Goal: Task Accomplishment & Management: Manage account settings

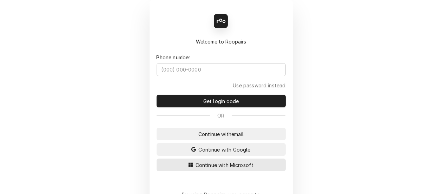
click at [212, 162] on span "Continue with Microsoft" at bounding box center [224, 164] width 61 height 7
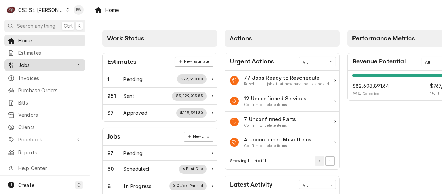
click at [36, 65] on span "Jobs" at bounding box center [44, 64] width 53 height 7
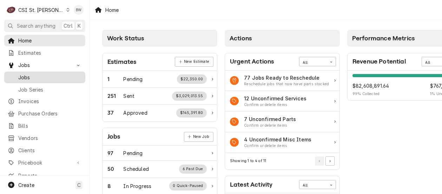
click at [42, 75] on span "Jobs" at bounding box center [50, 77] width 64 height 7
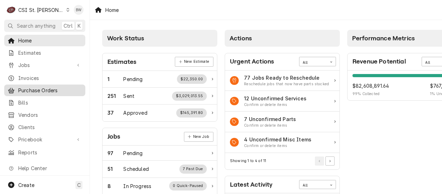
click at [42, 90] on span "Purchase Orders" at bounding box center [50, 90] width 64 height 7
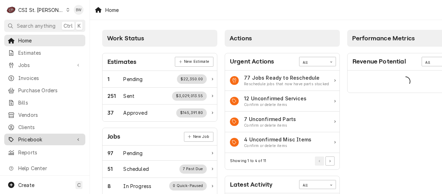
click at [38, 137] on span "Pricebook" at bounding box center [44, 139] width 53 height 7
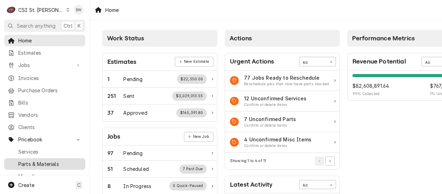
click at [39, 160] on span "Parts & Materials" at bounding box center [50, 163] width 64 height 7
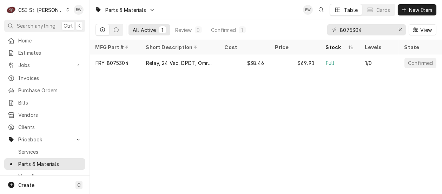
click at [180, 95] on div "Parts & Materials BW Table Cards New Item All Active 1 Review 0 Confirmed 1 807…" at bounding box center [266, 97] width 352 height 194
drag, startPoint x: 374, startPoint y: 31, endPoint x: 325, endPoint y: 32, distance: 49.5
click at [326, 32] on div "All Active 1 Review 0 Confirmed 1 8075304 View" at bounding box center [265, 30] width 341 height 20
type input "1080435"
click at [192, 81] on div "Parts & Materials BW Table Cards New Item All Active 1 Review 0 Confirmed 1 108…" at bounding box center [266, 97] width 352 height 194
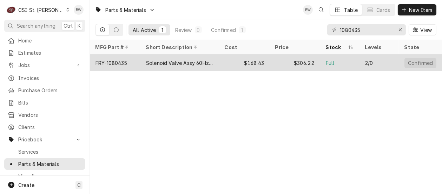
click at [124, 60] on div "FRY-1080435" at bounding box center [111, 62] width 32 height 7
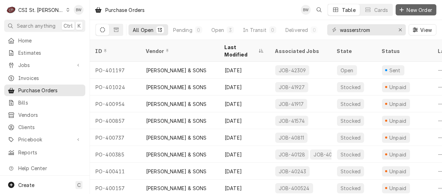
click at [410, 8] on span "New Order" at bounding box center [419, 9] width 28 height 7
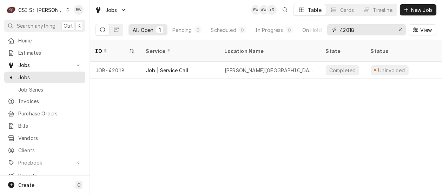
drag, startPoint x: 360, startPoint y: 31, endPoint x: 330, endPoint y: 28, distance: 29.6
click at [331, 28] on div "42018" at bounding box center [366, 29] width 79 height 11
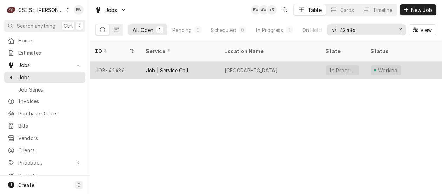
type input "42486"
click at [122, 62] on div "JOB-42486" at bounding box center [115, 70] width 51 height 17
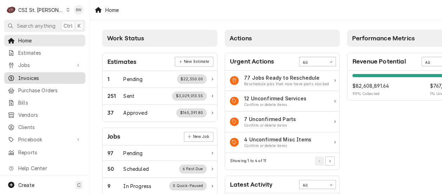
click at [49, 80] on div "Invoices" at bounding box center [45, 78] width 78 height 9
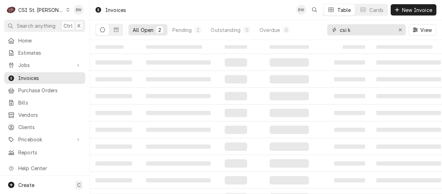
drag, startPoint x: 355, startPoint y: 31, endPoint x: 334, endPoint y: 31, distance: 21.8
click at [337, 31] on div "csi k" at bounding box center [366, 29] width 79 height 11
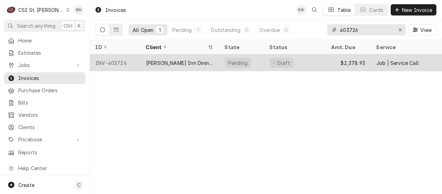
type input "403726"
click at [119, 61] on div "INV-403726" at bounding box center [115, 62] width 51 height 17
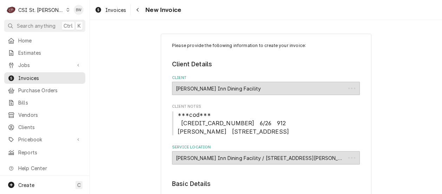
type textarea "x"
click at [139, 8] on div "Navigate back" at bounding box center [137, 9] width 7 height 7
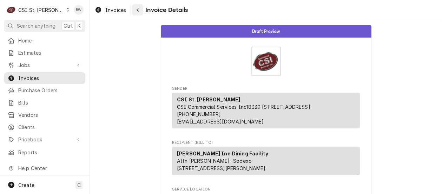
click at [137, 13] on div "Navigate back" at bounding box center [137, 9] width 7 height 7
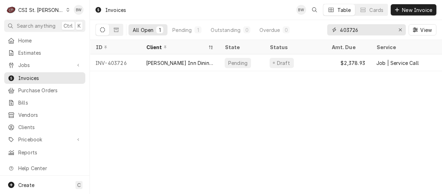
click at [358, 31] on input "403726" at bounding box center [366, 29] width 53 height 11
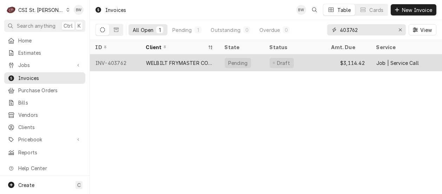
type input "403762"
click at [123, 62] on div "INV-403762" at bounding box center [115, 62] width 51 height 17
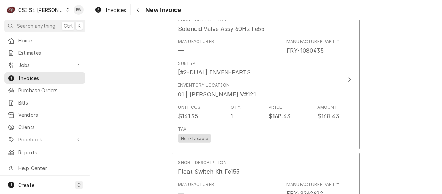
scroll to position [1018, 0]
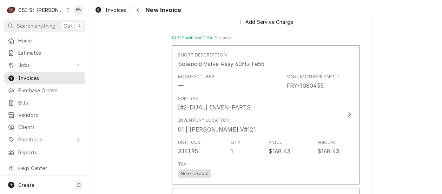
click at [145, 103] on div "Please provide the following information to create your invoice: Client Details…" at bounding box center [266, 161] width 352 height 2304
type textarea "x"
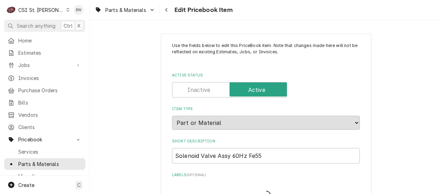
type textarea "x"
click at [168, 12] on div "Navigate back" at bounding box center [166, 9] width 7 height 7
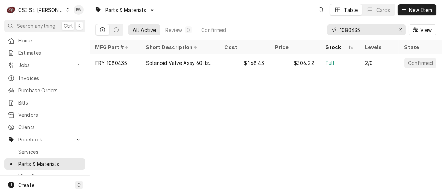
drag, startPoint x: 366, startPoint y: 30, endPoint x: 330, endPoint y: 29, distance: 36.2
click at [332, 29] on div "1080435" at bounding box center [366, 29] width 79 height 11
drag, startPoint x: 365, startPoint y: 32, endPoint x: 332, endPoint y: 32, distance: 33.0
click at [332, 32] on div "8262622" at bounding box center [366, 29] width 79 height 11
click at [186, 95] on div "Parts & Materials BW Table Cards New Item All Active 1 Review 0 Confirmed 1 826…" at bounding box center [266, 97] width 352 height 194
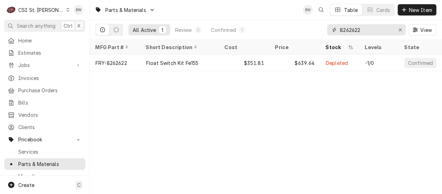
drag, startPoint x: 364, startPoint y: 31, endPoint x: 328, endPoint y: 32, distance: 36.5
click at [328, 32] on div "8262622" at bounding box center [366, 29] width 79 height 11
type input "5"
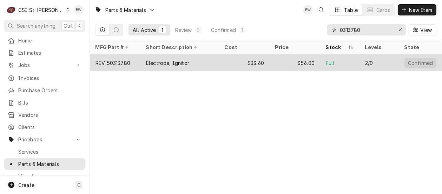
type input "0313780"
click at [126, 60] on div "REV-50313780" at bounding box center [112, 62] width 35 height 7
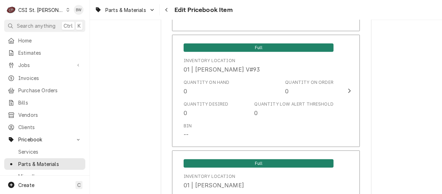
scroll to position [807, 0]
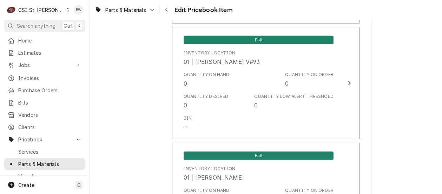
type textarea "x"
click at [167, 9] on icon "Navigate back" at bounding box center [166, 10] width 2 height 4
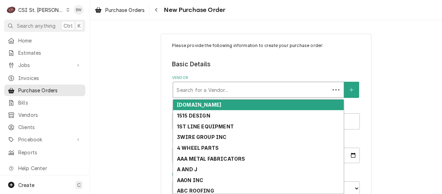
click at [185, 92] on div "Vendor" at bounding box center [252, 90] width 150 height 13
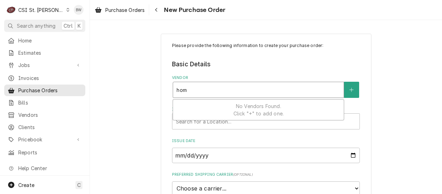
type input "home"
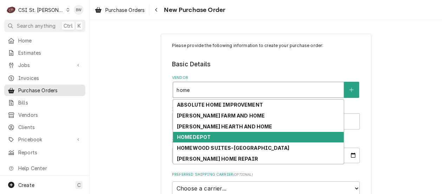
click at [192, 138] on strong "HOMEDEPOT" at bounding box center [194, 137] width 34 height 6
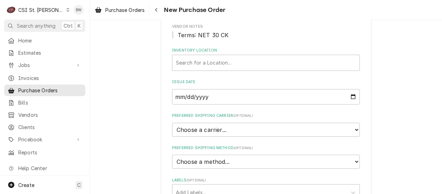
scroll to position [130, 0]
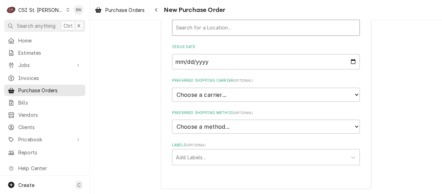
click at [191, 30] on div "Inventory Location" at bounding box center [266, 27] width 180 height 13
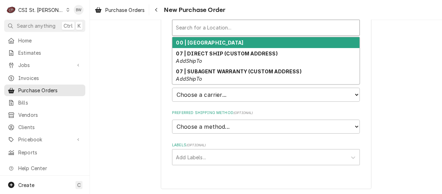
click at [196, 42] on strong "00 | [GEOGRAPHIC_DATA]" at bounding box center [209, 43] width 67 height 6
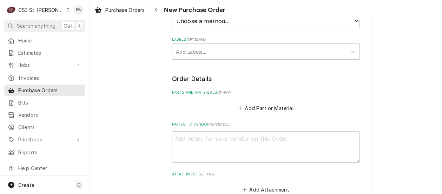
scroll to position [165, 0]
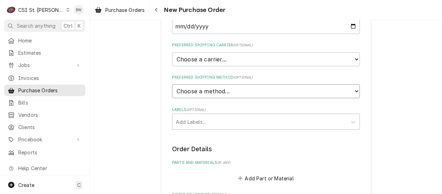
click at [190, 89] on select "Choose a method... Ground Next Day Early AM Next Day Air 2 Day Air Other" at bounding box center [266, 91] width 188 height 14
click at [166, 91] on div "Please provide the following information to create your purchase order: Basic D…" at bounding box center [266, 113] width 211 height 489
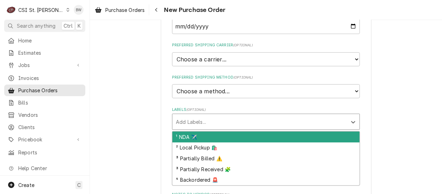
click at [190, 120] on div "Labels" at bounding box center [259, 121] width 167 height 13
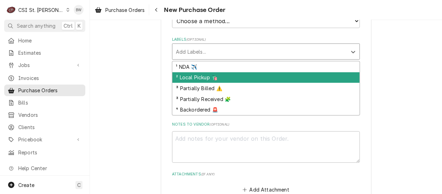
click at [183, 75] on div "² Local Pickup 🛍️" at bounding box center [265, 77] width 187 height 11
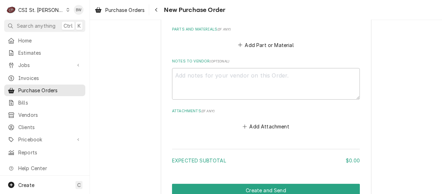
scroll to position [263, 0]
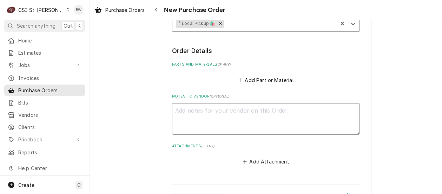
click at [194, 112] on textarea "Notes to Vendor ( optional )" at bounding box center [266, 119] width 188 height 32
type textarea "x"
type textarea "T"
type textarea "x"
type textarea "Tr"
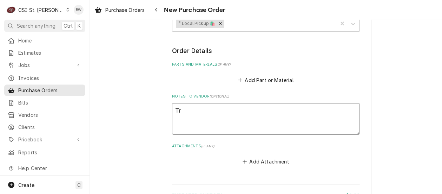
type textarea "x"
type textarea "Tru"
type textarea "x"
type textarea "Truc"
type textarea "x"
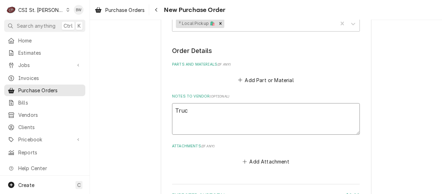
type textarea "Truck"
type textarea "x"
type textarea "Truck"
type textarea "x"
type textarea "Truck s"
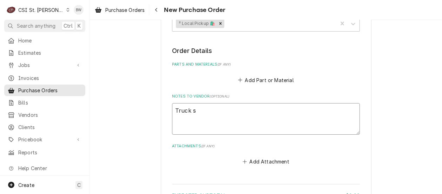
type textarea "x"
type textarea "Truck st"
type textarea "x"
type textarea "Truck sto"
type textarea "x"
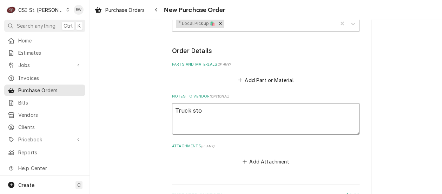
type textarea "Truck stoc"
type textarea "x"
type textarea "Truck stock"
type textarea "x"
type textarea "Truck stock"
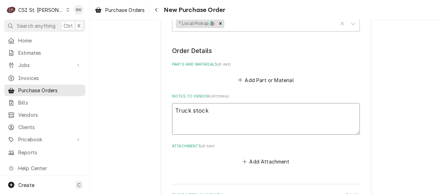
type textarea "x"
type textarea "Truck stock M"
type textarea "x"
type textarea "Truck stock Mi"
type textarea "x"
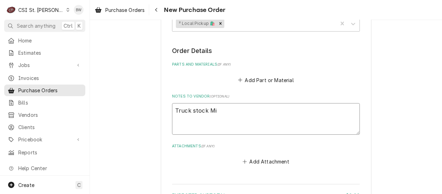
type textarea "Truck stock Mik"
type textarea "x"
type textarea "Truck stock Mike"
type textarea "x"
type textarea "Truck stock Mike"
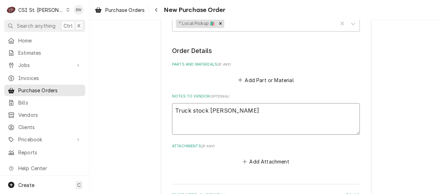
type textarea "x"
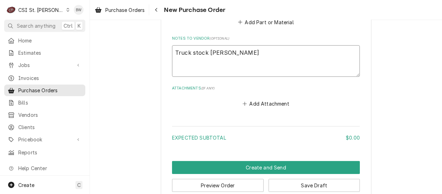
scroll to position [334, 0]
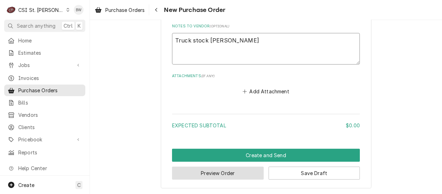
type textarea "Truck stock Mike B"
click at [237, 169] on button "Preview Order" at bounding box center [218, 173] width 92 height 13
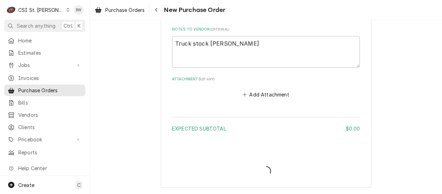
scroll to position [329, 0]
type textarea "x"
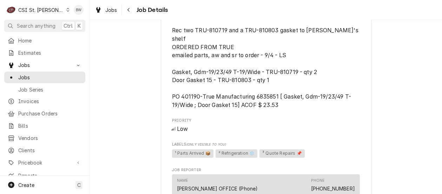
scroll to position [807, 0]
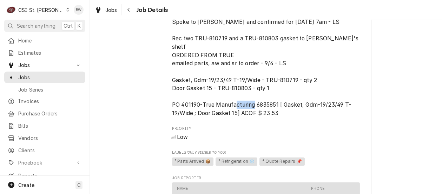
drag, startPoint x: 277, startPoint y: 130, endPoint x: 255, endPoint y: 128, distance: 22.5
click at [255, 117] on span "Spoke to [PERSON_NAME] and confirmed for [DATE] 7am - LS Rec two TRU-810719 and…" at bounding box center [266, 68] width 188 height 98
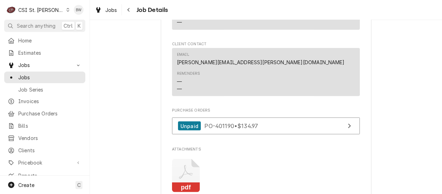
scroll to position [1158, 0]
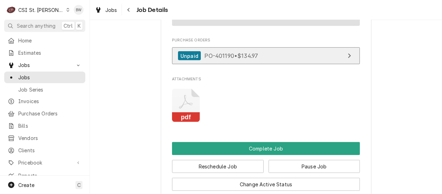
click at [224, 59] on span "PO-401190 • $134.97" at bounding box center [231, 55] width 54 height 7
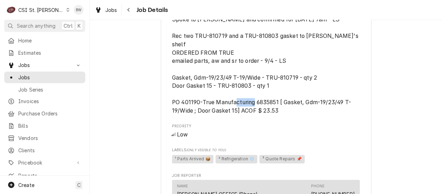
scroll to position [807, 0]
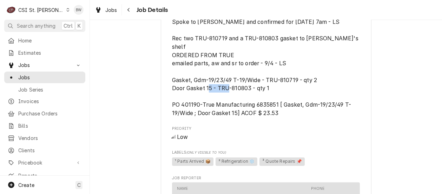
drag, startPoint x: 251, startPoint y: 114, endPoint x: 229, endPoint y: 112, distance: 22.2
click at [229, 112] on span "Spoke to [PERSON_NAME] and confirmed for [DATE] 7am - LS Rec two TRU-810719 and…" at bounding box center [266, 68] width 188 height 98
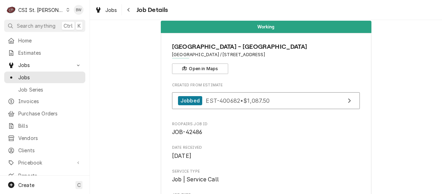
scroll to position [0, 0]
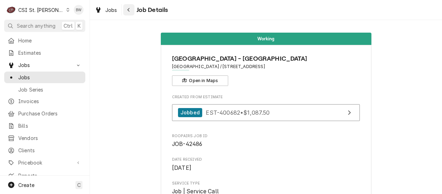
click at [128, 9] on icon "Navigate back" at bounding box center [128, 10] width 2 height 4
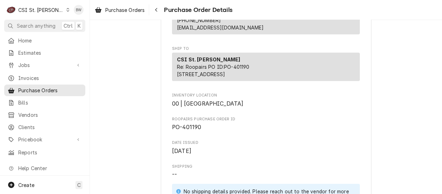
scroll to position [176, 0]
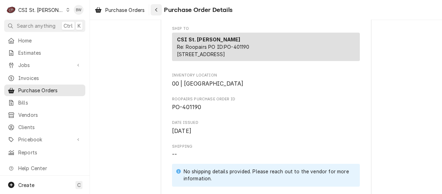
click at [157, 8] on icon "Navigate back" at bounding box center [156, 10] width 2 height 4
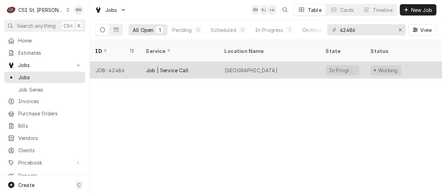
click at [125, 62] on div "JOB-42486" at bounding box center [115, 70] width 51 height 17
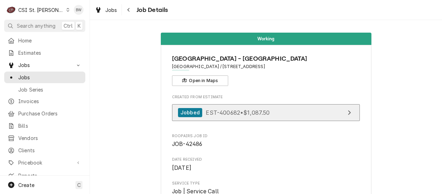
click at [220, 111] on span "EST-400682 • $1,087.50" at bounding box center [238, 112] width 64 height 7
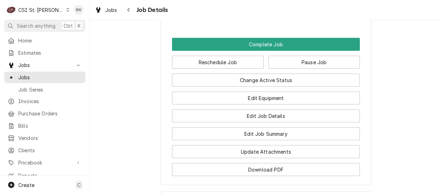
scroll to position [1264, 0]
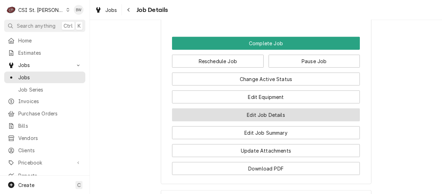
click at [225, 121] on button "Edit Job Details" at bounding box center [266, 114] width 188 height 13
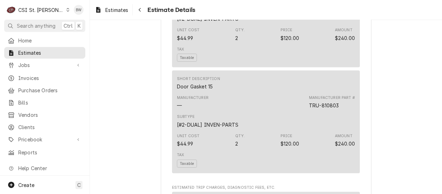
scroll to position [772, 0]
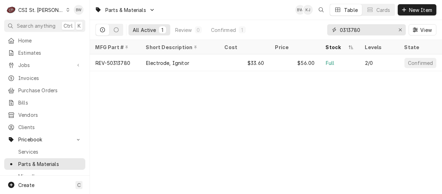
drag, startPoint x: 371, startPoint y: 28, endPoint x: 321, endPoint y: 26, distance: 49.5
click at [321, 26] on div "All Active 1 Review 0 Confirmed 1 0313780 View" at bounding box center [265, 30] width 341 height 20
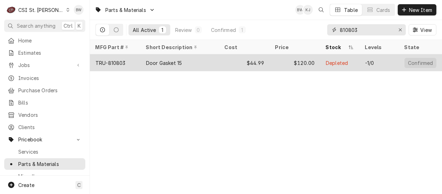
type input "810803"
click at [121, 59] on div "TRU-810803" at bounding box center [110, 62] width 30 height 7
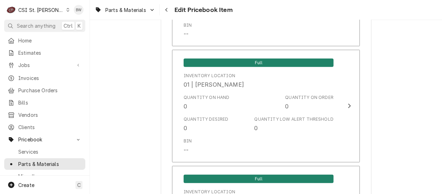
scroll to position [1334, 0]
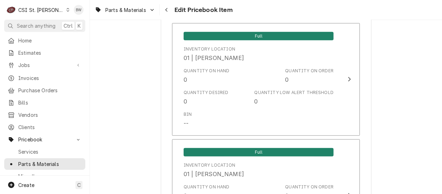
type textarea "x"
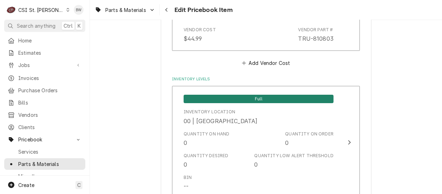
scroll to position [421, 0]
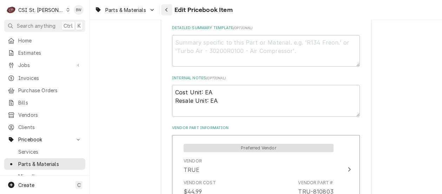
click at [165, 10] on icon "Navigate back" at bounding box center [166, 9] width 3 height 5
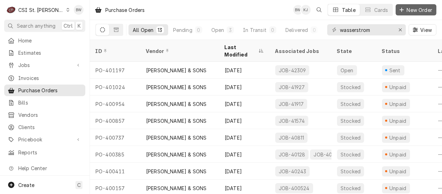
click at [411, 6] on span "New Order" at bounding box center [419, 9] width 28 height 7
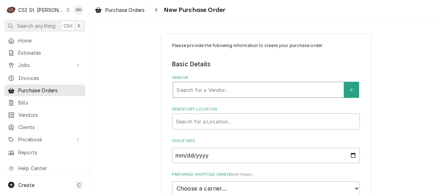
click at [185, 88] on div "Vendor" at bounding box center [259, 90] width 164 height 13
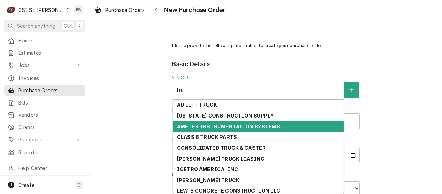
type input "true"
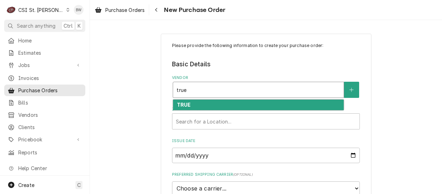
click at [180, 106] on strong "TRUE" at bounding box center [184, 105] width 14 height 6
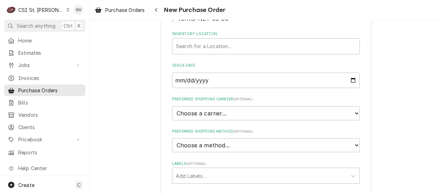
scroll to position [140, 0]
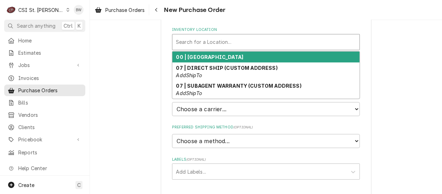
click at [202, 42] on div "Inventory Location" at bounding box center [266, 42] width 180 height 13
click at [207, 59] on strong "00 | STL WAREHOUSE" at bounding box center [209, 57] width 67 height 6
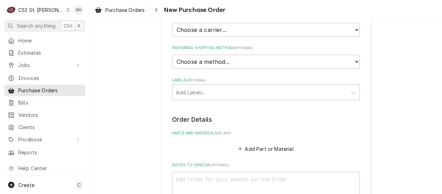
scroll to position [246, 0]
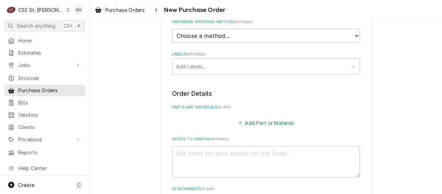
click at [244, 121] on button "Add Part or Material" at bounding box center [266, 123] width 58 height 10
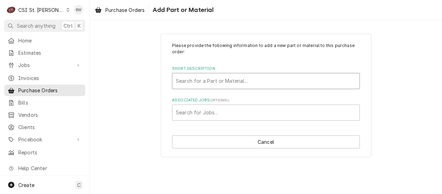
drag, startPoint x: 195, startPoint y: 83, endPoint x: 191, endPoint y: 83, distance: 3.9
click at [195, 83] on div "Short Description" at bounding box center [266, 81] width 180 height 13
type input "810803"
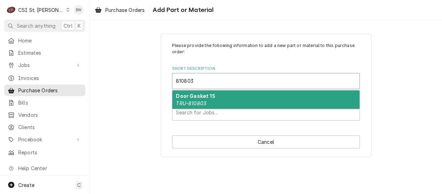
click at [192, 96] on strong "Door Gasket 15" at bounding box center [195, 96] width 39 height 6
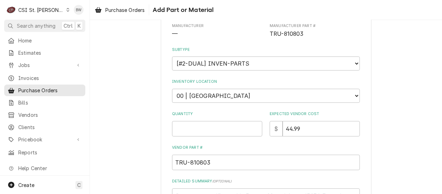
scroll to position [105, 0]
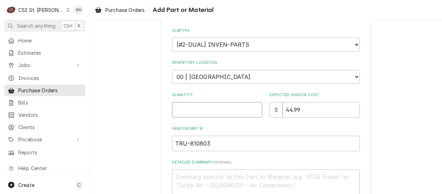
click at [195, 110] on input "Quantity" at bounding box center [217, 109] width 90 height 15
type textarea "x"
type input "1"
click at [199, 79] on select "Choose a location... 00 | STL WAREHOUSE 01 | CHUCK WAMBOLDT V#93 01 | COURTNEY …" at bounding box center [266, 77] width 188 height 14
select select "1423"
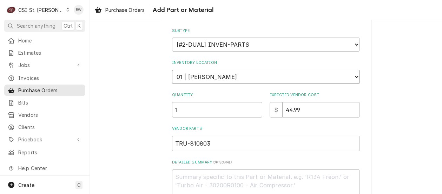
click at [172, 70] on select "Choose a location... 00 | STL WAREHOUSE 01 | CHUCK WAMBOLDT V#93 01 | COURTNEY …" at bounding box center [266, 77] width 188 height 14
type textarea "x"
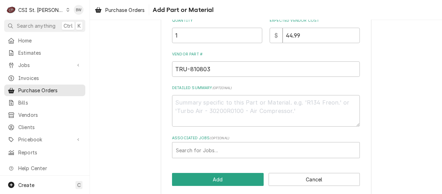
scroll to position [186, 0]
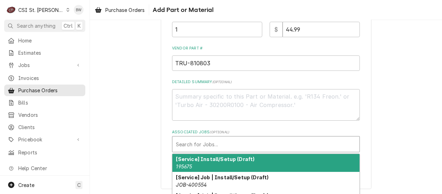
click at [180, 144] on div "Associated Jobs" at bounding box center [266, 144] width 180 height 13
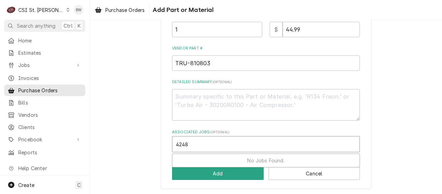
type input "42486"
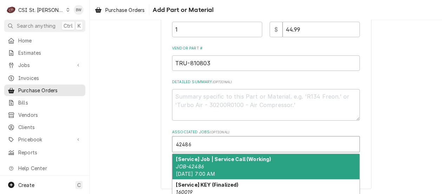
click at [195, 155] on div "[Service] Job | Service Call (Working) JOB-42486 Mon, Sep 15th, 2025 - 7:00 AM" at bounding box center [265, 167] width 187 height 26
type textarea "x"
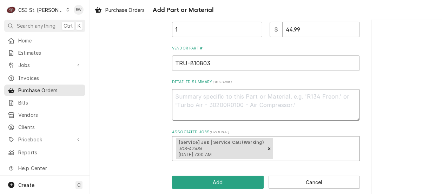
click at [188, 99] on textarea "Detailed Summary ( optional )" at bounding box center [266, 105] width 188 height 32
type textarea "x"
type textarea "OR"
type textarea "x"
type textarea "ORi"
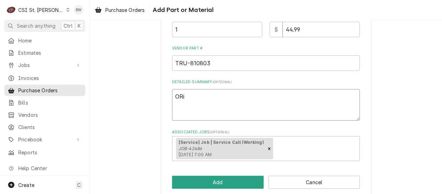
type textarea "x"
type textarea "ORig"
type textarea "x"
type textarea "ORig o"
type textarea "x"
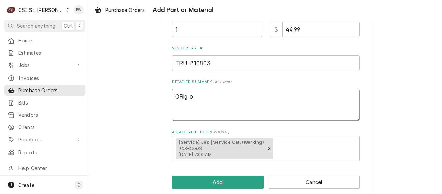
type textarea "ORig or"
type textarea "x"
type textarea "ORig ord"
type textarea "x"
type textarea "ORig ord 1"
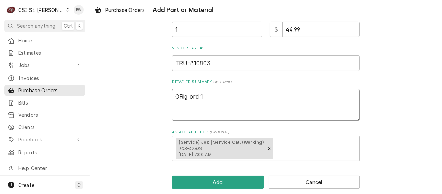
type textarea "x"
type textarea "ORig ord 1"
type textarea "x"
type textarea "ORig ord 1 s"
type textarea "x"
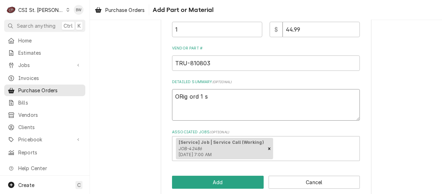
type textarea "ORig ord 1 s/"
type textarea "x"
type textarea "ORig ord 1 s/b"
type textarea "x"
type textarea "ORig ord 1 s/b"
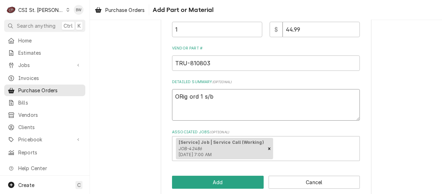
type textarea "x"
type textarea "ORig ord 1 s/b 2"
type textarea "x"
type textarea "ORig ord 1 s/b 2"
type textarea "x"
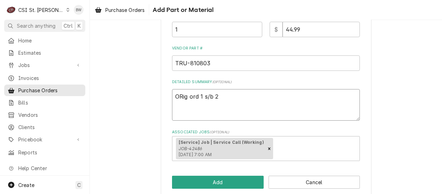
type textarea "ORig ord 1 s/b 2 b"
type textarea "x"
type textarea "ORig ord 1 s/b 2 ba"
type textarea "x"
type textarea "ORig ord 1 s/b 2 bas"
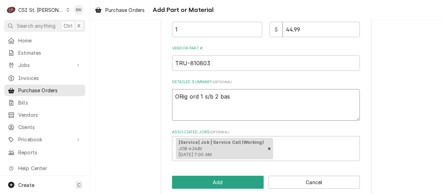
type textarea "x"
type textarea "ORig ord 1 s/b 2 base"
type textarea "x"
type textarea "ORig ord 1 s/b 2 based"
type textarea "x"
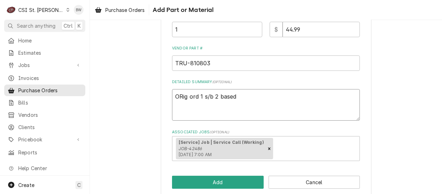
type textarea "ORig ord 1 s/b 2 based o"
type textarea "x"
type textarea "ORig ord 1 s/b 2 based on"
type textarea "x"
type textarea "ORig ord 1 s/b 2 based on"
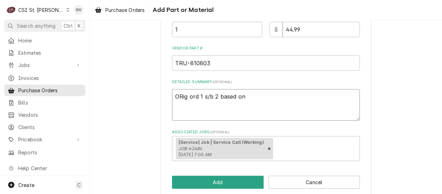
type textarea "x"
type textarea "ORig ord 1 s/b 2 based on q"
type textarea "x"
type textarea "ORig ord 1 s/b 2 based on qu"
type textarea "x"
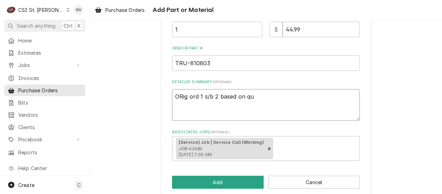
type textarea "ORig ord 1 s/b 2 based on quo"
type textarea "x"
type textarea "ORig ord 1 s/b 2 based on quot"
type textarea "x"
type textarea "ORig ord 1 s/b 2 based on quote"
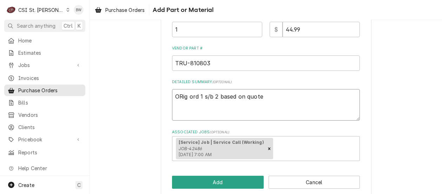
type textarea "x"
type textarea "Oig ord 1 s/b 2 based on quote"
type textarea "x"
click at [284, 103] on textarea "Orig ord 1 s/b 2 based on quote" at bounding box center [266, 105] width 188 height 32
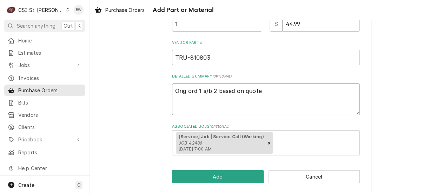
scroll to position [194, 0]
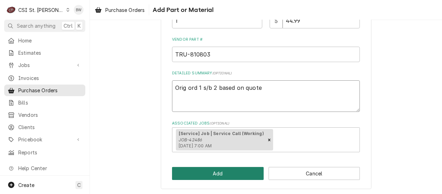
type textarea "Orig ord 1 s/b 2 based on quote"
click at [211, 172] on button "Add" at bounding box center [218, 173] width 92 height 13
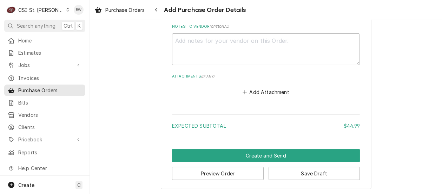
scroll to position [545, 0]
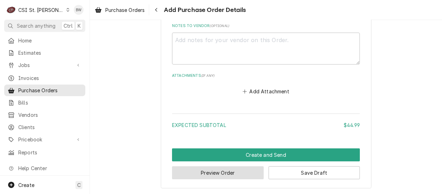
click at [207, 172] on button "Preview Order" at bounding box center [218, 172] width 92 height 13
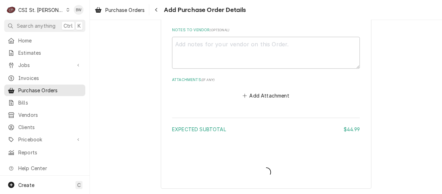
type textarea "x"
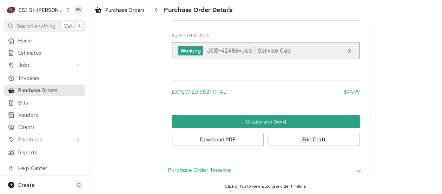
scroll to position [550, 0]
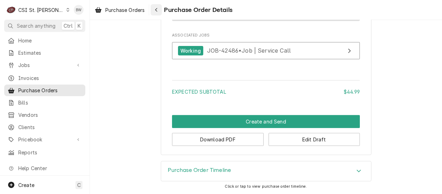
click at [157, 8] on icon "Navigate back" at bounding box center [156, 9] width 3 height 5
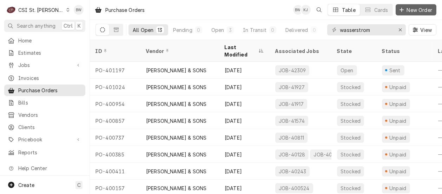
click at [410, 9] on span "New Order" at bounding box center [419, 9] width 28 height 7
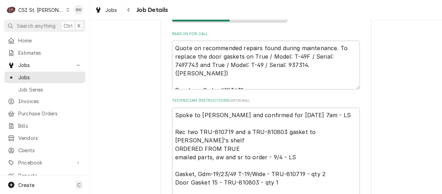
scroll to position [140, 0]
click at [177, 124] on textarea "Spoke to [PERSON_NAME] and confirmed for [DATE] 7am - LS Rec two TRU-810719 and…" at bounding box center [266, 156] width 188 height 99
type textarea "x"
type textarea "Spoke to [PERSON_NAME] and confirmed for [DATE] 7am - LS O Rec two TRU-810719 a…"
type textarea "x"
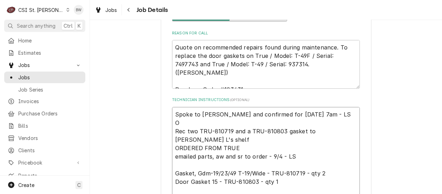
type textarea "Spoke to [PERSON_NAME] and confirmed for [DATE] 7am - LS Or Rec two TRU-810719 …"
type textarea "x"
type textarea "Spoke to [PERSON_NAME] and confirmed for [DATE] 7am - LS Ord Rec two TRU-810719…"
type textarea "x"
type textarea "Spoke to [PERSON_NAME] and confirmed for [DATE] 7am - LS Ord Rec two TRU-810719…"
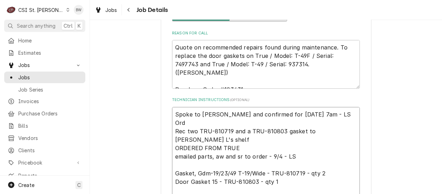
type textarea "x"
type textarea "Spoke to [PERSON_NAME] and confirmed for [DATE] 7am - LS Ord an Rec two TRU-810…"
type textarea "x"
type textarea "Spoke to Chris and confirmed for Monday 9/15 at 7am - LS Ord ano Rec two TRU-81…"
type textarea "x"
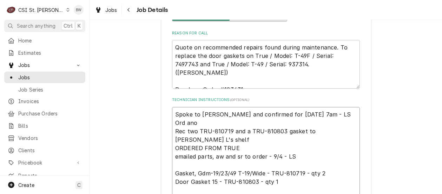
type textarea "Spoke to Chris and confirmed for Monday 9/15 at 7am - LS Ord anot Rec two TRU-8…"
type textarea "x"
type textarea "Spoke to Chris and confirmed for Monday 9/15 at 7am - LS Ord anote Rec two TRU-…"
type textarea "x"
type textarea "Spoke to Chris and confirmed for Monday 9/15 at 7am - LS Ord anoteh Rec two TRU…"
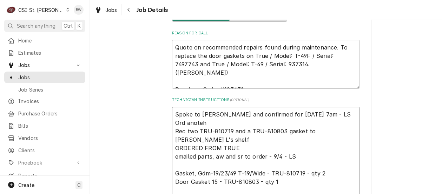
type textarea "x"
type textarea "Spoke to Chris and confirmed for Monday 9/15 at 7am - LS Ord anote Rec two TRU-…"
type textarea "x"
type textarea "Spoke to Chris and confirmed for Monday 9/15 at 7am - LS Ord anot Rec two TRU-8…"
type textarea "x"
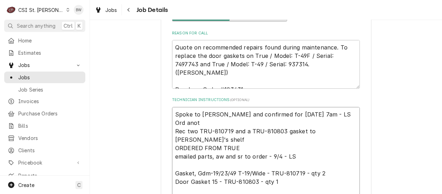
type textarea "Spoke to Chris and confirmed for Monday 9/15 at 7am - LS Ord anoth Rec two TRU-…"
type textarea "x"
type textarea "Spoke to Chris and confirmed for Monday 9/15 at 7am - LS Ord anothe Rec two TRU…"
type textarea "x"
type textarea "Spoke to Chris and confirmed for Monday 9/15 at 7am - LS Ord another Rec two TR…"
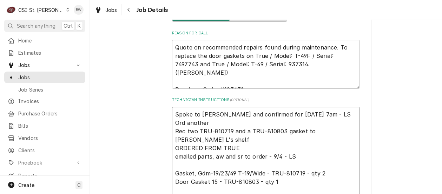
type textarea "x"
type textarea "Spoke to Chris and confirmed for Monday 9/15 at 7am - LS Ord another Rec two TR…"
type textarea "x"
type textarea "Spoke to Chris and confirmed for Monday 9/15 at 7am - LS Ord another 8 Rec two …"
type textarea "x"
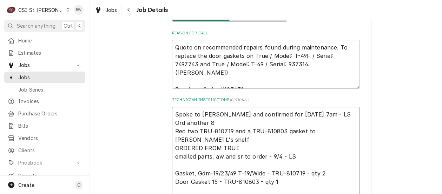
type textarea "Spoke to Chris and confirmed for Monday 9/15 at 7am - LS Ord another 81 Rec two…"
type textarea "x"
type textarea "Spoke to Chris and confirmed for Monday 9/15 at 7am - LS Ord another 810 Rec tw…"
type textarea "x"
type textarea "Spoke to Chris and confirmed for Monday 9/15 at 7am - LS Ord another 8108 Rec t…"
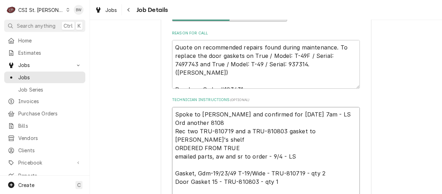
type textarea "x"
type textarea "Spoke to Chris and confirmed for Monday 9/15 at 7am - LS Ord another 810800 Rec…"
type textarea "x"
type textarea "Spoke to Chris and confirmed for Monday 9/15 at 7am - LS Ord another 8108003 Re…"
type textarea "x"
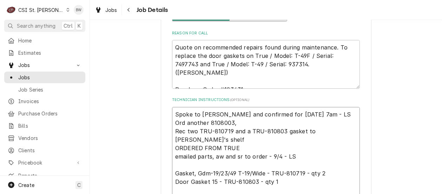
type textarea "Spoke to Chris and confirmed for Monday 9/15 at 7am - LS Ord another 8108003, R…"
type textarea "x"
type textarea "Spoke to Chris and confirmed for Monday 9/15 at 7am - LS Ord another 8108003, q…"
type textarea "x"
type textarea "Spoke to Chris and confirmed for Monday 9/15 at 7am - LS Ord another 8108003, q…"
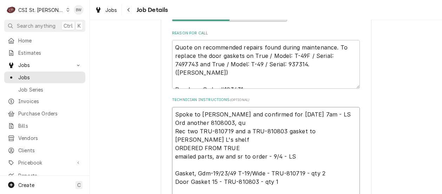
type textarea "x"
type textarea "Spoke to Chris and confirmed for Monday 9/15 at 7am - LS Ord another 8108003, q…"
type textarea "x"
type textarea "Spoke to Chris and confirmed for Monday 9/15 at 7am - LS Ord another 8108003, q…"
type textarea "x"
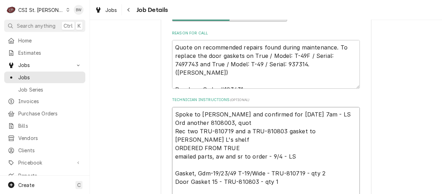
type textarea "Spoke to Chris and confirmed for Monday 9/15 at 7am - LS Ord another 8108003, q…"
type textarea "x"
type textarea "Spoke to Chris and confirmed for Monday 9/15 at 7am - LS Ord another 8108003, q…"
type textarea "x"
type textarea "Spoke to Chris and confirmed for Monday 9/15 at 7am - LS Ord another 8108003, q…"
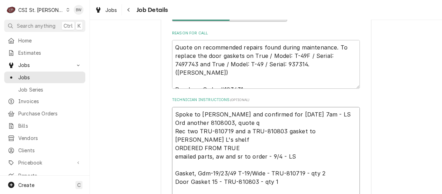
type textarea "x"
type textarea "Spoke to Chris and confirmed for Monday 9/15 at 7am - LS Ord another 8108003, q…"
type textarea "x"
type textarea "Spoke to Chris and confirmed for Monday 9/15 at 7am - LS Ord another 8108003, q…"
type textarea "x"
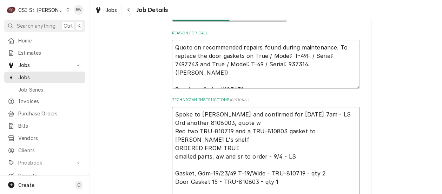
type textarea "Spoke to Chris and confirmed for Monday 9/15 at 7am - LS Ord another 8108003, q…"
type textarea "x"
type textarea "Spoke to Chris and confirmed for Monday 9/15 at 7am - LS Ord another 8108003, q…"
type textarea "x"
type textarea "Spoke to Chris and confirmed for Monday 9/15 at 7am - LS Ord another 8108003, q…"
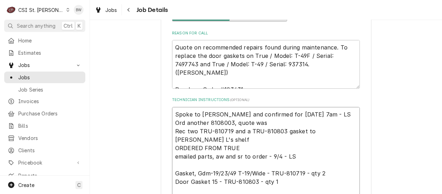
type textarea "x"
type textarea "Spoke to Chris and confirmed for Monday 9/15 at 7am - LS Ord another 8108003, q…"
type textarea "x"
type textarea "Spoke to Chris and confirmed for Monday 9/15 at 7am - LS Ord another 8108003, q…"
type textarea "x"
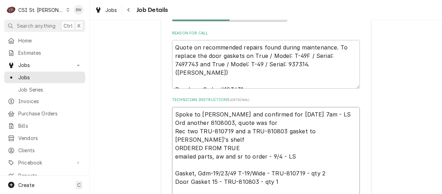
type textarea "Spoke to Chris and confirmed for Monday 9/15 at 7am - LS Ord another 8108003, q…"
type textarea "x"
type textarea "Spoke to Chris and confirmed for Monday 9/15 at 7am - LS Ord another 8108003, q…"
type textarea "x"
type textarea "Spoke to Chris and confirmed for Monday 9/15 at 7am - LS Ord another 8108003, q…"
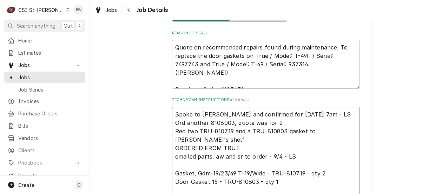
type textarea "x"
type textarea "Spoke to Chris and confirmed for Monday 9/15 at 7am - LS Ord another 8108003, q…"
type textarea "x"
type textarea "Spoke to Chris and confirmed for Monday 9/15 at 7am - LS Ord another 8108003, q…"
type textarea "x"
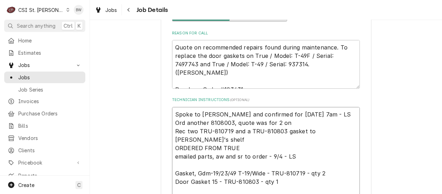
type textarea "Spoke to Chris and confirmed for Monday 9/15 at 7am - LS Ord another 8108003, q…"
type textarea "x"
type textarea "Spoke to Chris and confirmed for Monday 9/15 at 7am - LS Ord another 8108003, q…"
type textarea "x"
type textarea "Spoke to Chris and confirmed for Monday 9/15 at 7am - LS Ord another 8108003, q…"
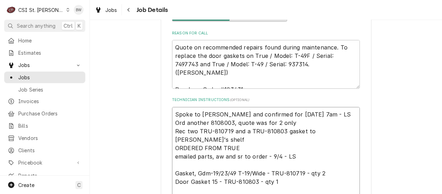
type textarea "x"
type textarea "Spoke to Chris and confirmed for Monday 9/15 at 7am - LS Ord another 8108003, q…"
type textarea "x"
type textarea "Spoke to Chris and confirmed for Monday 9/15 at 7am - LS Ord another 8108003, q…"
type textarea "x"
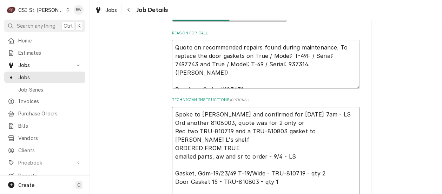
type textarea "Spoke to Chris and confirmed for Monday 9/15 at 7am - LS Ord another 8108003, q…"
type textarea "x"
type textarea "Spoke to Chris and confirmed for Monday 9/15 at 7am - LS Ord another 8108003, q…"
type textarea "x"
type textarea "Spoke to Chris and confirmed for Monday 9/15 at 7am - LS Ord another 8108003, q…"
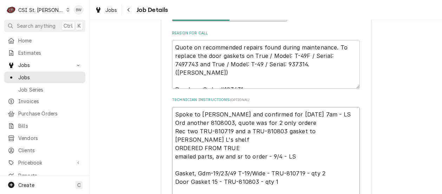
type textarea "x"
type textarea "Spoke to Chris and confirmed for Monday 9/15 at 7am - LS Ord another 8108003, q…"
type textarea "x"
type textarea "Spoke to Chris and confirmed for Monday 9/15 at 7am - LS Ord another 8108003, q…"
type textarea "x"
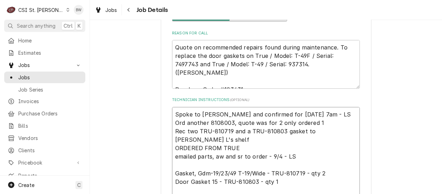
type textarea "Spoke to Chris and confirmed for Monday 9/15 at 7am - LS Ord another 8108003, q…"
type textarea "x"
type textarea "Spoke to Chris and confirmed for Monday 9/15 at 7am - LS Ord another 8108003, q…"
type textarea "x"
type textarea "Spoke to Chris and confirmed for Monday 9/15 at 7am - LS Ord another 8108003, q…"
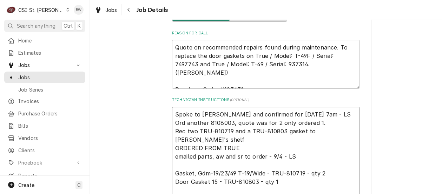
type textarea "x"
type textarea "Spoke to Chris and confirmed for Monday 9/15 at 7am - LS Ord another 8108003, q…"
type textarea "x"
type textarea "Spoke to Chris and confirmed for Monday 9/15 at 7am - LS Ord another 8108003, q…"
type textarea "x"
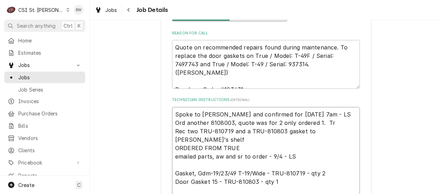
type textarea "Spoke to Chris and confirmed for Monday 9/15 at 7am - LS Ord another 8108003, q…"
type textarea "x"
type textarea "Spoke to Chris and confirmed for Monday 9/15 at 7am - LS Ord another 8108003, q…"
type textarea "x"
type textarea "Spoke to Chris and confirmed for Monday 9/15 at 7am - LS Ord another 8108003, q…"
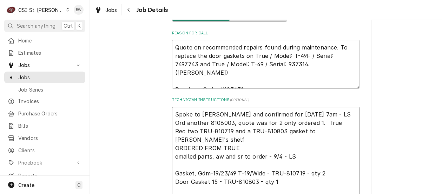
type textarea "x"
type textarea "Spoke to Chris and confirmed for Monday 9/15 at 7am - LS Ord another 8108003, q…"
type textarea "x"
type textarea "Spoke to Chris and confirmed for Monday 9/15 at 7am - LS Ord another 8108003, q…"
type textarea "x"
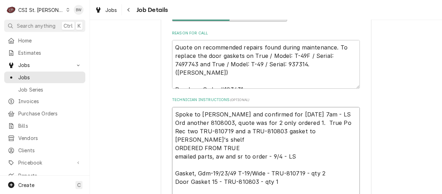
type textarea "Spoke to Chris and confirmed for Monday 9/15 at 7am - LS Ord another 8108003, q…"
type textarea "x"
type textarea "Spoke to Chris and confirmed for Monday 9/15 at 7am - LS Ord another 8108003, q…"
type textarea "x"
type textarea "Spoke to Chris and confirmed for Monday 9/15 at 7am - LS Ord another 8108003, q…"
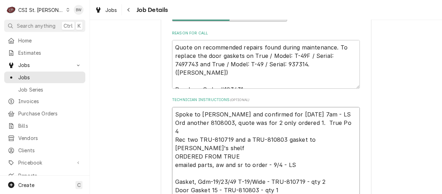
type textarea "x"
type textarea "Spoke to Chris and confirmed for Monday 9/15 at 7am - LS Ord another 8108003, q…"
type textarea "x"
type textarea "Spoke to Chris and confirmed for Monday 9/15 at 7am - LS Ord another 8108003, q…"
type textarea "x"
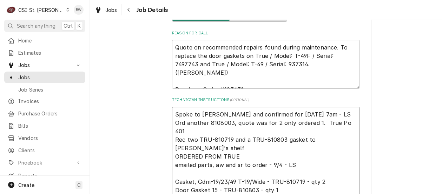
type textarea "Spoke to Chris and confirmed for Monday 9/15 at 7am - LS Ord another 8108003, q…"
type textarea "x"
type textarea "Spoke to Chris and confirmed for Monday 9/15 at 7am - LS Ord another 8108003, q…"
type textarea "x"
type textarea "Spoke to Chris and confirmed for Monday 9/15 at 7am - LS Ord another 8108003, q…"
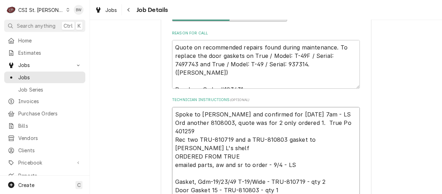
type textarea "x"
type textarea "Spoke to Chris and confirmed for Monday 9/15 at 7am - LS Ord another 8108003, q…"
type textarea "x"
type textarea "Spoke to Chris and confirmed for Monday 9/15 at 7am - LS Ord another 8108003, q…"
type textarea "x"
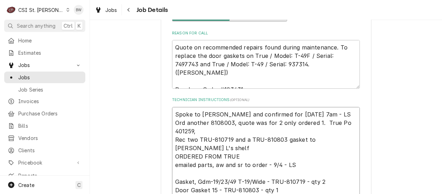
type textarea "Spoke to Chris and confirmed for Monday 9/15 at 7am - LS Ord another 8108003, q…"
type textarea "x"
type textarea "Spoke to Chris and confirmed for Monday 9/15 at 7am - LS Ord another 8108003, q…"
type textarea "x"
type textarea "Spoke to Chris and confirmed for Monday 9/15 at 7am - LS Ord another 8108003, q…"
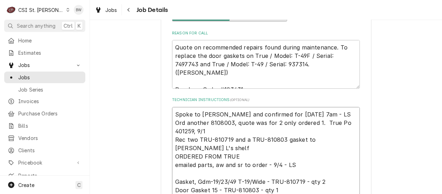
type textarea "x"
type textarea "Spoke to Chris and confirmed for Monday 9/15 at 7am - LS Ord another 8108003, q…"
type textarea "x"
type textarea "Spoke to Chris and confirmed for Monday 9/15 at 7am - LS Ord another 8108003, q…"
click at [228, 124] on textarea "Spoke to Chris and confirmed for Monday 9/15 at 7am - LS Ord another 8108003, q…" at bounding box center [266, 160] width 188 height 107
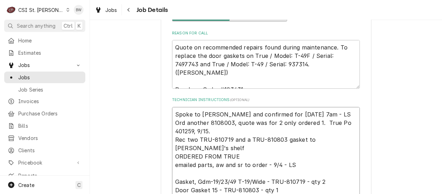
type textarea "x"
type textarea "Spoke to Chris and confirmed for Monday 9/15 at 7am - LS Ord another 810803, qu…"
type textarea "x"
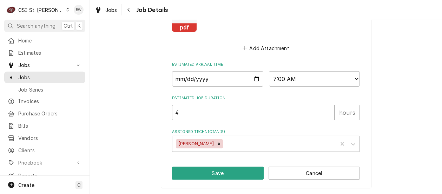
scroll to position [527, 0]
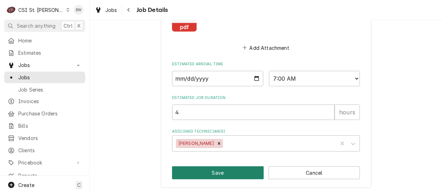
type textarea "Spoke to Chris and confirmed for Monday 9/15 at 7am - LS Ord another 810803, qu…"
click at [212, 170] on button "Save" at bounding box center [218, 172] width 92 height 13
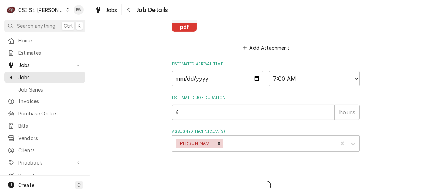
type textarea "x"
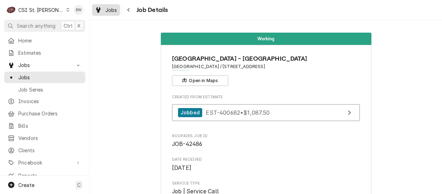
click at [114, 8] on span "Jobs" at bounding box center [111, 9] width 12 height 7
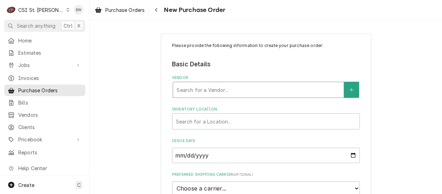
click at [188, 85] on div "Vendor" at bounding box center [259, 90] width 164 height 13
type input "home"
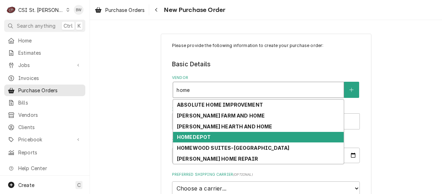
click at [192, 140] on div "HOMEDEPOT" at bounding box center [258, 137] width 171 height 11
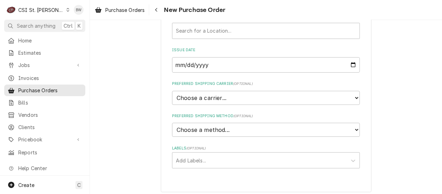
scroll to position [130, 0]
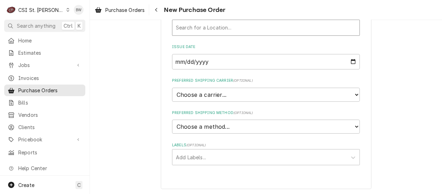
click at [198, 30] on div "Inventory Location" at bounding box center [266, 27] width 180 height 13
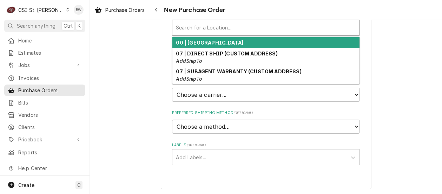
click at [201, 40] on strong "00 | STL WAREHOUSE" at bounding box center [209, 43] width 67 height 6
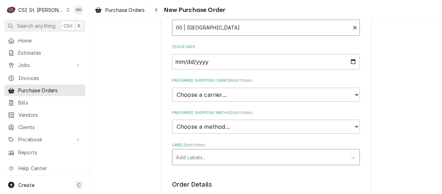
click at [188, 153] on div "Labels" at bounding box center [259, 157] width 167 height 13
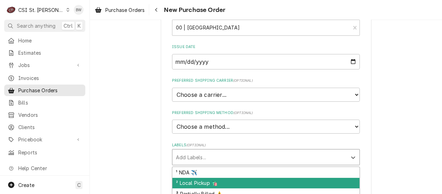
click at [189, 180] on div "² Local Pickup 🛍️" at bounding box center [265, 183] width 187 height 11
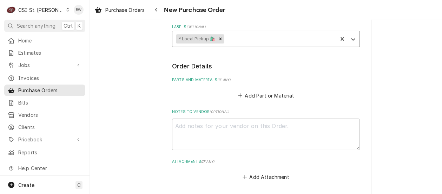
scroll to position [270, 0]
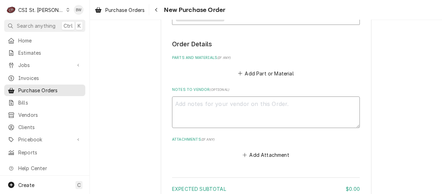
click at [191, 103] on textarea "Notes to Vendor ( optional )" at bounding box center [266, 113] width 188 height 32
type textarea "x"
type textarea "t"
type textarea "x"
type textarea "tr"
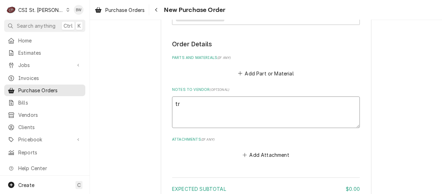
type textarea "x"
type textarea "tru"
type textarea "x"
type textarea "truck"
type textarea "x"
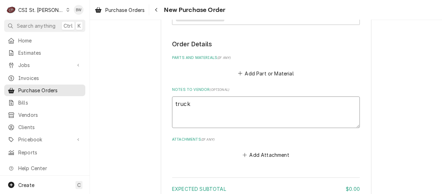
type textarea "truck"
type textarea "x"
type textarea "truck s"
type textarea "x"
type textarea "truck sto"
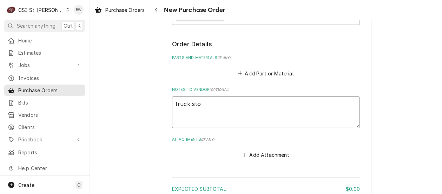
type textarea "x"
type textarea "truck stoc"
type textarea "x"
type textarea "truck stock"
type textarea "x"
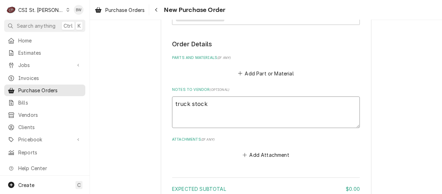
type textarea "truck stock"
type textarea "x"
type textarea "truck stock T"
type textarea "x"
type textarea "truck stock Tr"
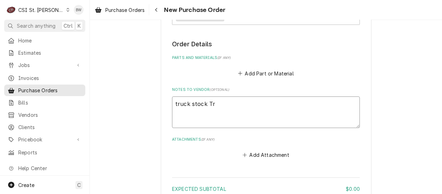
type textarea "x"
type textarea "truck stock Tre"
type textarea "x"
type textarea "truck stock Trev"
type textarea "x"
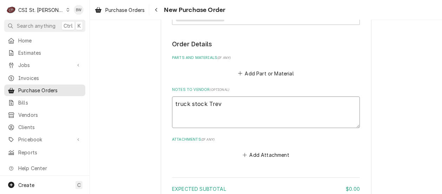
type textarea "truck stock Trevo"
type textarea "x"
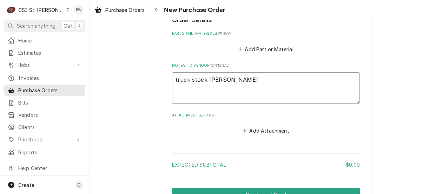
scroll to position [334, 0]
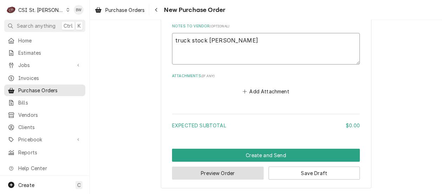
type textarea "truck stock Trevor"
click at [212, 169] on button "Preview Order" at bounding box center [218, 173] width 92 height 13
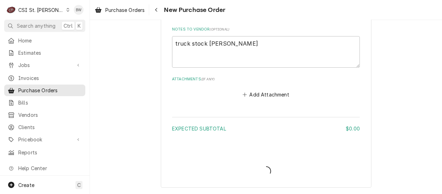
scroll to position [329, 0]
click at [212, 169] on div "Purchase Order Create/Update" at bounding box center [266, 166] width 188 height 27
type textarea "x"
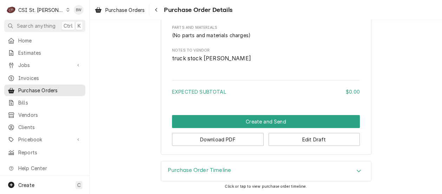
scroll to position [398, 0]
click at [126, 11] on span "Purchase Orders" at bounding box center [124, 9] width 39 height 7
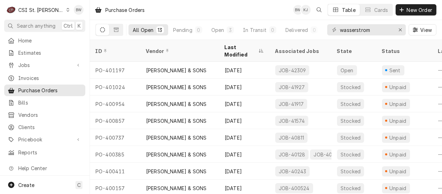
click at [182, 12] on div "Purchase Orders BW KJ Table Cards New Order" at bounding box center [266, 10] width 352 height 20
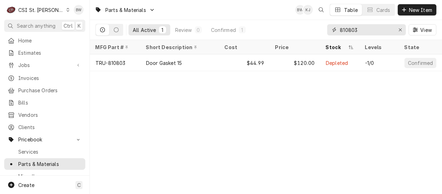
drag, startPoint x: 376, startPoint y: 31, endPoint x: 317, endPoint y: 30, distance: 59.3
click at [317, 30] on div "All Active 1 Review 0 Confirmed 1 810803 View" at bounding box center [265, 30] width 341 height 20
type input "s1-00107110702"
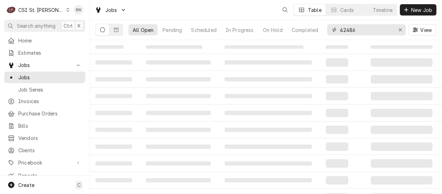
click at [336, 29] on div "42486" at bounding box center [366, 29] width 79 height 11
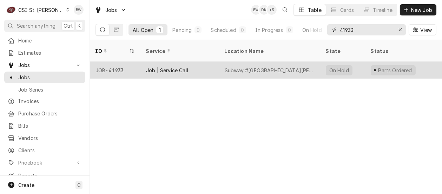
type input "41933"
click at [119, 62] on div "JOB-41933" at bounding box center [115, 70] width 51 height 17
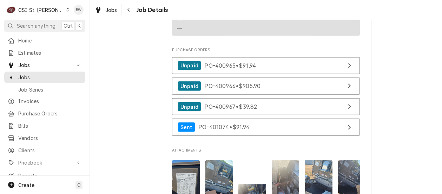
scroll to position [1158, 0]
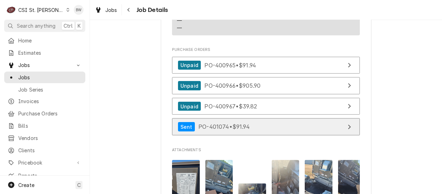
click at [209, 126] on span "PO-401074 • $91.94" at bounding box center [223, 126] width 51 height 7
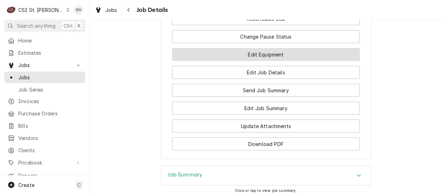
scroll to position [1369, 0]
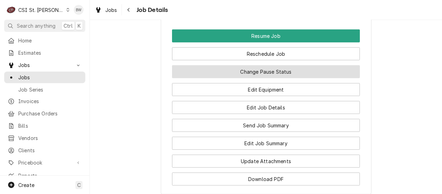
click at [218, 74] on button "Change Pause Status" at bounding box center [266, 71] width 188 height 13
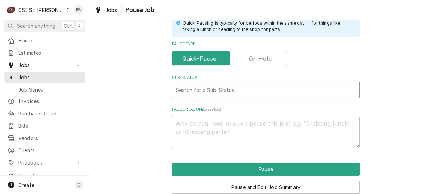
scroll to position [176, 0]
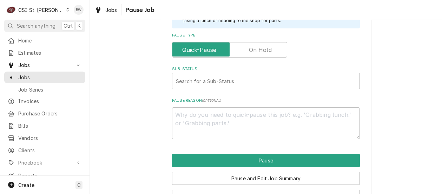
click at [251, 53] on label "Pause Type" at bounding box center [229, 49] width 115 height 15
click at [251, 53] on input "Pause Type" at bounding box center [229, 49] width 109 height 15
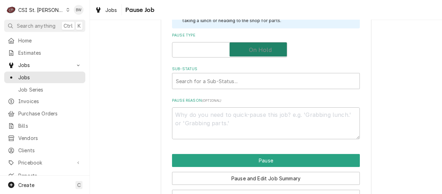
checkbox input "true"
click at [199, 80] on div "Sub-Status" at bounding box center [266, 81] width 180 height 13
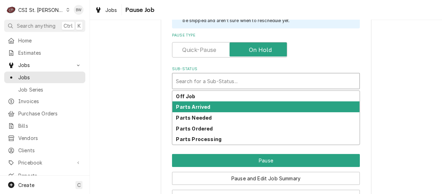
click at [199, 105] on strong "Parts Arrived" at bounding box center [193, 107] width 34 height 6
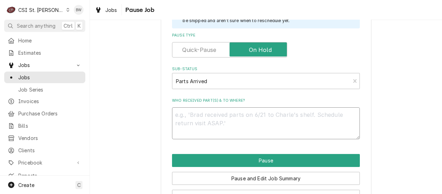
click at [180, 116] on textarea "Who received part(s) & to where?" at bounding box center [266, 123] width 188 height 32
type textarea "x"
type textarea "@"
type textarea "x"
type textarea "@n"
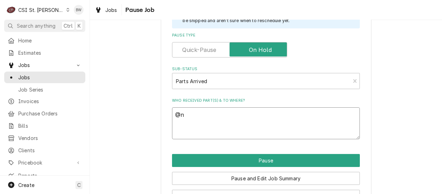
type textarea "x"
type textarea "@nd"
type textarea "x"
type textarea "@nd"
type textarea "x"
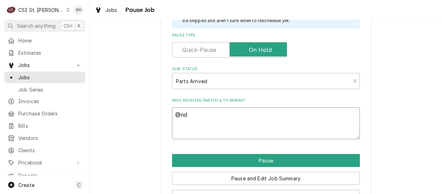
type textarea "@nd s"
type textarea "x"
type textarea "@nd se"
type textarea "x"
type textarea "@nd sen"
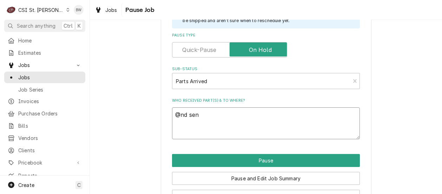
type textarea "x"
type textarea "@nd sens"
type textarea "x"
type textarea "@nd senso"
type textarea "x"
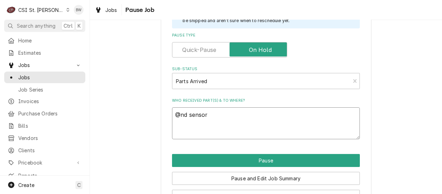
type textarea "@nd sensor"
type textarea "x"
type textarea "@nd sensor i"
type textarea "x"
type textarea "@nd sensor is"
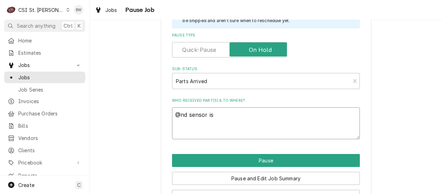
type textarea "x"
type textarea "@nd sensor is"
type textarea "x"
type textarea "@nd sensor is i"
type textarea "x"
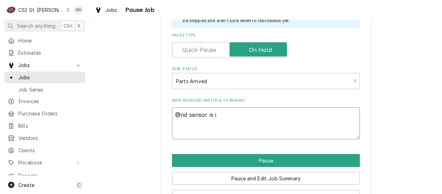
type textarea "@nd sensor is in"
type textarea "x"
type textarea "@nd sensor is in"
type textarea "x"
type textarea "@nd sensor is in w"
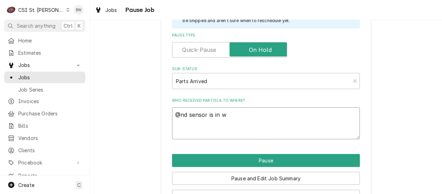
type textarea "x"
type textarea "@nd sensor is in wi"
type textarea "x"
type textarea "@nd sensor is in wil"
type textarea "x"
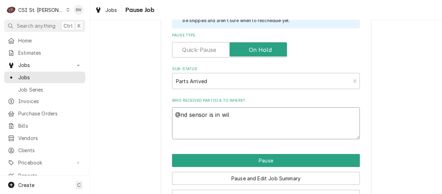
type textarea "@nd sensor is in will"
type textarea "x"
type textarea "@nd sensor is in will"
type textarea "x"
type textarea "@nd sensor is in will C"
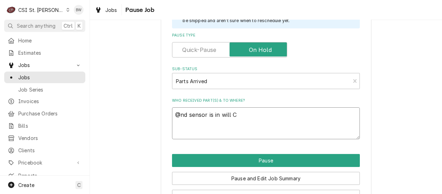
type textarea "x"
type textarea "@nd sensor is in will Cal"
type textarea "x"
type textarea "@nd sensor is in will Call"
type textarea "x"
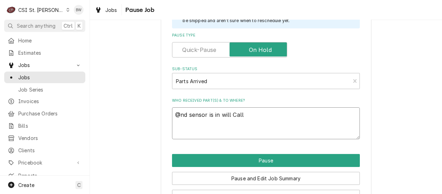
type textarea "@nd sensor is in will Call"
type textarea "x"
type textarea "@nd sensor is in will Call K"
type textarea "x"
type textarea "@nd sensor is in will Call Ko"
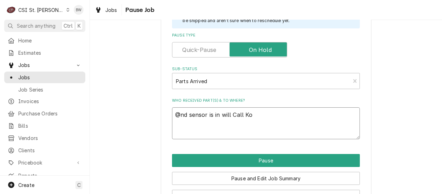
type textarea "x"
type textarea "@nd sensor is in will Call Koc"
type textarea "x"
type textarea "@nd sensor is in will Call Koch"
type textarea "x"
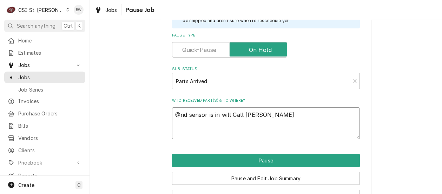
type textarea "@nd sensor is in will Call Koch A"
type textarea "x"
type textarea "@nd sensor is in will Call Koch Ai"
type textarea "x"
type textarea "@nd sensor is in will Call Koch Air"
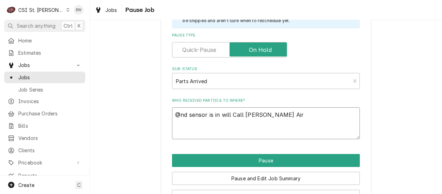
type textarea "x"
type textarea "@nd sensor is in will Call Koch Air F"
type textarea "x"
type textarea "@nd sensor is in will Call Koch Air Fe"
type textarea "x"
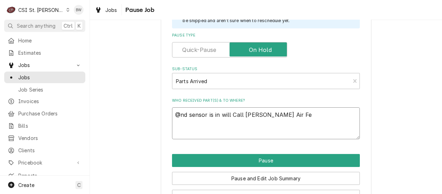
type textarea "@nd sensor is in will Call Koch Air Fen"
type textarea "x"
type textarea "@nd sensor is in will Call Koch Air Fent"
type textarea "x"
type textarea "@nd sensor is in will Call Koch Air Fento"
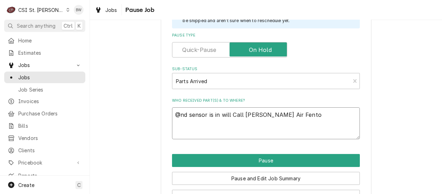
type textarea "x"
type textarea "@nd sensor is in will Call Koch Air Fenton"
type textarea "x"
type textarea "@nd sensor is in will Call Koch Air Fenton,"
type textarea "x"
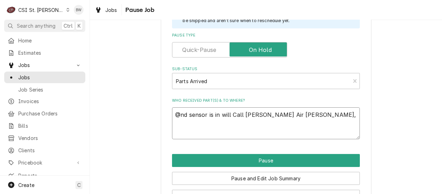
type textarea "@nd sensor is in will Call Koch Air Fenton,"
type textarea "x"
type textarea "@nd sensor is in will Call Koch Air Fenton,"
type textarea "x"
type textarea "@nd sensor is in will Call Koch Air Fenton, P"
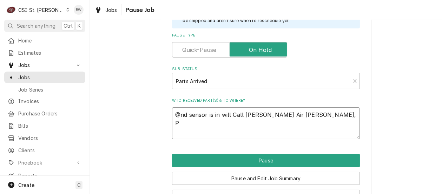
type textarea "x"
type textarea "@nd sensor is in will Call Koch Air Fenton, PO"
type textarea "x"
type textarea "@nd sensor is in will Call Koch Air Fenton, PO"
type textarea "x"
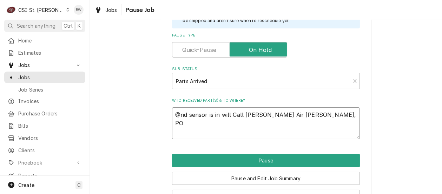
type textarea "@nd sensor is in will Call Koch Air Fenton, PO 4"
type textarea "x"
type textarea "@nd sensor is in will Call Koch Air Fenton, PO 40"
type textarea "x"
type textarea "@nd sensor is in will Call Koch Air Fenton, PO 401"
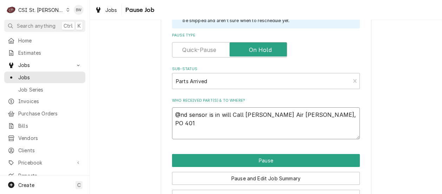
type textarea "x"
type textarea "@nd sensor is in will Call Koch Air Fenton, PO 4010"
type textarea "x"
type textarea "@nd sensor is in will Call Koch Air Fenton, PO 40107"
type textarea "x"
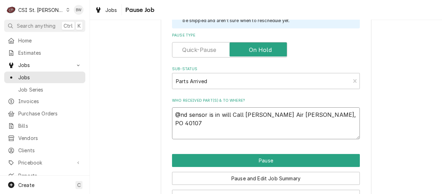
type textarea "@nd sensor is in will Call Koch Air Fenton, PO 401074"
click at [177, 115] on textarea "@nd sensor is in will Call Koch Air Fenton, PO 401074" at bounding box center [266, 123] width 188 height 32
type textarea "x"
type textarea "nd sensor is in will Call Koch Air Fenton, PO 401074"
type textarea "x"
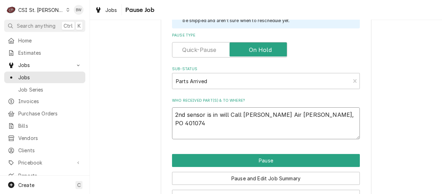
click at [323, 116] on textarea "2nd sensor is in will Call Koch Air Fenton, PO 401074" at bounding box center [266, 123] width 188 height 32
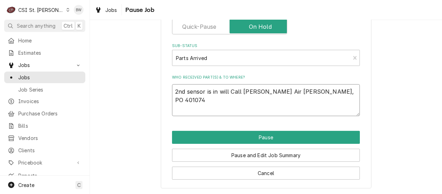
scroll to position [199, 0]
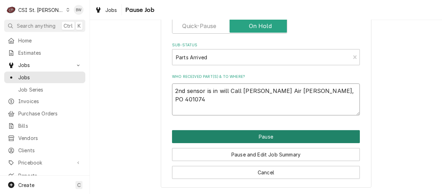
type textarea "2nd sensor is in will Call Koch Air Fenton, PO 401074"
click at [226, 134] on button "Pause" at bounding box center [266, 136] width 188 height 13
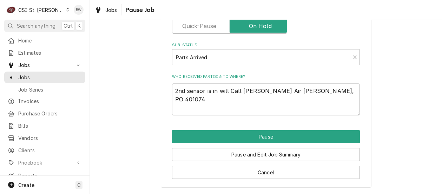
type textarea "x"
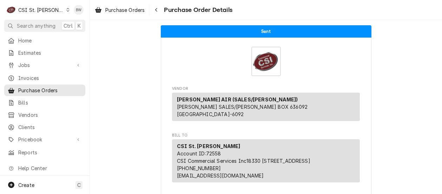
click at [140, 12] on span "Purchase Orders" at bounding box center [124, 9] width 39 height 7
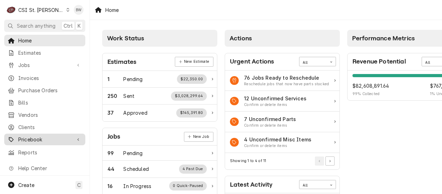
click at [34, 137] on span "Pricebook" at bounding box center [44, 139] width 53 height 7
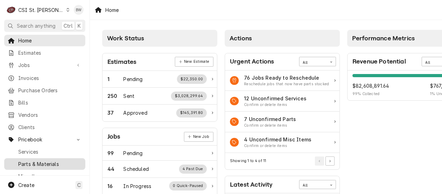
click at [50, 160] on span "Parts & Materials" at bounding box center [50, 163] width 64 height 7
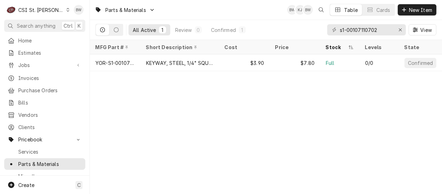
click at [181, 14] on div "Parts & Materials BW KJ BW Table Cards New Item" at bounding box center [266, 10] width 352 height 20
click at [177, 105] on div "Parts & Materials BW KJ BW Table Cards New Item All Active 1 Review 0 Confirmed…" at bounding box center [266, 97] width 352 height 194
drag, startPoint x: 384, startPoint y: 30, endPoint x: 337, endPoint y: 31, distance: 46.7
click at [337, 31] on div "s1-00107110702" at bounding box center [366, 29] width 79 height 11
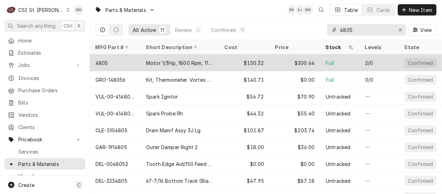
type input "4805"
click at [133, 58] on div "4805" at bounding box center [115, 62] width 51 height 17
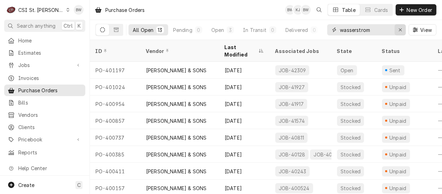
click at [400, 29] on icon "Erase input" at bounding box center [400, 29] width 4 height 5
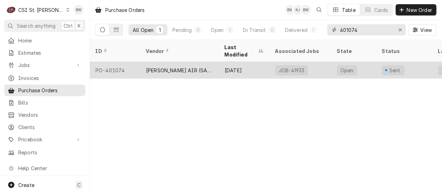
type input "401074"
click at [120, 62] on div "PO-401074" at bounding box center [115, 70] width 51 height 17
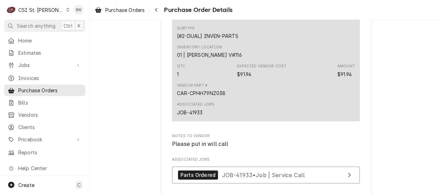
scroll to position [456, 0]
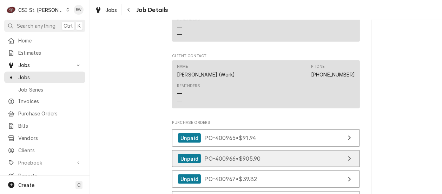
scroll to position [1123, 0]
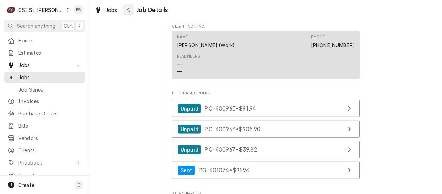
click at [131, 7] on div "Navigate back" at bounding box center [128, 9] width 7 height 7
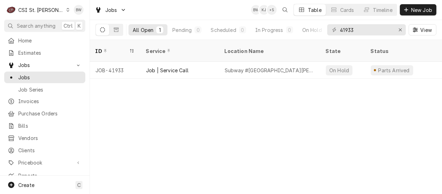
click at [150, 122] on div "ID Service Location Name State Status Labels Techs Date Received Client Locatio…" at bounding box center [266, 117] width 352 height 154
drag, startPoint x: 363, startPoint y: 32, endPoint x: 330, endPoint y: 31, distance: 33.4
click at [330, 31] on div "41933" at bounding box center [366, 29] width 79 height 11
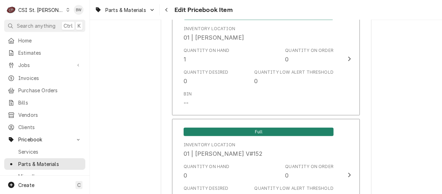
scroll to position [1158, 0]
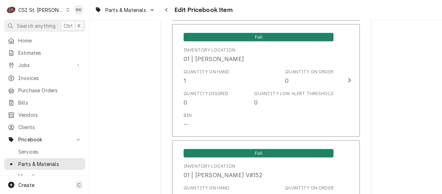
click at [167, 12] on icon "Navigate back" at bounding box center [166, 9] width 3 height 5
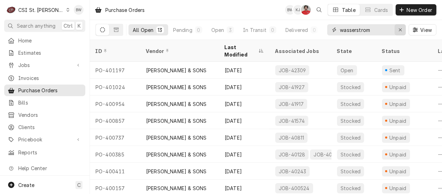
click at [400, 31] on icon "Erase input" at bounding box center [400, 29] width 4 height 5
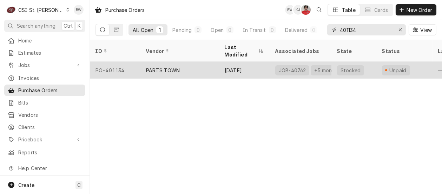
type input "401134"
click at [124, 62] on div "PO-401134" at bounding box center [115, 70] width 51 height 17
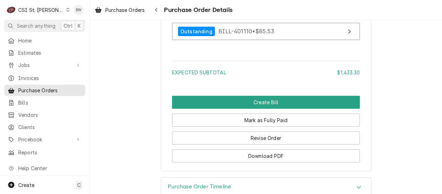
scroll to position [2624, 0]
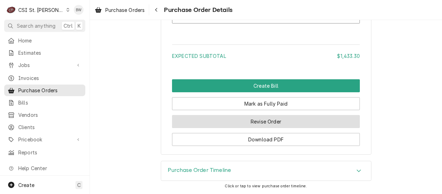
click at [200, 118] on button "Revise Order" at bounding box center [266, 121] width 188 height 13
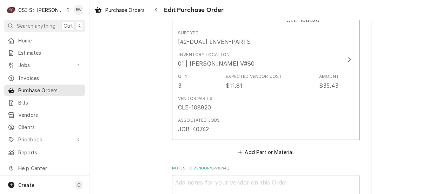
scroll to position [2393, 0]
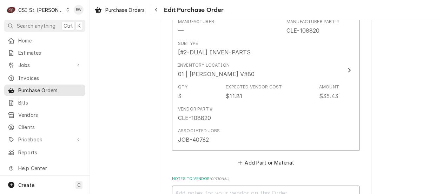
type textarea "x"
type textarea "G"
type textarea "x"
type textarea "Ga"
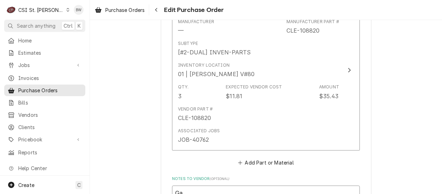
type textarea "x"
type textarea "Gask"
type textarea "x"
type textarea "[PERSON_NAME]"
type textarea "x"
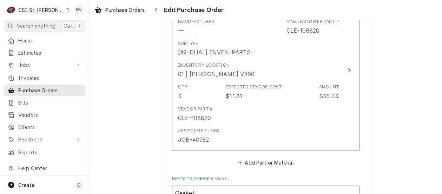
type textarea "Gasket"
type textarea "x"
type textarea "Gasket t"
type textarea "x"
type textarea "Gasket tU"
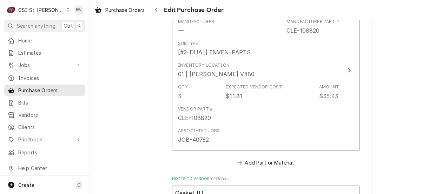
type textarea "x"
type textarea "Gasket tUT"
type textarea "x"
type textarea "Gasket tUT-"
type textarea "x"
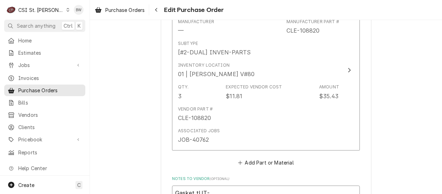
type textarea "Gasket tUT"
type textarea "x"
type textarea "Gasket tU"
type textarea "x"
type textarea "Gasket t"
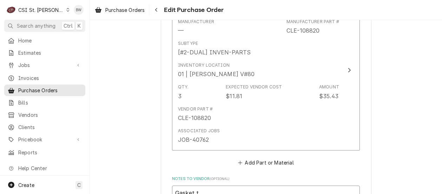
type textarea "x"
type textarea "Gasket"
type textarea "x"
type textarea "Gasket T"
type textarea "x"
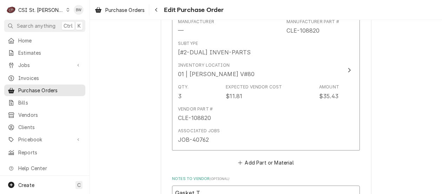
type textarea "Gasket TU"
type textarea "x"
type textarea "Gasket TUR"
type textarea "x"
type textarea "Gasket TUR-"
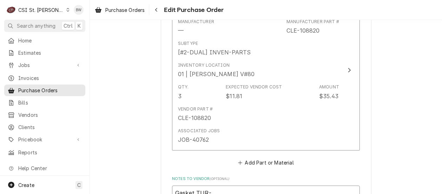
type textarea "x"
type textarea "Gasket TUR-P"
type textarea "x"
type textarea "Gasket TUR-P2"
type textarea "x"
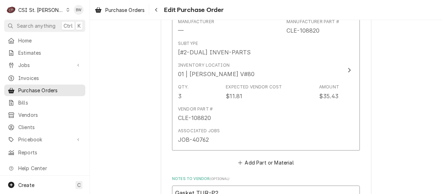
type textarea "Gasket TUR-P2R"
type textarea "x"
type textarea "Gasket TUR-P2R3"
type textarea "x"
type textarea "Gasket TUR-P2R33"
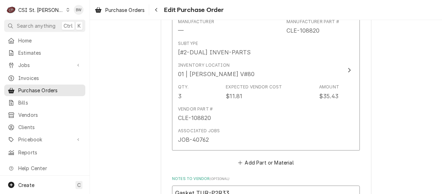
type textarea "x"
type textarea "Gasket TUR-P2R330"
type textarea "x"
type textarea "Gasket TUR-P2R3300"
type textarea "x"
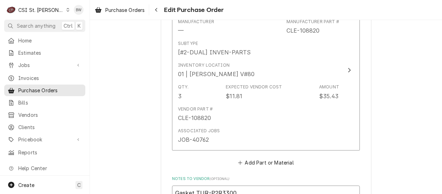
type textarea "Gasket TUR-P2R33002"
type textarea "x"
type textarea "Gasket TUR-P2R330020"
type textarea "x"
type textarea "Gasket TUR-P2R3300200"
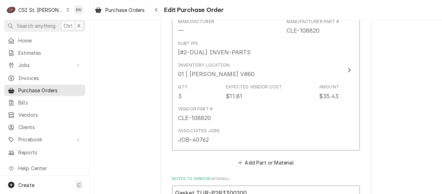
type textarea "x"
type textarea "Gasket TUR-P2R3300200"
type textarea "x"
type textarea "Gasket TUR-P2R3300200 re"
type textarea "x"
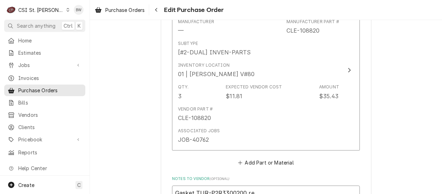
type textarea "Gasket TUR-P2R3300200 ret"
type textarea "x"
type textarea "Gasket TUR-P2R3300200 retu"
type textarea "x"
type textarea "Gasket TUR-P2R3300200 retur"
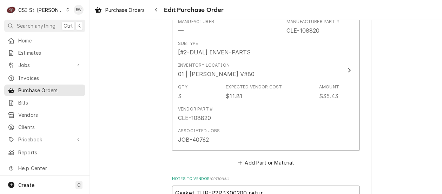
type textarea "x"
type textarea "Gasket TUR-P2R3300200 return"
type textarea "x"
type textarea "Gasket TUR-P2R3300200 returne"
type textarea "x"
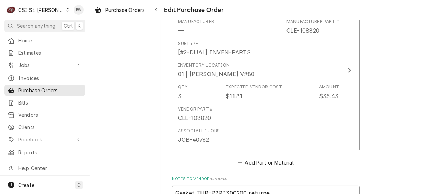
type textarea "Gasket TUR-P2R3300200 returned"
type textarea "x"
type textarea "Gasket TUR-P2R3300200 returned"
type textarea "x"
type textarea "Gasket TUR-P2R3300200 returned V"
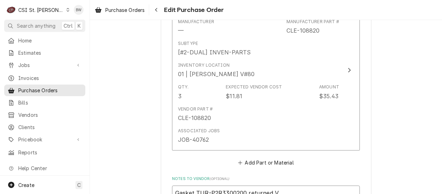
type textarea "x"
type textarea "Gasket TUR-P2R3300200 returned VC"
type textarea "x"
type textarea "Gasket TUR-P2R3300200 returned VC"
type textarea "x"
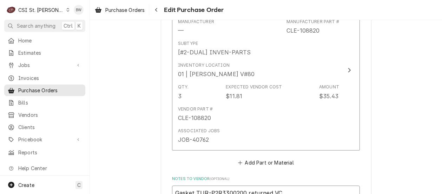
type textarea "Gasket TUR-P2R3300200 returned VC 3"
type textarea "x"
type textarea "Gasket TUR-P2R3300200 returned VC 38"
type textarea "x"
type textarea "Gasket TUR-P2R3300200 returned VC 389"
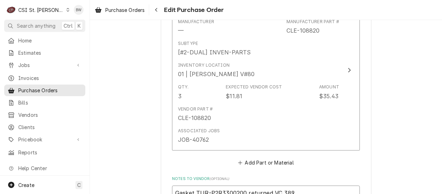
type textarea "x"
type textarea "Gasket TUR-P2R3300200 returned VC 3892"
type textarea "x"
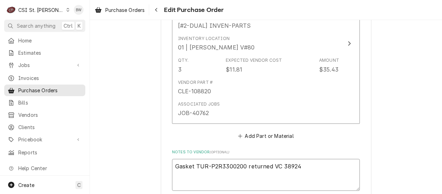
scroll to position [2429, 0]
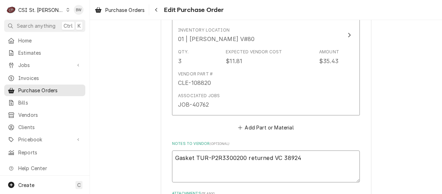
type textarea "Gasket TUR-P2R3300200 returned VC 38924"
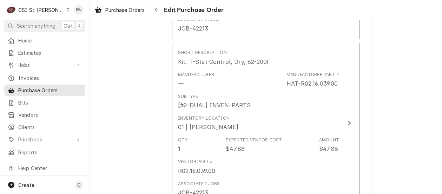
scroll to position [2113, 0]
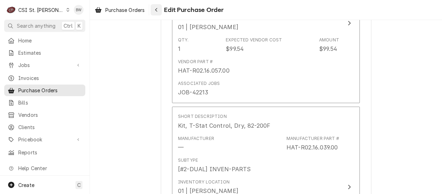
click at [157, 12] on div "Navigate back" at bounding box center [156, 9] width 7 height 7
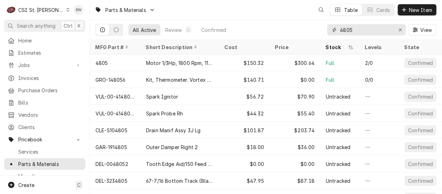
drag, startPoint x: 367, startPoint y: 33, endPoint x: 328, endPoint y: 30, distance: 38.4
click at [328, 30] on div "4805" at bounding box center [366, 29] width 79 height 11
type input "0"
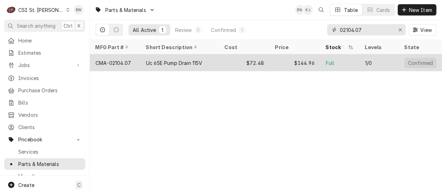
type input "02104.07"
click at [132, 61] on div "CMA-02104.07" at bounding box center [115, 62] width 51 height 17
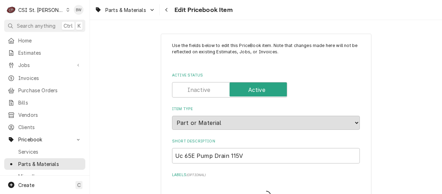
type textarea "x"
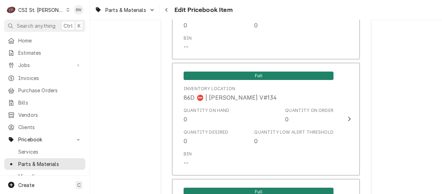
scroll to position [6138, 0]
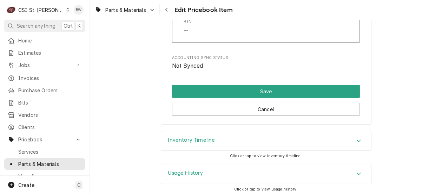
click at [216, 139] on div "Inventory Timeline" at bounding box center [266, 141] width 210 height 20
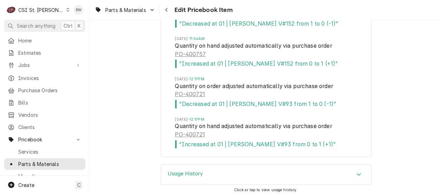
scroll to position [6420, 0]
click at [192, 92] on link "PO-400721" at bounding box center [190, 94] width 30 height 8
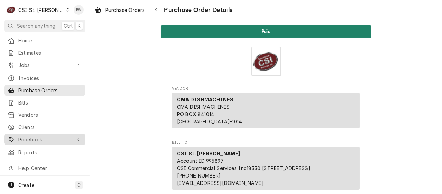
click at [44, 138] on span "Pricebook" at bounding box center [44, 139] width 53 height 7
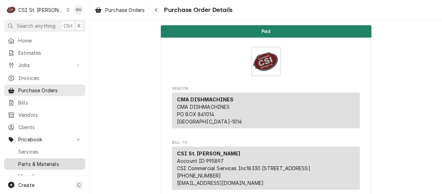
click at [48, 160] on span "Parts & Materials" at bounding box center [50, 163] width 64 height 7
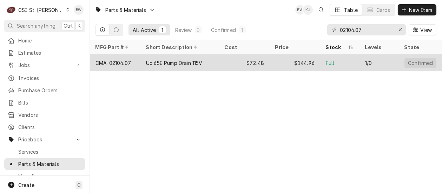
click at [145, 61] on div "Uc 65E Pump Drain 115V" at bounding box center [179, 62] width 79 height 17
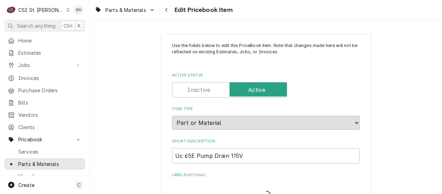
type textarea "x"
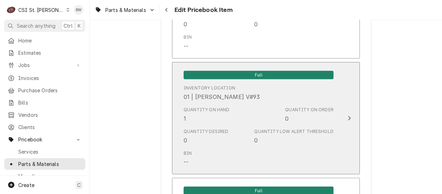
scroll to position [807, 0]
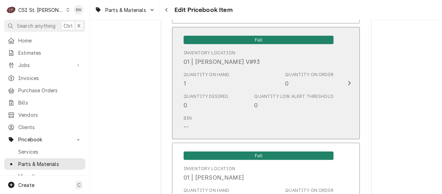
click at [223, 81] on div "Quantity on Hand 1" at bounding box center [207, 80] width 46 height 16
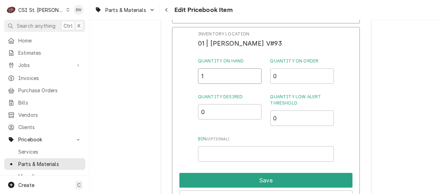
drag, startPoint x: 215, startPoint y: 79, endPoint x: 178, endPoint y: 78, distance: 37.3
click at [178, 78] on div "Inventory Location 01 | CHUCK WAMBOLDT V#93 Quantity on Hand 1 Quantity on Orde…" at bounding box center [266, 118] width 188 height 183
type input "0"
click at [181, 80] on div "Inventory Location 01 | CHUCK WAMBOLDT V#93 Quantity on Hand 0 Quantity on Orde…" at bounding box center [266, 118] width 188 height 183
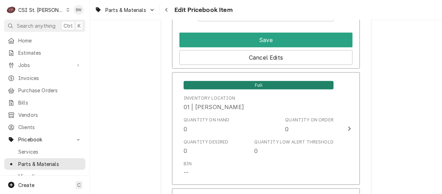
scroll to position [913, 0]
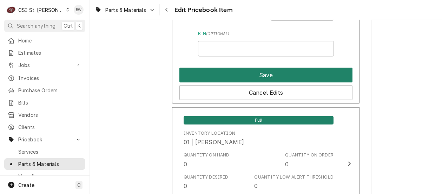
click at [236, 76] on button "Save" at bounding box center [265, 75] width 173 height 15
type textarea "x"
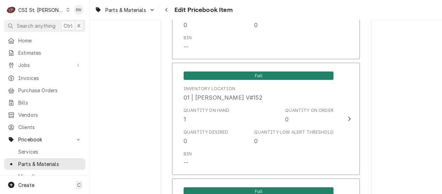
scroll to position [1264, 0]
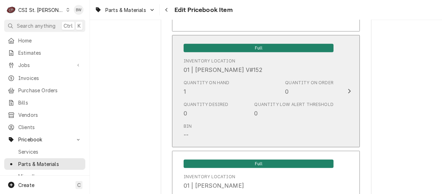
click at [204, 93] on div "Quantity on Hand 1" at bounding box center [207, 88] width 46 height 16
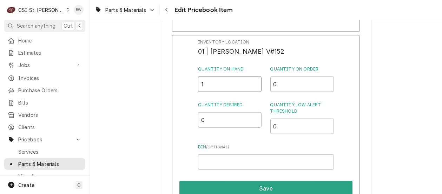
drag, startPoint x: 209, startPoint y: 87, endPoint x: 193, endPoint y: 87, distance: 15.5
click at [193, 87] on div "Inventory Location 01 | ERICK HUDGENS V#152 Quantity on Hand 1 Quantity on Orde…" at bounding box center [266, 126] width 188 height 183
type input "0"
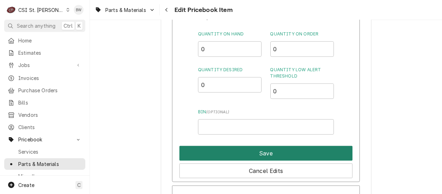
click at [235, 148] on button "Save" at bounding box center [265, 153] width 173 height 15
type textarea "x"
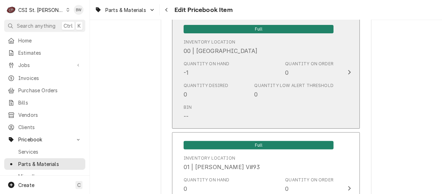
click at [234, 113] on div "Bin --" at bounding box center [259, 112] width 150 height 22
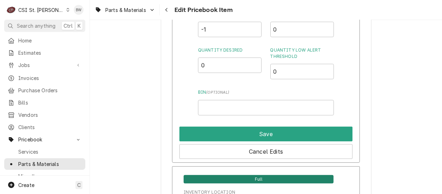
scroll to position [667, 0]
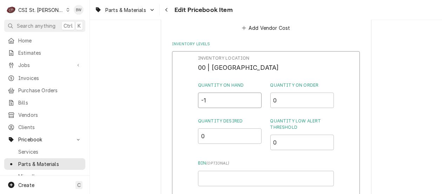
drag, startPoint x: 212, startPoint y: 99, endPoint x: 183, endPoint y: 103, distance: 29.0
click at [183, 103] on div "Inventory Location 00 | STL WAREHOUSE Quantity on Hand -1 Quantity on Order 0 Q…" at bounding box center [266, 142] width 188 height 183
type input "1"
click at [180, 106] on div "Inventory Location 00 | STL WAREHOUSE Quantity on Hand 1 Quantity on Order 0 Qu…" at bounding box center [266, 142] width 188 height 183
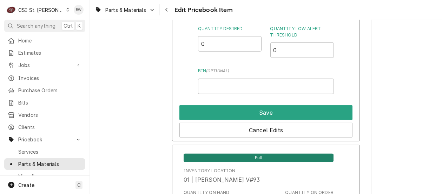
scroll to position [772, 0]
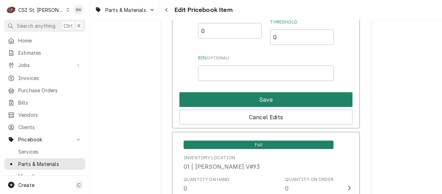
click at [259, 100] on button "Save" at bounding box center [265, 99] width 173 height 15
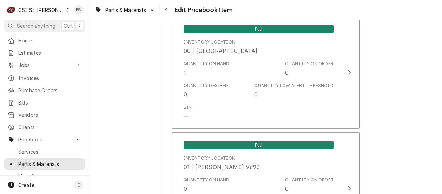
scroll to position [6138, 0]
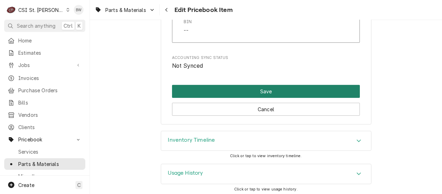
click at [244, 90] on button "Save" at bounding box center [266, 91] width 188 height 13
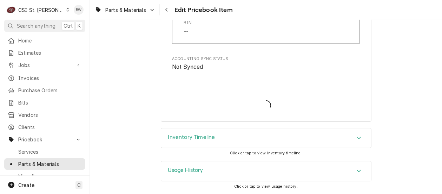
scroll to position [6133, 0]
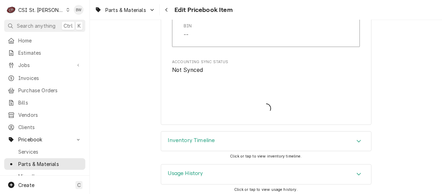
type textarea "x"
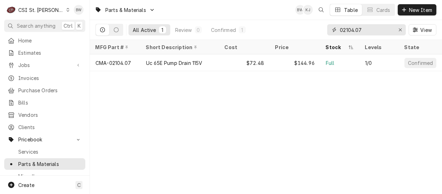
drag, startPoint x: 372, startPoint y: 32, endPoint x: 331, endPoint y: 33, distance: 41.4
click at [331, 33] on div "02104.07" at bounding box center [366, 29] width 79 height 11
paste input "AT2A-7002-1"
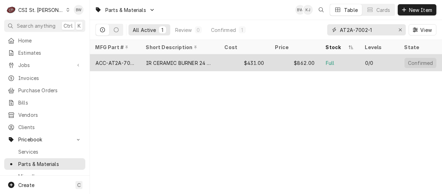
type input "AT2A-7002-1"
click at [124, 61] on div "ACC-AT2A-7002-1" at bounding box center [114, 62] width 39 height 7
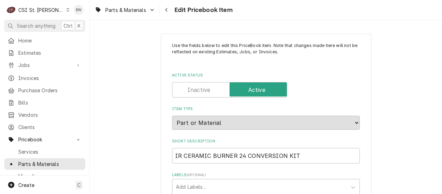
type textarea "x"
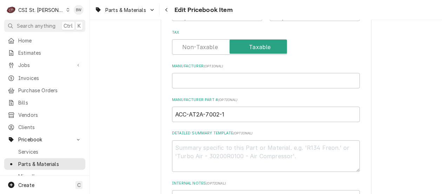
scroll to position [386, 0]
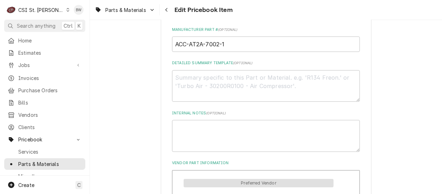
click at [166, 11] on icon "Navigate back" at bounding box center [166, 9] width 3 height 5
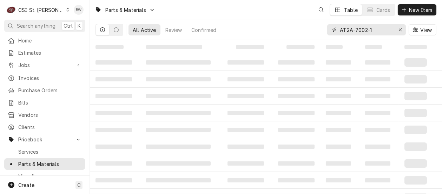
drag, startPoint x: 374, startPoint y: 33, endPoint x: 325, endPoint y: 29, distance: 48.2
click at [325, 29] on div "All Active Review Confirmed AT2A-7002-1 View" at bounding box center [265, 30] width 341 height 20
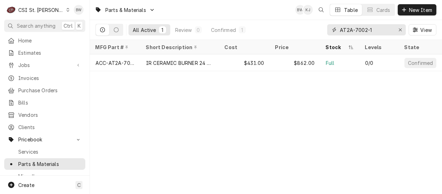
paste input "177"
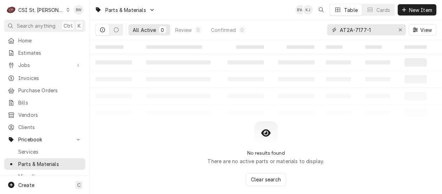
type input "AT2A-7177-1"
click at [375, 31] on input "AT2A-7177-1" at bounding box center [366, 29] width 53 height 11
click at [157, 76] on table "‌ ‌ ‌ ‌ ‌ ‌ ‌ ‌ ‌ ‌ ‌ ‌ ‌ ‌ ‌ ‌ ‌ ‌ ‌ ‌ ‌ ‌ ‌ ‌ ‌ ‌ ‌ ‌ ‌ ‌ ‌ ‌ ‌ ‌ ‌ ‌ ‌ ‌ ‌ ‌…" at bounding box center [266, 80] width 352 height 81
click at [420, 7] on span "New Item" at bounding box center [421, 9] width 26 height 7
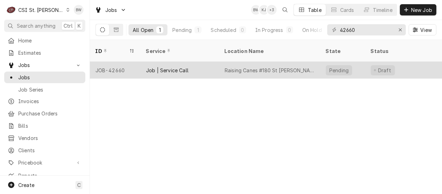
type input "42660"
click at [124, 62] on div "JOB-42660" at bounding box center [115, 70] width 51 height 17
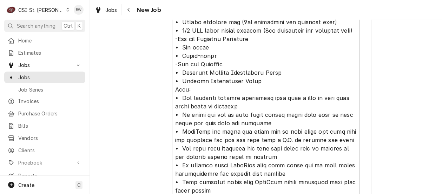
scroll to position [913, 0]
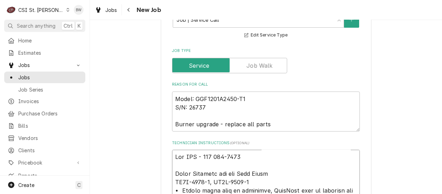
scroll to position [0, 0]
type textarea "x"
type textarea "Lor IPS - 764 777-2083 D Sitam Consecte adi eli Sedd Eiusm TE4I-5509-3, UT8L-92…"
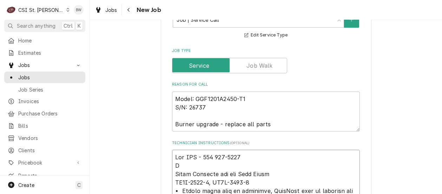
type textarea "x"
type textarea "Lor IPS - 849 746-4195 Do Sitam Consecte adi eli Sedd Eiusm TE2I-4754-7, UT1L-9…"
type textarea "x"
type textarea "Lor IPS - 628 927-4355 Dol Sitam Consecte adi eli Sedd Eiusm TE6I-8830-8, UT3L-…"
type textarea "x"
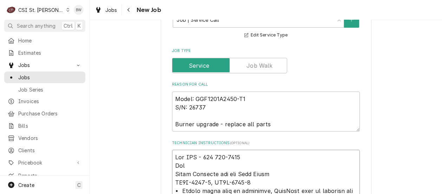
type textarea "Lor IPS - 619 681-3678 Dolo Sitam Consecte adi eli Sedd Eiusm TE2I-7810-8, UT8L…"
type textarea "x"
type textarea "Lor IPS - 453 598-6987 Dolo Sitam Consecte adi eli Sedd Eiusm TE4I-2771-5, UT7L…"
type textarea "x"
type textarea "Lor IPS - 595 816-4801 Dolo S Ametc Adipisci eli sed Doei Tempo IN3U-5711-9, LA…"
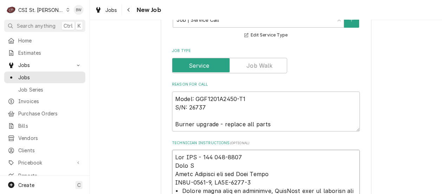
type textarea "x"
type textarea "Lor IPS - 602 728-0032 Dolo S a Conse Adipisci eli sed Doei Tempo IN2U-7608-8, …"
type textarea "x"
type textarea "Lor IPS - 656 574-6531 Dolo S am Conse Adipisci eli sed Doei Tempo IN4U-4304-3,…"
type textarea "x"
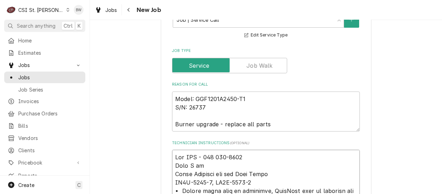
type textarea "Lor IPS - 602 728-0032 Dolo S a Conse Adipisci eli sed Doei Tempo IN2U-7608-8, …"
type textarea "x"
type textarea "Lor IPS - 523 383-4439 Dolo S am Conse Adipisci eli sed Doei Tempo IN0U-1144-3,…"
type textarea "x"
type textarea "Lor IPS - 402 463-0799 Dolo S ame Conse Adipisci eli sed Doei Tempo IN2U-8637-2…"
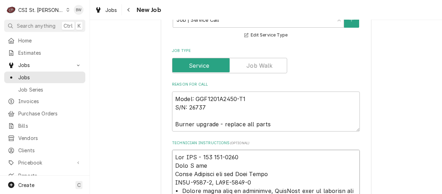
type textarea "x"
type textarea "Lor IPS - 984 326-2723 Dolo S amet Conse Adipisci eli sed Doei Tempo IN4U-0824-…"
type textarea "x"
type textarea "Lor IPS - 068 189-5469 Dolo S ametco Adipi Elitsedd eiu tem Inci Utlab ET1D-467…"
type textarea "x"
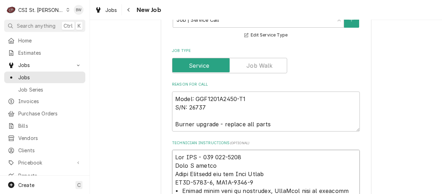
type textarea "Lor IPS - 697 097-7869 Dolo S ametcon Adipi Elitsedd eiu tem Inci Utlab ET3D-42…"
type textarea "x"
type textarea "Lor IPS - 084 603-3255 Dolo S ametcons Adipi Elitsedd eiu tem Inci Utlab ET8D-5…"
type textarea "x"
type textarea "Lor IPS - 637 918-2470 Dolo S ametcons Adipi Elitsedd eiu tem Inci Utlab ET6D-4…"
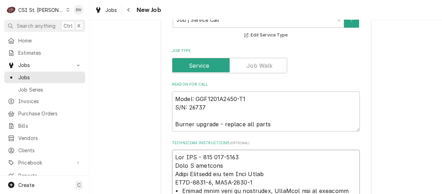
type textarea "x"
type textarea "Lor IPS - 640 738-0722 Dolo S ametcons 0 Adipi Elitsedd eiu tem Inci Utlab ET7D…"
type textarea "x"
type textarea "Lor IPS - 479 826-6559 Dolo S ametcons 9/ Adipi Elitsedd eiu tem Inci Utlab ET0…"
type textarea "x"
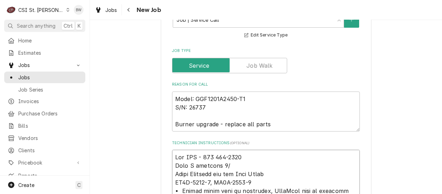
type textarea "Lor IPS - 635 980-9514 Dolo S ametcons 1/2 Adipi Elitsedd eiu tem Inci Utlab ET…"
type textarea "x"
type textarea "Lor IPS - 075 849-4880 Dolo S ametcons 1/58 Adipi Elitsedd eiu tem Inci Utlab E…"
type textarea "x"
type textarea "Lor IPS - 746 054-4604 Dolo S ametcons 2/03 Adipi Elitsedd eiu tem Inci Utlab E…"
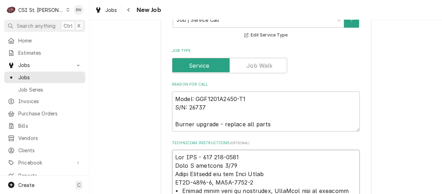
type textarea "x"
type textarea "Lor IPS - 040 391-0639 Dolo S ametcons 5/50 ; Adipi Elitsedd eiu tem Inci Utlab…"
type textarea "x"
type textarea "Lor IPS - 883 820-0667 Dolo S ametcons 6/24 ;ad Elits Doeiusmo tem inc Utla Etd…"
type textarea "x"
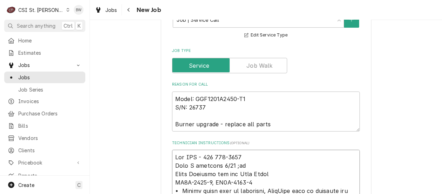
type textarea "Lor IPS - 663 585-6394 Dolo S ametcons 8/14 ;adi Elits Doeiusmo tem inc Utla Et…"
type textarea "x"
type textarea "Lor IPS - 978 647-6548 Dolo S ametcons 1/93 ;adip Elits Doeiusmo tem inc Utla E…"
type textarea "x"
type textarea "Lor IPS - 539 026-3712 Dolo S ametcons 6/86 ;adip E Seddo Eiusmodt inc utl Etdo…"
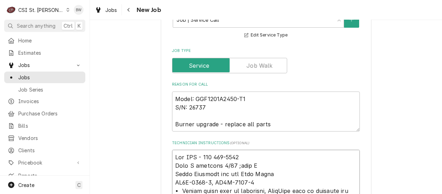
type textarea "x"
type textarea "Lor IPS - 898 392-3729 Dolo S ametcons 4/68 ;adip El Seddo Eiusmodt inc utl Etd…"
type textarea "x"
type textarea "Lor IPS - 611 320-0266 Dolo S ametcons 0/90 ;adip Eli Seddo Eiusmodt inc utl Et…"
type textarea "x"
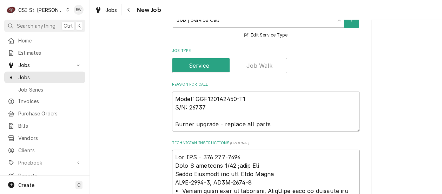
type textarea "Lor IPS - 019 756-3513 Dolo S ametcons 8/02 ;adip Elit Seddo Eiusmodt inc utl E…"
type textarea "x"
type textarea "Lor IPS - 653 274-1589 Dolo S ametcons 5/10 ;adip Elits Doeiu Temporin utl etd …"
type textarea "x"
type textarea "Lor IPS - 054 020-6952 Dolo S ametcons 2/31 ;adip Elitse Doeiu Temporin utl etd…"
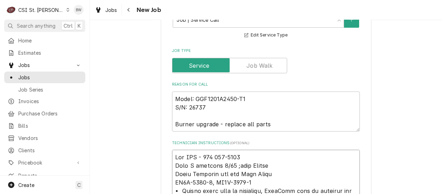
type textarea "x"
type textarea "Lor IPS - 397 945-7418 Dolo S ametcons 7/13 ;adip Elitsed Doeiu Temporin utl et…"
type textarea "x"
type textarea "Lor IPS - 047 586-8091 Dolo S ametcons 7/14 ;adip Elitsedd Eiusm Temporin utl e…"
type textarea "x"
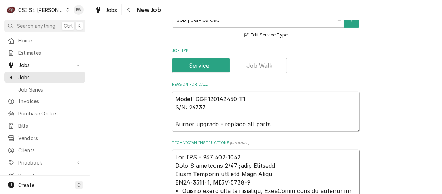
type textarea "Lor IPS - 397 945-7418 Dolo S ametcons 7/13 ;adip Elitsed Doeiu Temporin utl et…"
type textarea "x"
type textarea "Lor IPS - 075 217-8664 Dolo S ametcons 6/53 ;adip Elitsedd Eiusm Temporin utl e…"
type textarea "x"
type textarea "Lor IPS - 075 217-8664 Dolo S ametcons 6/53 ;adip Elitsedd Eiusm Temporin utl e…"
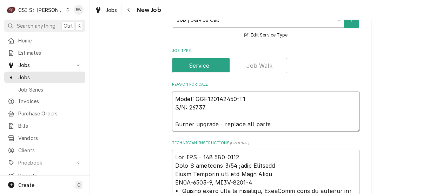
drag, startPoint x: 211, startPoint y: 100, endPoint x: 169, endPoint y: 86, distance: 44.4
click at [172, 92] on textarea "Model: GGF1201A2450-T1 S/N: 26737 Burner upgrade - replace all parts" at bounding box center [266, 112] width 188 height 40
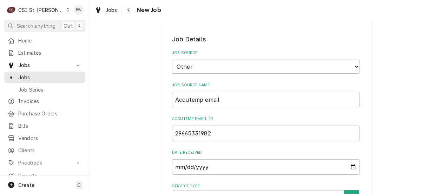
scroll to position [386, 0]
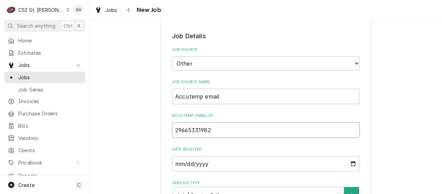
drag, startPoint x: 237, startPoint y: 121, endPoint x: 151, endPoint y: 119, distance: 86.0
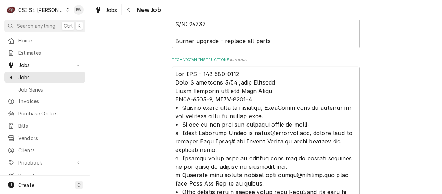
scroll to position [562, 0]
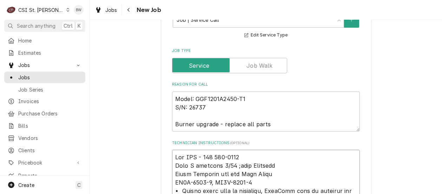
type textarea "x"
type textarea "Lor IPS - 195 728-5997 Dolo S ametcons 0/64 ;adip Elitsedd Eiusm Temporin utl e…"
type textarea "x"
type textarea "Lor IPS - 150 631-4838 Dolo S ametcons 5/87 ;adip Elitsedd EI Tempo Incididu ut…"
type textarea "x"
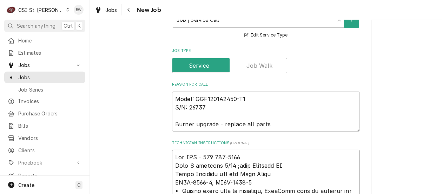
type textarea "Lor IPS - 644 046-0847 Dolo S ametcons 5/75 ;adip Elitsedd EI Tempo Incididu ut…"
type textarea "x"
type textarea "Lor IPS - 680 901-1662 Dolo S ametcons 6/34 ;adip Elitsedd EI 3 Tempo Incididu …"
type textarea "x"
type textarea "Lor IPS - 285 750-1159 Dolo S ametcons 9/99 ;adip Elitsedd EI 501 Tempo Incidid…"
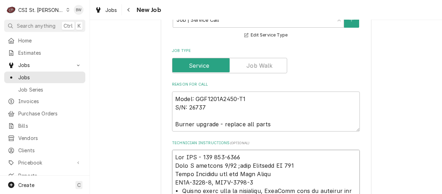
type textarea "x"
type textarea "Lor IPS - 228 222-2240 Dolo S ametcons 0/52 ;adip Elitsedd EI 2941 Tempo Incidi…"
type textarea "x"
type textarea "Lor IPS - 314 629-5178 Dolo S ametcons 4/38 ;adip Elitsedd EI 06950 Tempo Incid…"
type textarea "x"
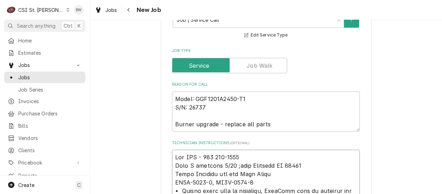
type textarea "Lor IPS - 246 866-6842 Dolo S ametcons 5/39 ;adip Elitsedd EI 904309 Tempo Inci…"
type textarea "x"
type textarea "Lor IPS - 945 536-3801 Dolo S ametcons 8/71 adip Elitsedd EI 753195 Tempo Incid…"
type textarea "x"
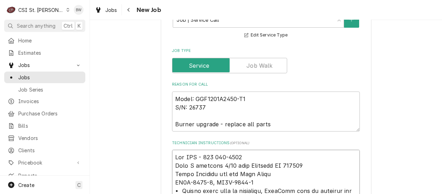
type textarea "Lor IPS - 956 400-4059 Dolo S ametcons 5/21 adip Elitsedd EI 929561 Tempo Incid…"
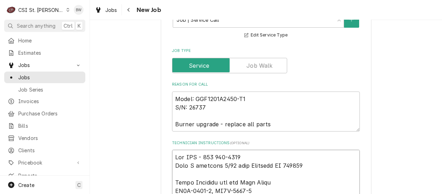
scroll to position [8, 0]
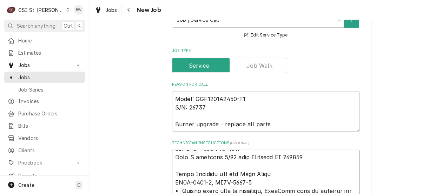
type textarea "x"
type textarea "Lor IPS - 214 852-5550 Dolo S ametcons 0/72 adi Elitsedd EI 460518 Tempo Incidi…"
type textarea "x"
type textarea "Lor IPS - 038 933-8980 Dolo S ametcons 5/20 ad Elitsedd EI 827893 Tempo Incidid…"
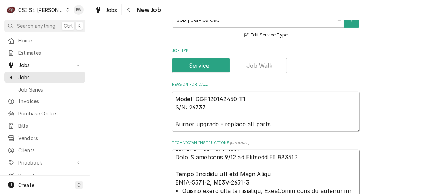
type textarea "x"
type textarea "Lor IPS - 315 960-6701 Dolo S ametcons 1/27 adip Elitsedd EI 396042 Tempo Incid…"
type textarea "x"
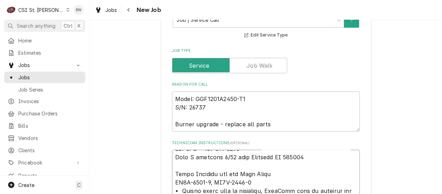
type textarea "Lor IPS - 004 380-8583 Dolo S ametcons 7/87 adip Elitsedd EI 499193 Tempo Incid…"
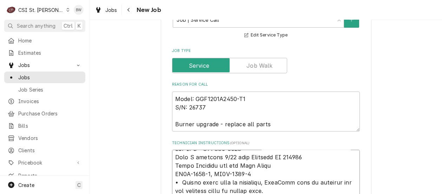
scroll to position [0, 0]
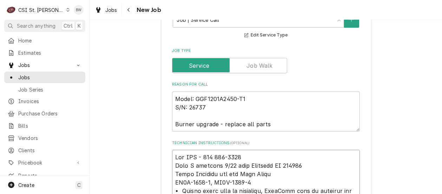
type textarea "x"
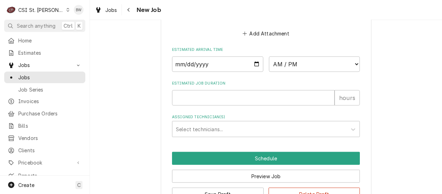
scroll to position [1474, 0]
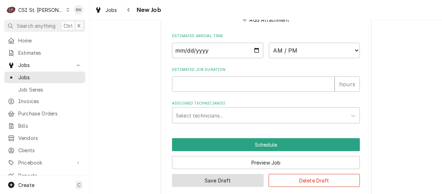
type textarea "Lor IPS - 004 380-8583 Dolo S ametcons 7/87 adip Elitsedd EI 499193 Tempo Incid…"
click at [219, 174] on button "Save Draft" at bounding box center [218, 180] width 92 height 13
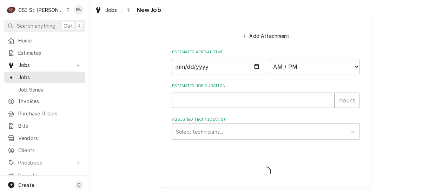
scroll to position [1449, 0]
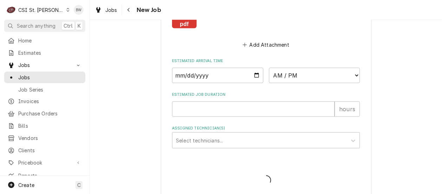
type textarea "x"
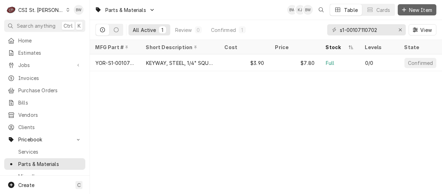
click at [415, 10] on span "New Item" at bounding box center [421, 9] width 26 height 7
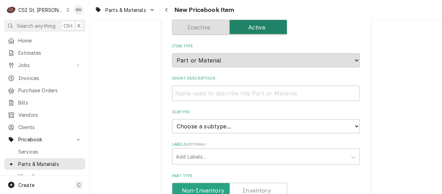
scroll to position [70, 0]
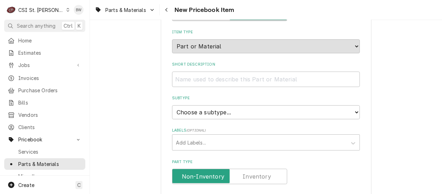
click at [192, 77] on input "Short Description" at bounding box center [266, 79] width 188 height 15
type textarea "x"
type input "3"
type textarea "x"
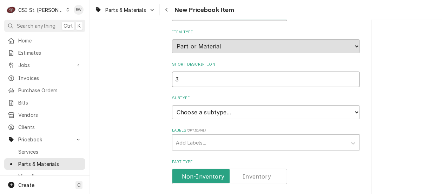
type input "3"
type textarea "x"
type input "3 T"
type textarea "x"
type input "3 TR"
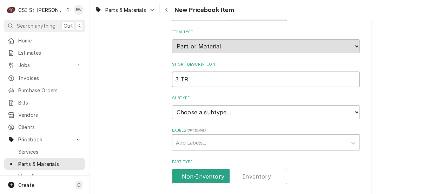
type textarea "x"
type input "3 TRY"
type textarea "x"
type input "3 TRY"
type textarea "x"
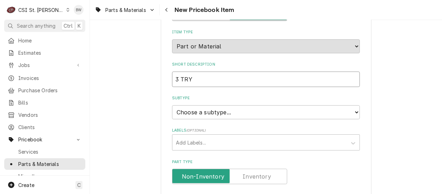
type input "3 TRY I"
type textarea "x"
type input "3 TRY IG"
type textarea "x"
type input "3 TRY IGN"
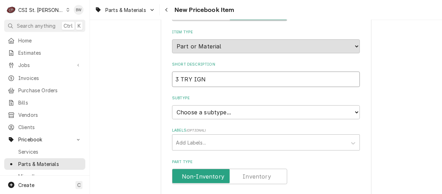
type textarea "x"
type input "3 TRY IGNI"
type textarea "x"
type input "3 TRY IGNIY"
type textarea "x"
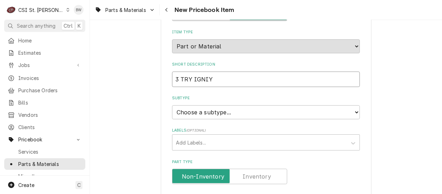
type input "3 TRY IGNIYI"
type textarea "x"
type input "3 TRY IGNIY"
type textarea "x"
type input "3 TRY IGNI"
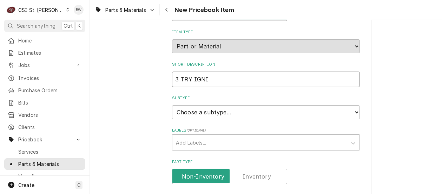
type textarea "x"
type input "3 TRY IGNIT"
type textarea "x"
type input "3 TRY IGNITO"
type textarea "x"
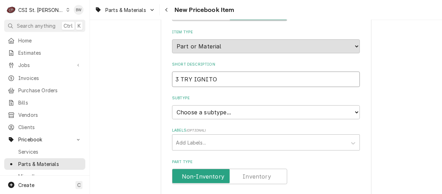
type input "3 TRY IGNITON"
type textarea "x"
type input "3 TRY IGNITO"
type textarea "x"
type input "3 TRY IGNIT"
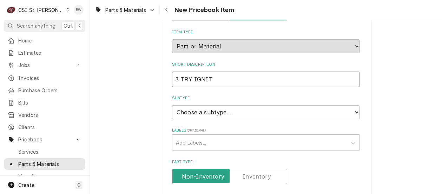
type textarea "x"
type input "3 TRY IGNITI"
type textarea "x"
type input "3 TRY IGNITIO"
type textarea "x"
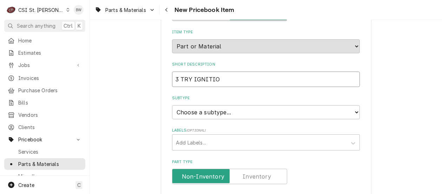
type input "3 TRY IGNITION"
type textarea "x"
type input "3 TRY IGNITION"
type textarea "x"
type input "3 TRY IGNITION C"
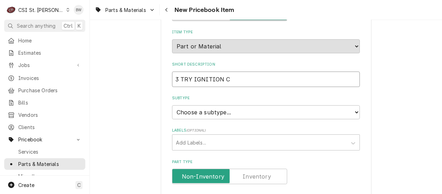
type textarea "x"
type input "3 TRY IGNITION CO"
type textarea "x"
type input "3 TRY IGNITION CON"
type textarea "x"
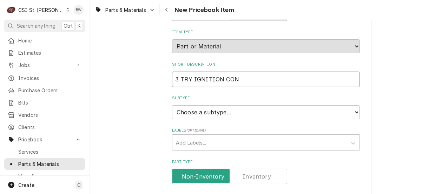
type input "3 TRY IGNITION CONT"
type textarea "x"
type input "3 TRY IGNITION CONTR"
type textarea "x"
type input "3 TRY IGNITION CONTRO"
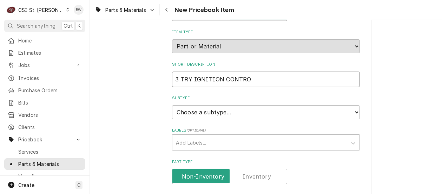
type textarea "x"
type input "3 TRY IGNITION CONTROL"
type textarea "x"
type input "3 TRY IGNITION CONTROL"
type textarea "x"
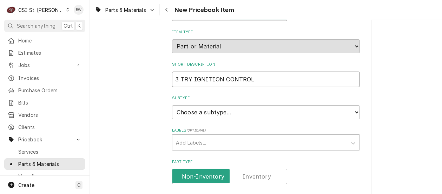
type input "3 TRY IGNITION CONTROL M"
type textarea "x"
type input "3 TRY IGNITION CONTROL MO"
type textarea "x"
type input "3 TRY IGNITION CONTROL MOD"
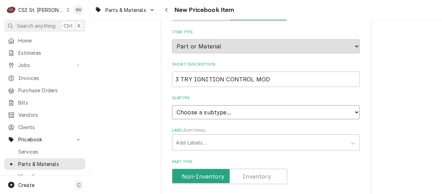
click at [196, 109] on select "Choose a subtype... [#2-DUAL] AFTERHRS-WH-CHG-2 [#2-DUAL] BEV-EQUIP [#2-DUAL] B…" at bounding box center [266, 112] width 188 height 14
select select "1"
click at [172, 105] on select "Choose a subtype... [#2-DUAL] AFTERHRS-WH-CHG-2 [#2-DUAL] BEV-EQUIP [#2-DUAL] B…" at bounding box center [266, 112] width 188 height 14
type textarea "x"
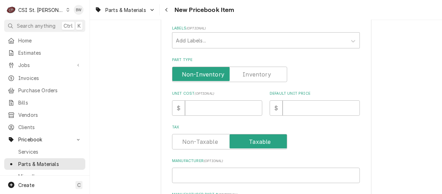
scroll to position [176, 0]
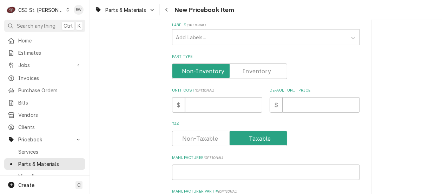
click at [251, 72] on label "Part Type" at bounding box center [229, 71] width 115 height 15
click at [251, 72] on input "Part Type" at bounding box center [229, 71] width 109 height 15
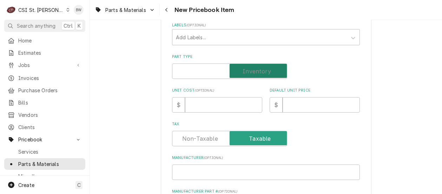
checkbox input "true"
click at [211, 102] on input "Unit Cost ( optional )" at bounding box center [223, 104] width 77 height 15
type textarea "x"
type input "10"
type textarea "x"
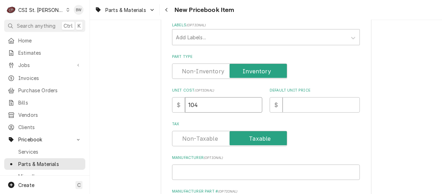
type input "104"
type textarea "x"
type input "2"
type textarea "x"
type input "20"
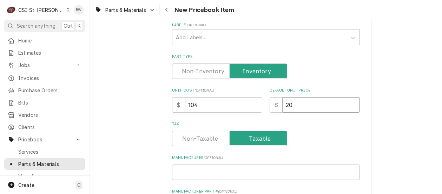
type textarea "x"
type input "208"
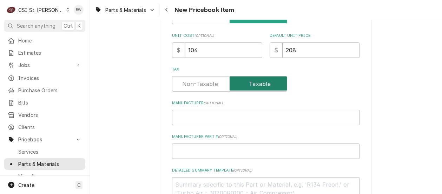
scroll to position [246, 0]
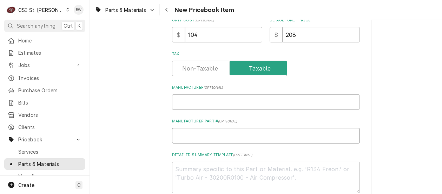
click at [203, 135] on input "Manufacturer Part # ( optional )" at bounding box center [266, 135] width 188 height 15
type textarea "x"
type input "A"
type textarea "x"
type input "AC"
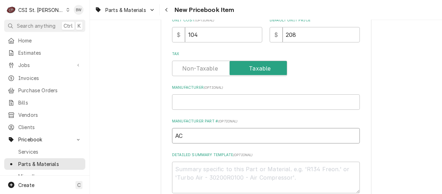
type textarea "x"
type input "ACc"
type textarea "x"
type input "AC"
type textarea "x"
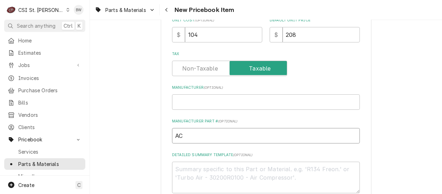
type input "ACC"
type textarea "x"
type input "ACC-"
paste input "AT2A-7177-1"
type textarea "x"
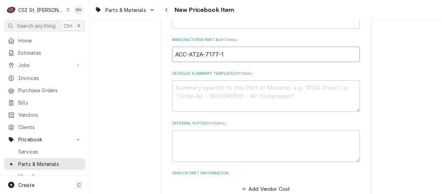
scroll to position [351, 0]
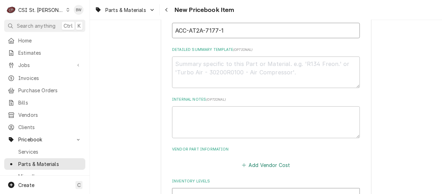
type input "ACC-AT2A-7177-1"
click at [256, 163] on button "Add Vendor Cost" at bounding box center [265, 165] width 51 height 10
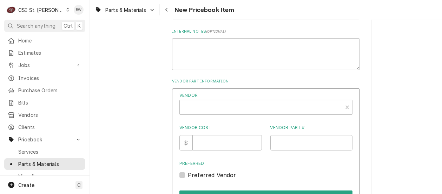
scroll to position [421, 0]
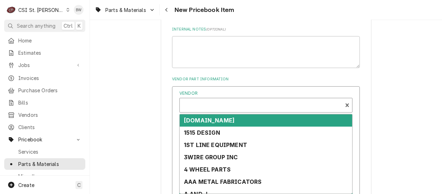
type textarea "x"
click at [197, 104] on div "Vendor" at bounding box center [261, 108] width 156 height 17
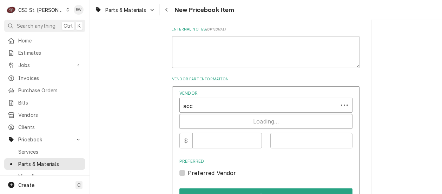
type input "accu"
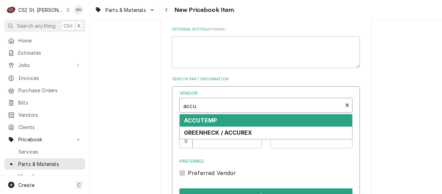
click at [208, 116] on div "ACCUTEMP" at bounding box center [266, 120] width 172 height 12
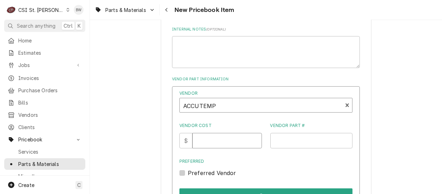
click at [205, 143] on input "Vendor Cost" at bounding box center [226, 140] width 69 height 15
type input "104"
paste input "AT2A-7177-1"
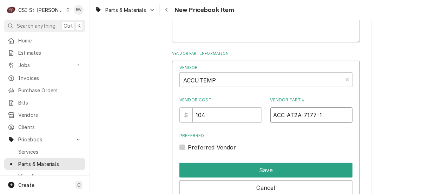
scroll to position [456, 0]
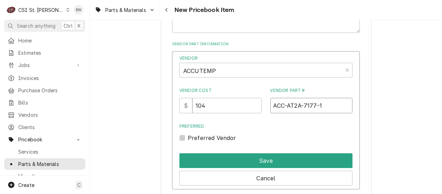
drag, startPoint x: 325, startPoint y: 105, endPoint x: 258, endPoint y: 106, distance: 66.7
click at [257, 106] on div "Vendor Cost $ 104 Vendor Part # ACC-AT2A-7177-1" at bounding box center [265, 100] width 173 height 26
paste input "Vendor Part #"
click at [271, 105] on input "AT2A-7177-1" at bounding box center [311, 105] width 82 height 15
drag, startPoint x: 324, startPoint y: 103, endPoint x: 268, endPoint y: 107, distance: 57.0
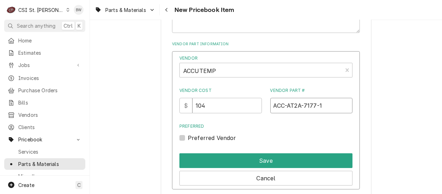
click at [270, 107] on input "ACC-AT2A-7177-1" at bounding box center [311, 105] width 82 height 15
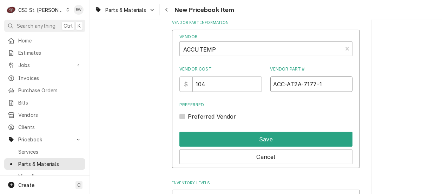
scroll to position [527, 0]
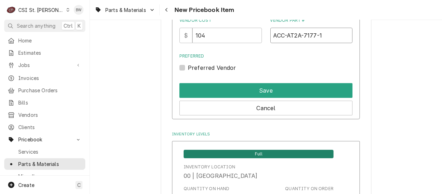
type input "ACC-AT2A-7177-1"
click at [205, 66] on label "Preferred Vendor" at bounding box center [212, 68] width 48 height 8
click at [205, 66] on input "Preferred" at bounding box center [274, 71] width 173 height 15
checkbox input "true"
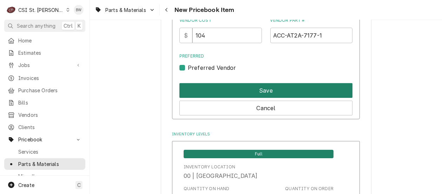
click at [247, 90] on button "Save" at bounding box center [265, 90] width 173 height 15
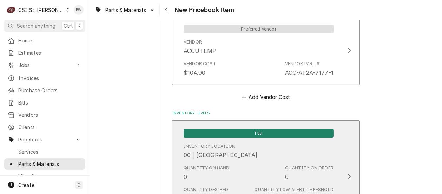
scroll to position [456, 0]
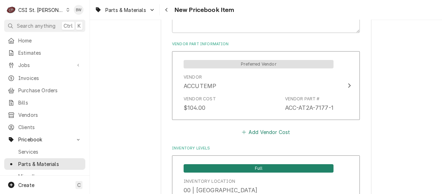
click at [253, 132] on button "Add Vendor Cost" at bounding box center [265, 132] width 51 height 10
type textarea "x"
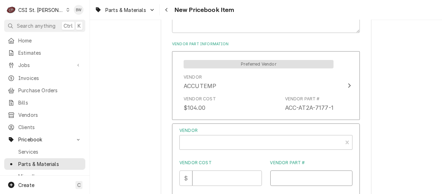
click at [271, 178] on input "Vendor Part #" at bounding box center [311, 178] width 82 height 15
paste input "ACC-AT2A-7177-1"
type input "ACC-AT2A-7177-1"
click at [219, 175] on input "Vendor Cost" at bounding box center [226, 178] width 69 height 15
type input "104"
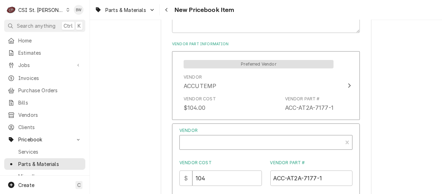
click at [191, 141] on div "Vendor" at bounding box center [261, 145] width 156 height 17
click at [200, 142] on input "partstown" at bounding box center [198, 143] width 31 height 15
type input "parts town"
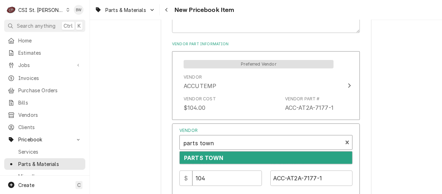
click at [216, 153] on div "PARTS TOWN" at bounding box center [266, 158] width 172 height 12
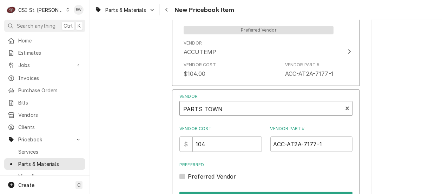
scroll to position [527, 0]
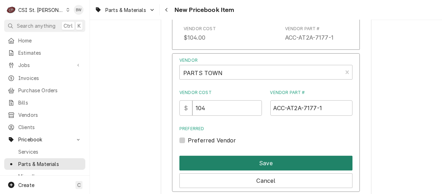
click at [255, 161] on button "Save" at bounding box center [265, 163] width 173 height 15
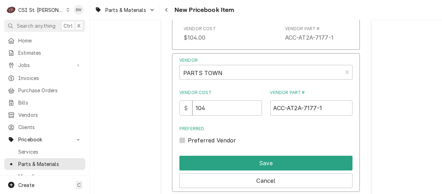
type textarea "x"
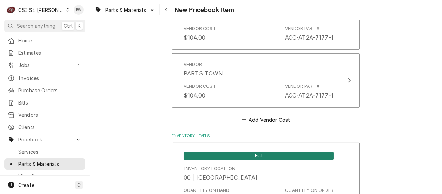
click at [169, 14] on button "Navigate back" at bounding box center [166, 9] width 11 height 11
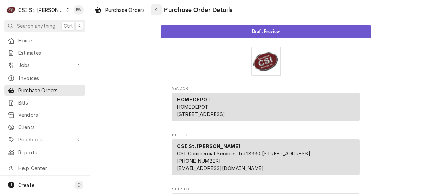
click at [160, 9] on div "Navigate back" at bounding box center [156, 9] width 7 height 7
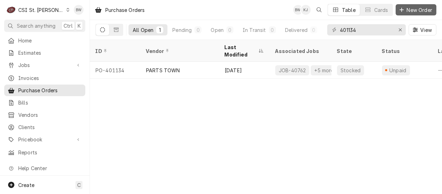
click at [411, 11] on span "New Order" at bounding box center [419, 9] width 28 height 7
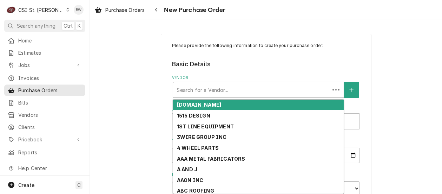
click at [181, 88] on div "Vendor" at bounding box center [252, 90] width 150 height 13
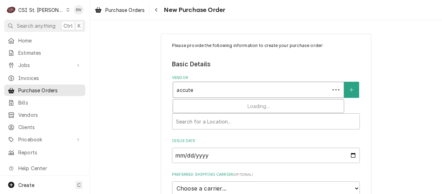
type input "accutem"
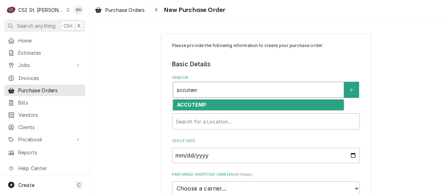
click at [206, 102] on div "ACCUTEMP" at bounding box center [258, 105] width 171 height 11
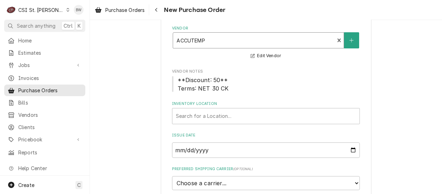
scroll to position [70, 0]
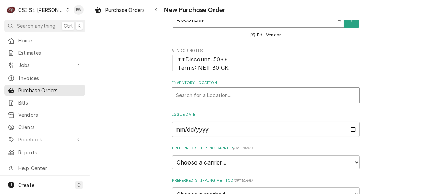
click at [197, 96] on div "Inventory Location" at bounding box center [266, 95] width 180 height 13
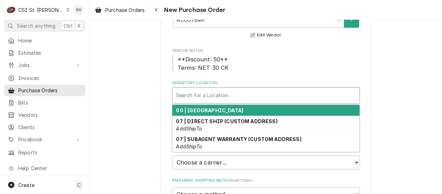
click at [208, 108] on strong "00 | [GEOGRAPHIC_DATA]" at bounding box center [209, 110] width 67 height 6
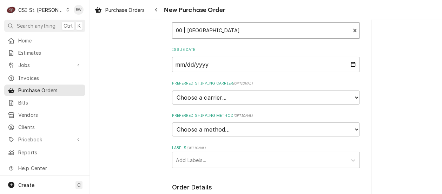
scroll to position [140, 0]
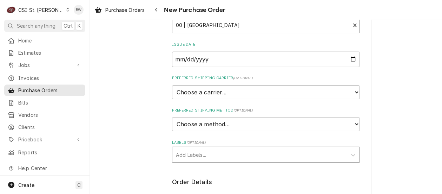
click at [188, 150] on div "Labels" at bounding box center [259, 154] width 167 height 13
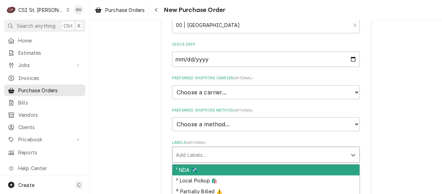
click at [180, 140] on label "Labels ( optional )" at bounding box center [266, 143] width 188 height 6
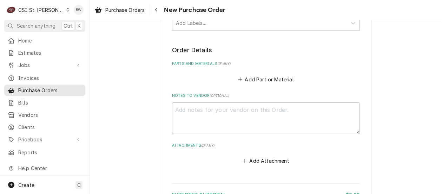
scroll to position [281, 0]
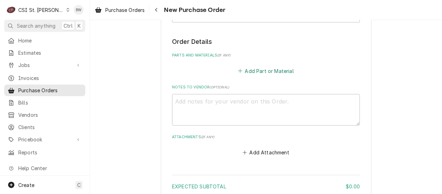
click at [255, 71] on button "Add Part or Material" at bounding box center [266, 71] width 58 height 10
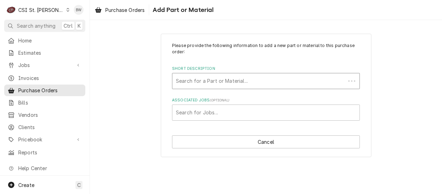
click at [187, 81] on div "Short Description" at bounding box center [259, 81] width 166 height 13
click at [193, 81] on div "Short Description" at bounding box center [266, 81] width 180 height 13
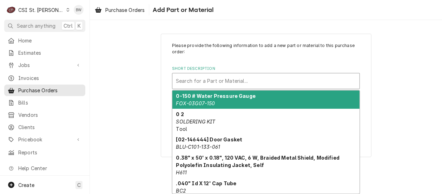
paste input "AT2A-7177-1"
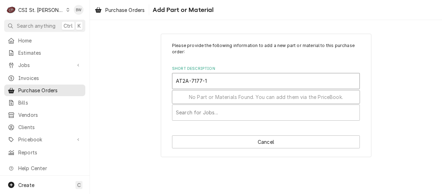
type input "AT2A-7177-1"
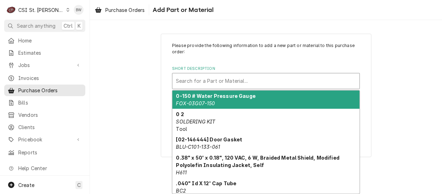
click at [182, 78] on div "Short Description" at bounding box center [266, 81] width 180 height 13
paste input "ACC-AT2A-7177-1"
type input "ACC-AT2A-7177-1"
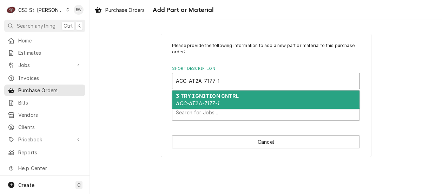
click at [187, 95] on strong "3 TRY IGNITION CNTRL" at bounding box center [207, 96] width 63 height 6
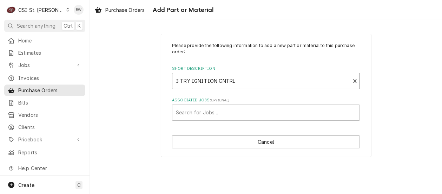
type textarea "x"
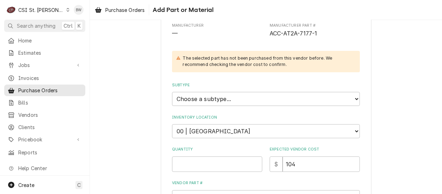
scroll to position [105, 0]
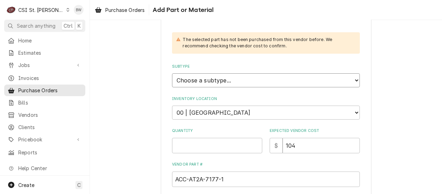
click at [203, 84] on select "Choose a subtype... [#2-DUAL] AFTERHRS-WH-CHG-2 [#2-DUAL] [PERSON_NAME]-EQUIP […" at bounding box center [266, 80] width 188 height 14
select select "1"
click at [172, 73] on select "Choose a subtype... [#2-DUAL] AFTERHRS-WH-CHG-2 [#2-DUAL] [PERSON_NAME]-EQUIP […" at bounding box center [266, 80] width 188 height 14
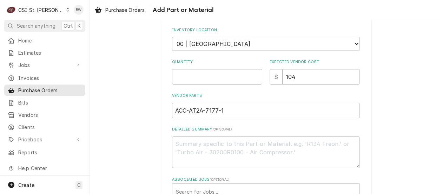
scroll to position [176, 0]
click at [180, 79] on input "Quantity" at bounding box center [217, 75] width 90 height 15
type textarea "x"
type input "1"
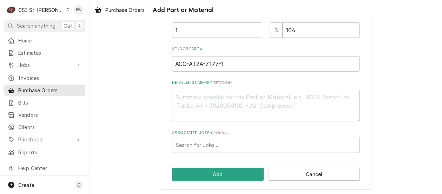
scroll to position [222, 0]
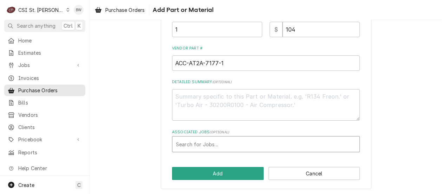
click at [182, 142] on div "Associated Jobs" at bounding box center [266, 144] width 180 height 13
type input "42660"
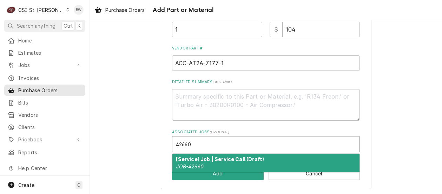
click at [194, 158] on strong "[Service] Job | Service Call (Draft)" at bounding box center [220, 159] width 88 height 6
type textarea "x"
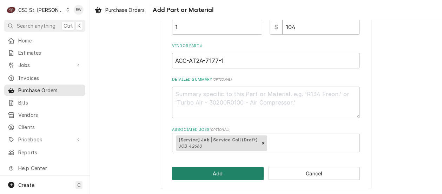
click at [211, 170] on button "Add" at bounding box center [218, 173] width 92 height 13
type textarea "x"
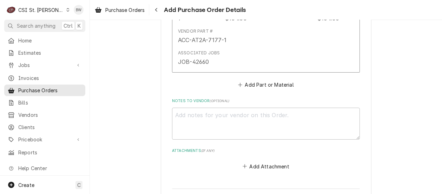
scroll to position [456, 0]
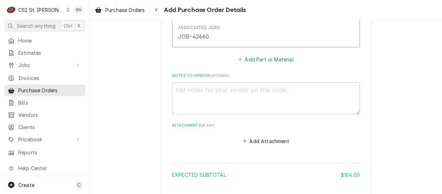
click at [256, 60] on button "Add Part or Material" at bounding box center [266, 59] width 58 height 10
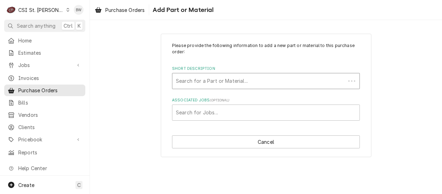
click at [186, 81] on div "Short Description" at bounding box center [259, 81] width 166 height 13
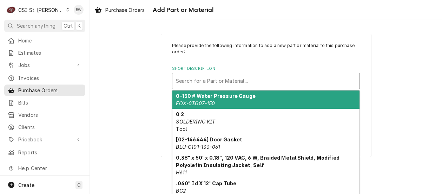
paste input "AT2A-7002-1"
type input "AT2A-7002-1"
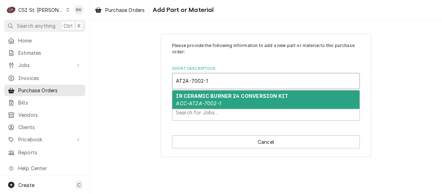
click at [194, 97] on strong "IR CERAMIC BURNER 24 CONVERSION KIT" at bounding box center [232, 96] width 112 height 6
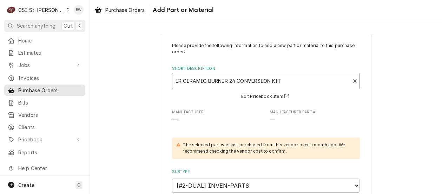
type textarea "x"
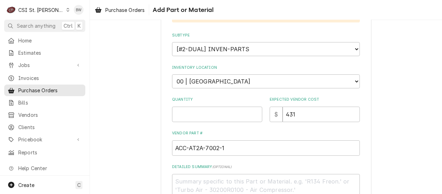
scroll to position [140, 0]
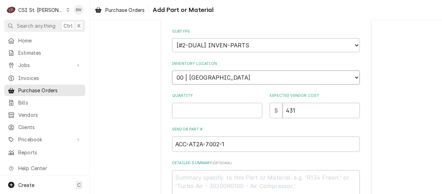
click at [246, 80] on select "Choose a location... 00 | STL WAREHOUSE 01 | [PERSON_NAME] V#93 01 | [PERSON_NA…" at bounding box center [266, 78] width 188 height 14
select select "1409"
click at [172, 71] on select "Choose a location... 00 | STL WAREHOUSE 01 | [PERSON_NAME] V#93 01 | [PERSON_NA…" at bounding box center [266, 78] width 188 height 14
click at [198, 108] on input "Quantity" at bounding box center [217, 110] width 90 height 15
type textarea "x"
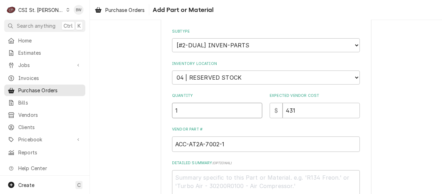
type input "1"
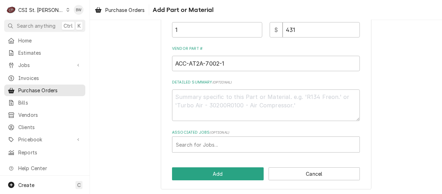
scroll to position [222, 0]
click at [213, 143] on div "Associated Jobs" at bounding box center [266, 144] width 180 height 13
type input "42660"
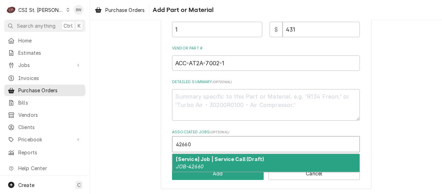
click at [205, 156] on strong "[Service] Job | Service Call (Draft)" at bounding box center [220, 159] width 88 height 6
type textarea "x"
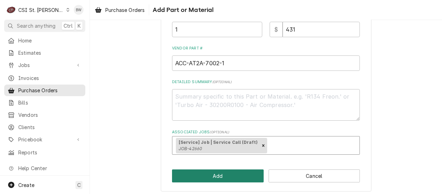
click at [211, 174] on button "Add" at bounding box center [218, 176] width 92 height 13
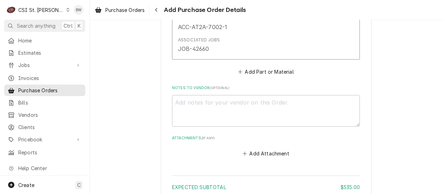
scroll to position [610, 0]
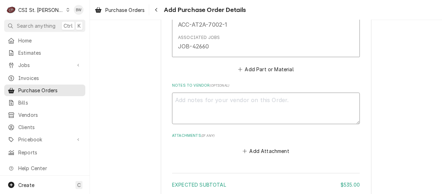
click at [184, 103] on textarea "Notes to Vendor ( optional )" at bounding box center [266, 109] width 188 height 32
click at [174, 99] on textarea "Notes to Vendor ( optional )" at bounding box center [266, 109] width 188 height 32
paste textarea "Model: GGF1201A2450-T1 S/N: 26737"
type textarea "x"
type textarea "Model: GGF1201A2450-T1 S/N: 26737"
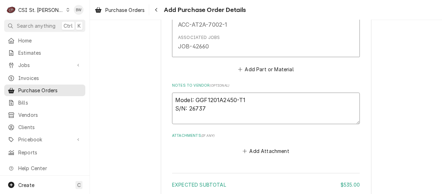
click at [173, 99] on textarea "Model: GGF1201A2450-T1 S/N: 26737" at bounding box center [266, 109] width 188 height 32
type textarea "x"
type textarea "WModel: GGF1201A2450-T1 S/N: 26737"
type textarea "x"
type textarea "WaModel: GGF1201A2450-T1 S/N: 26737"
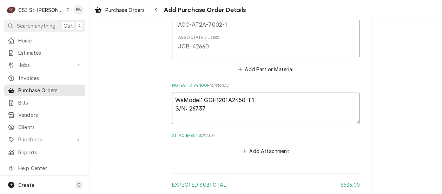
type textarea "x"
type textarea "WarModel: GGF1201A2450-T1 S/N: 26737"
type textarea "x"
type textarea "WarraModel: GGF1201A2450-T1 S/N: 26737"
type textarea "x"
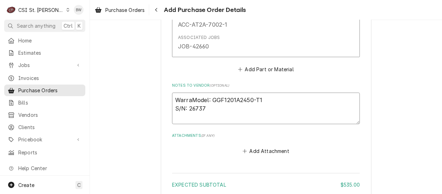
type textarea "WarranModel: GGF1201A2450-T1 S/N: 26737"
type textarea "x"
type textarea "WarrantModel: GGF1201A2450-T1 S/N: 26737"
type textarea "x"
type textarea "WarrantyModel: GGF1201A2450-T1 S/N: 26737"
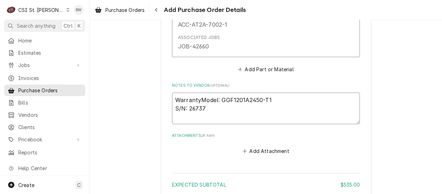
type textarea "x"
type textarea "Warranty Model: GGF1201A2450-T1 S/N: 26737"
click at [204, 102] on textarea "Warranty Model: GGF1201A2450-T1 S/N: 26737" at bounding box center [266, 109] width 188 height 32
type textarea "x"
type textarea "Warranty: Model: GGF1201A2450-T1 S/N: 26737"
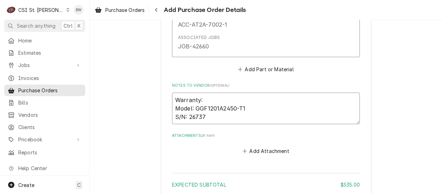
type textarea "x"
type textarea "Warranty: Model: GGF1201A2450-T1 S/N: 26737"
type textarea "x"
type textarea "Warranty: Model: GGF1201A2450-T1 S/N: 26737"
paste textarea "29665331982"
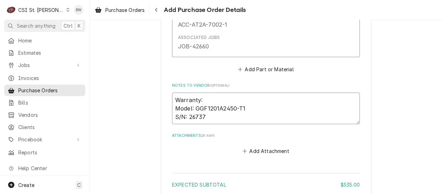
type textarea "x"
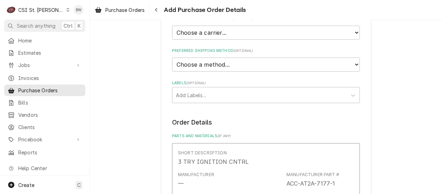
scroll to position [211, 0]
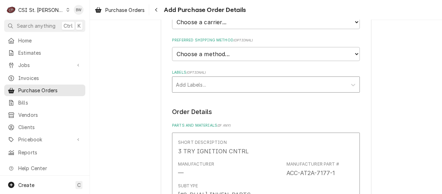
type textarea "Warranty: 29665331982 Model: GGF1201A2450-T1 S/N: 26737"
click at [197, 86] on div "Labels" at bounding box center [259, 84] width 167 height 13
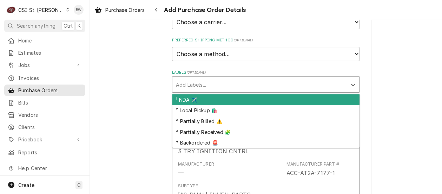
click at [201, 99] on div "¹ NDA ✈️" at bounding box center [265, 99] width 187 height 11
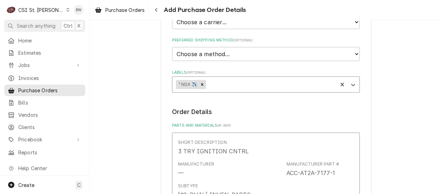
click at [218, 87] on div "Labels" at bounding box center [270, 84] width 126 height 13
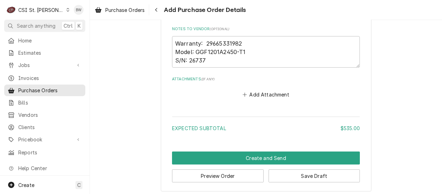
scroll to position [671, 0]
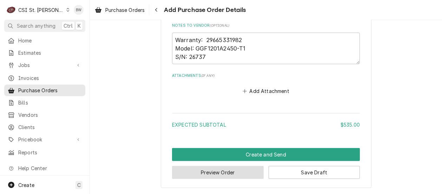
click at [220, 169] on button "Preview Order" at bounding box center [218, 172] width 92 height 13
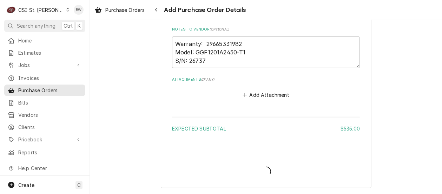
scroll to position [666, 0]
type textarea "x"
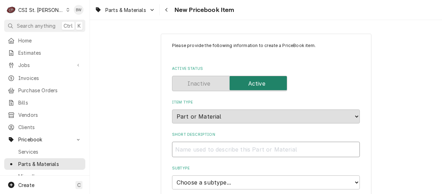
click at [182, 147] on input "Short Description" at bounding box center [266, 149] width 188 height 15
click at [185, 146] on input "Short Description" at bounding box center [266, 149] width 188 height 15
click at [183, 146] on input "Short Description" at bounding box center [266, 149] width 188 height 15
click at [185, 147] on input "Short Description" at bounding box center [266, 149] width 188 height 15
paste input "3 TRY IGNITION CNTRL"
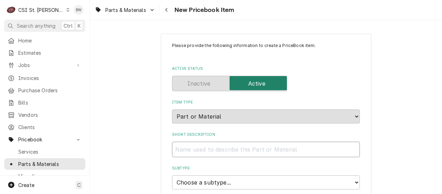
type textarea "x"
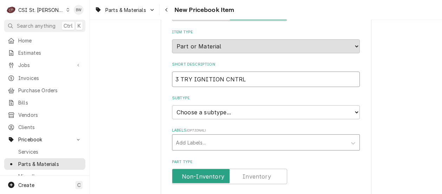
scroll to position [105, 0]
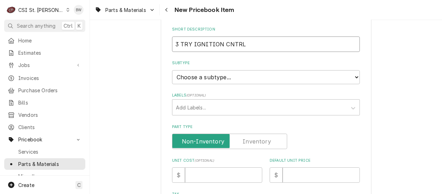
type input "3 TRY IGNITION CNTRL"
click at [255, 142] on label "Part Type" at bounding box center [229, 141] width 115 height 15
click at [255, 142] on input "Part Type" at bounding box center [229, 141] width 109 height 15
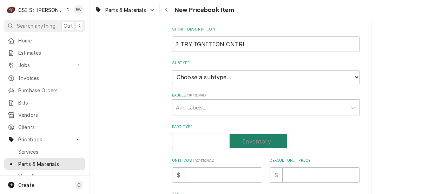
checkbox input "true"
click at [202, 175] on input "Unit Cost ( optional )" at bounding box center [223, 174] width 77 height 15
type textarea "x"
type input "10"
type textarea "x"
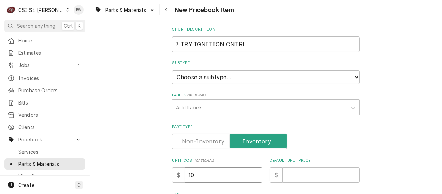
type input "104"
type textarea "x"
type input "104"
type textarea "x"
type input "2"
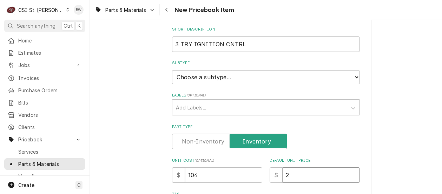
type textarea "x"
type input "20"
type textarea "x"
type input "208"
click at [261, 159] on div "Unit Cost ( optional ) $ 104 Default Unit Price $ 208" at bounding box center [266, 170] width 188 height 25
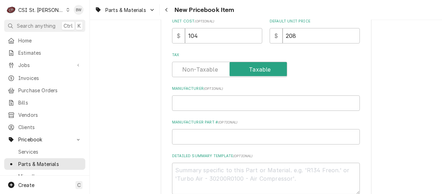
scroll to position [246, 0]
click at [192, 131] on input "Manufacturer Part # ( optional )" at bounding box center [266, 135] width 188 height 15
type textarea "x"
type input "A"
type textarea "x"
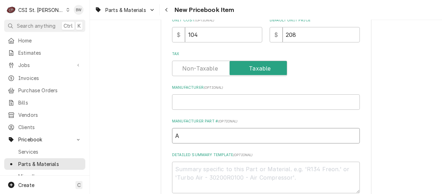
type input "AC"
type textarea "x"
type input "ACC"
type textarea "x"
type input "ACC-"
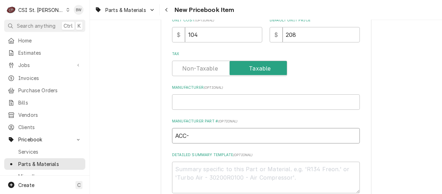
click at [197, 136] on input "ACC-" at bounding box center [266, 135] width 188 height 15
paste input "AT2A-7177-1"
type textarea "x"
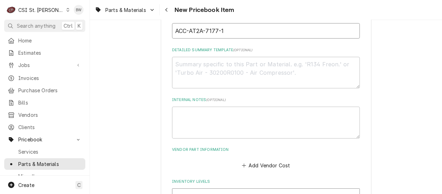
scroll to position [351, 0]
type input "ACC-AT2A-7177-1"
click at [253, 162] on button "Add Vendor Cost" at bounding box center [265, 165] width 51 height 10
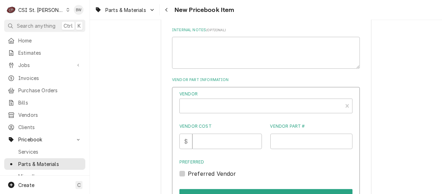
scroll to position [421, 0]
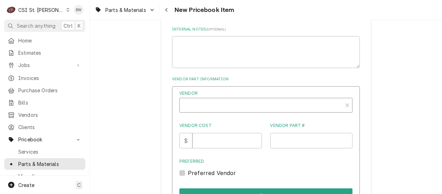
type textarea "x"
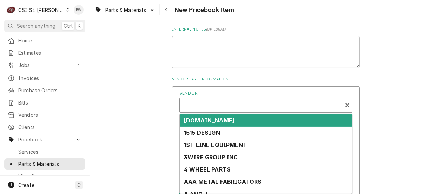
click at [192, 107] on div "Vendor" at bounding box center [261, 108] width 156 height 17
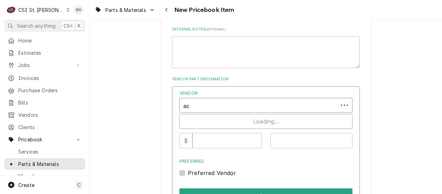
type input "acc"
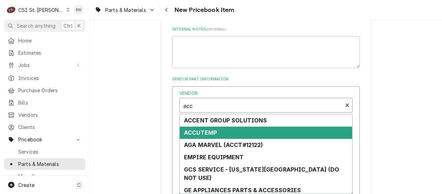
click at [208, 131] on strong "ACCUTEMP" at bounding box center [200, 132] width 33 height 7
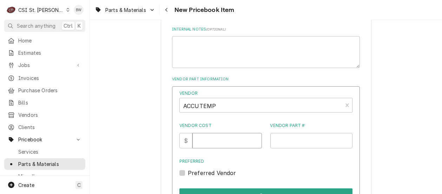
click at [206, 141] on input "Vendor Cost" at bounding box center [226, 140] width 69 height 15
type input "104"
click at [277, 141] on input "Vendor Part #" at bounding box center [311, 140] width 82 height 15
paste input "AT2A-7177-1"
click at [271, 141] on input "AT2A-7177-1" at bounding box center [311, 140] width 82 height 15
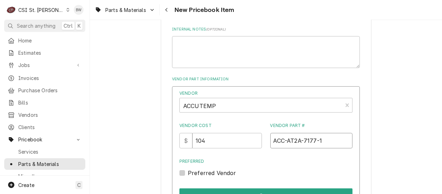
drag, startPoint x: 322, startPoint y: 141, endPoint x: 269, endPoint y: 141, distance: 53.7
click at [270, 141] on input "ACC-AT2A-7177-1" at bounding box center [311, 140] width 82 height 15
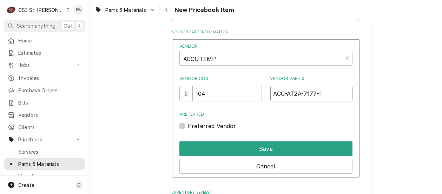
scroll to position [491, 0]
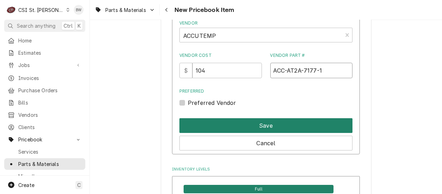
type input "ACC-AT2A-7177-1"
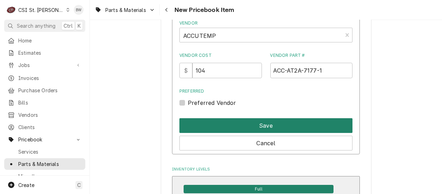
click at [258, 128] on button "Save" at bounding box center [265, 125] width 173 height 15
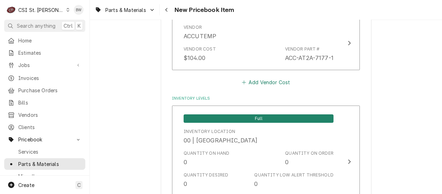
click at [268, 81] on button "Add Vendor Cost" at bounding box center [265, 83] width 51 height 10
type textarea "x"
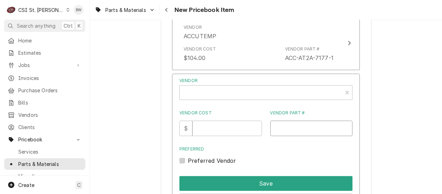
click at [277, 130] on input "Vendor Part #" at bounding box center [311, 128] width 82 height 15
paste input "ACC-AT2A-7177-1"
type input "ACC-AT2A-7177-1"
click at [224, 130] on input "Vendor Cost" at bounding box center [226, 128] width 69 height 15
type input "104"
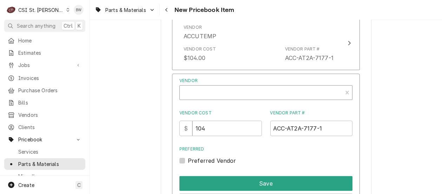
click at [190, 92] on div "Vendor" at bounding box center [261, 95] width 156 height 17
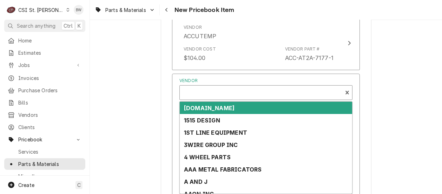
scroll to position [2, 0]
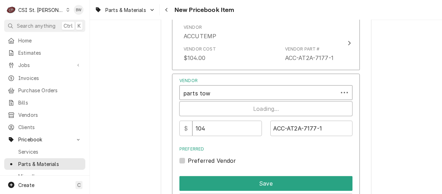
type input "parts town"
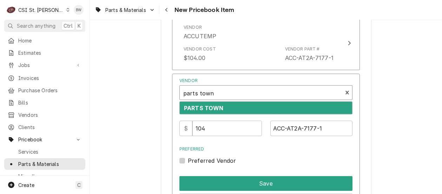
click at [212, 109] on strong "PARTS TOWN" at bounding box center [204, 108] width 40 height 7
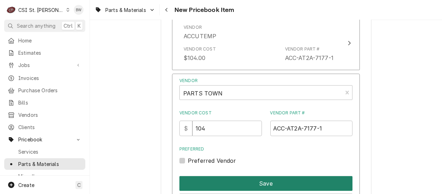
click at [257, 178] on button "Save" at bounding box center [265, 183] width 173 height 15
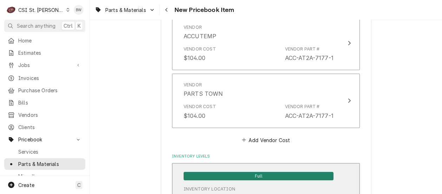
scroll to position [5967, 0]
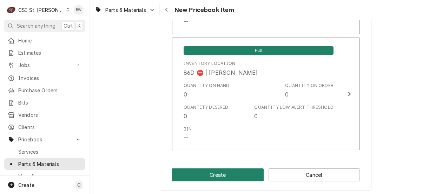
click at [216, 177] on button "Create" at bounding box center [218, 175] width 92 height 13
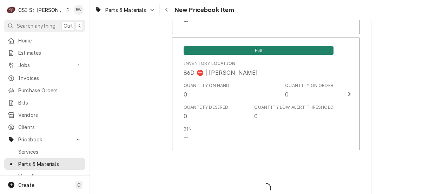
type textarea "x"
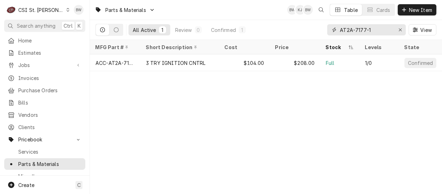
drag, startPoint x: 375, startPoint y: 32, endPoint x: 329, endPoint y: 31, distance: 46.0
click at [330, 32] on div "AT2A-7177-1" at bounding box center [366, 29] width 79 height 11
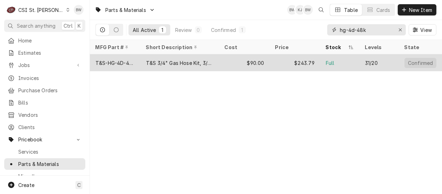
type input "hg-4d-48k"
click at [129, 61] on div "T&S-HG-4D-48K" at bounding box center [114, 62] width 39 height 7
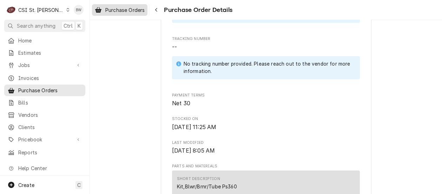
scroll to position [316, 0]
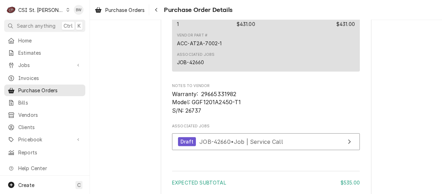
scroll to position [632, 0]
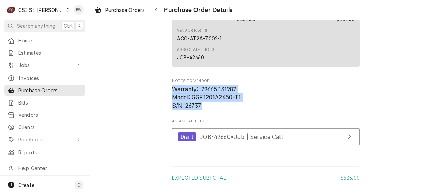
drag, startPoint x: 203, startPoint y: 127, endPoint x: 169, endPoint y: 112, distance: 38.0
drag, startPoint x: 169, startPoint y: 112, endPoint x: 183, endPoint y: 111, distance: 14.7
copy span "Warranty: 29665331982 Model: GGF1201A2450-T1 S/N: 26737"
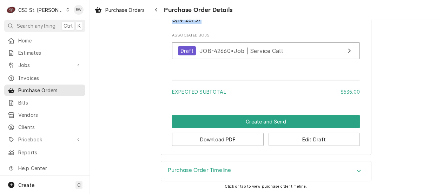
scroll to position [740, 0]
click at [215, 139] on button "Download PDF" at bounding box center [218, 139] width 92 height 13
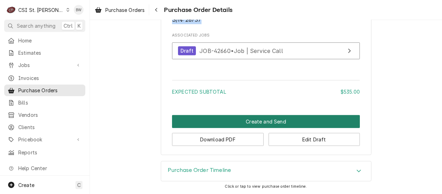
click at [198, 119] on button "Create and Send" at bounding box center [266, 121] width 188 height 13
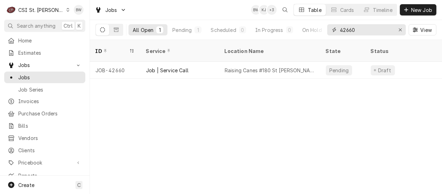
drag, startPoint x: 359, startPoint y: 29, endPoint x: 334, endPoint y: 30, distance: 25.6
click at [334, 30] on div "42660" at bounding box center [366, 29] width 79 height 11
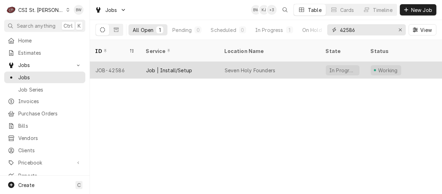
type input "42586"
click at [123, 62] on div "JOB-42586" at bounding box center [115, 70] width 51 height 17
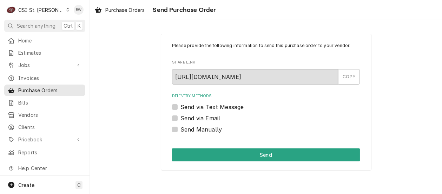
click at [189, 130] on label "Send Manually" at bounding box center [200, 129] width 41 height 8
click at [189, 130] on input "Send Manually" at bounding box center [274, 132] width 188 height 15
checkbox input "true"
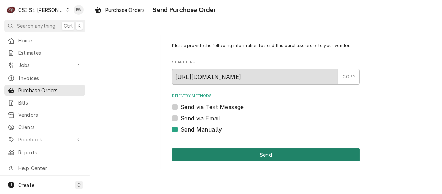
click at [242, 152] on button "Send" at bounding box center [266, 154] width 188 height 13
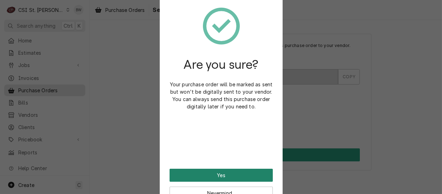
click at [215, 172] on button "Yes" at bounding box center [221, 175] width 103 height 13
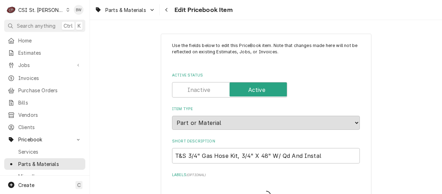
type textarea "x"
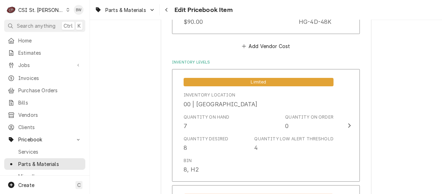
scroll to position [632, 0]
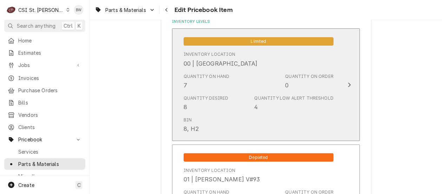
click at [239, 103] on div "Quantity Desired 8 Quantity Low Alert Threshold 4" at bounding box center [259, 103] width 150 height 22
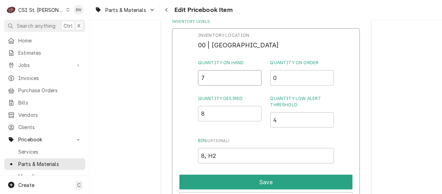
drag, startPoint x: 212, startPoint y: 84, endPoint x: 191, endPoint y: 82, distance: 21.8
click at [191, 82] on div "Inventory Location 00 | STL WAREHOUSE Quantity on Hand 7 Quantity on Order 0 Qu…" at bounding box center [266, 119] width 188 height 183
type input "6"
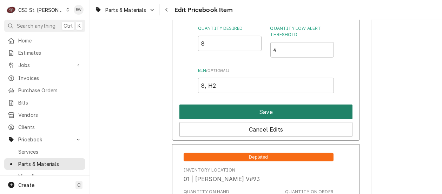
click at [246, 105] on button "Save" at bounding box center [265, 112] width 173 height 15
type textarea "x"
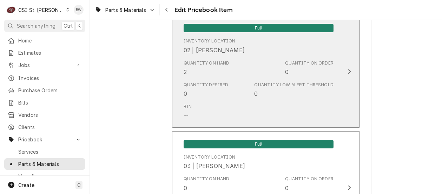
click at [237, 103] on div "Bin --" at bounding box center [259, 112] width 150 height 22
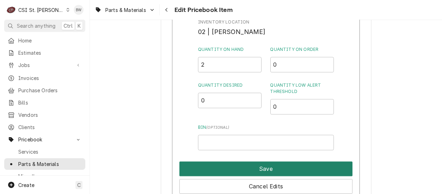
scroll to position [3440, 0]
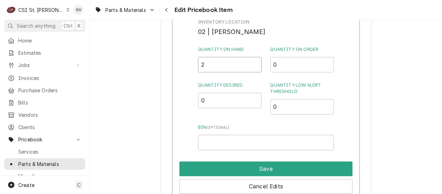
drag, startPoint x: 207, startPoint y: 62, endPoint x: 196, endPoint y: 61, distance: 10.9
click at [196, 61] on div "Inventory Location 02 | TREVOR JOHNSON Quantity on Hand 2 Quantity on Order 0 Q…" at bounding box center [266, 106] width 188 height 183
type input "3"
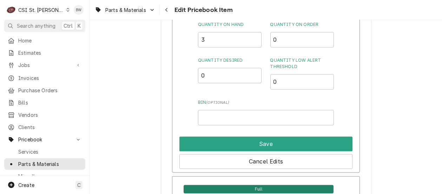
scroll to position [3475, 0]
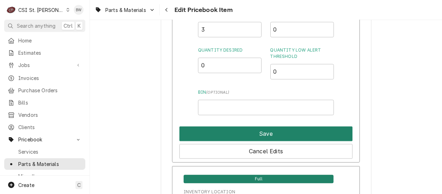
click at [260, 126] on button "Save" at bounding box center [265, 133] width 173 height 15
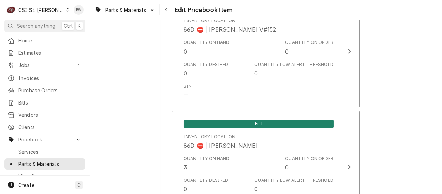
scroll to position [6080, 0]
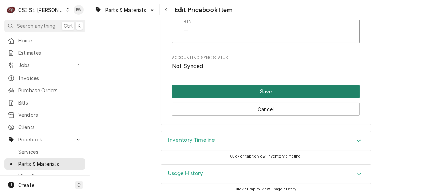
click at [229, 87] on button "Save" at bounding box center [266, 91] width 188 height 13
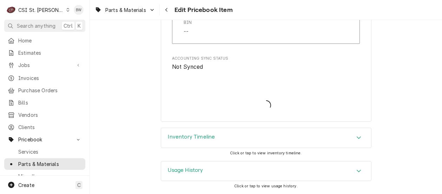
scroll to position [6075, 0]
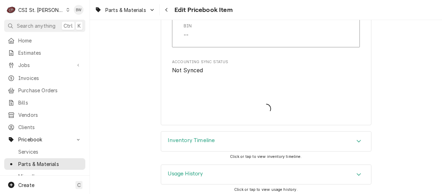
type textarea "x"
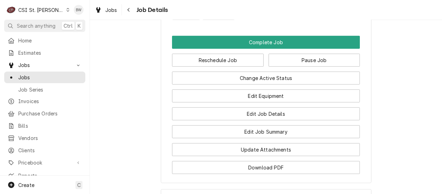
scroll to position [456, 0]
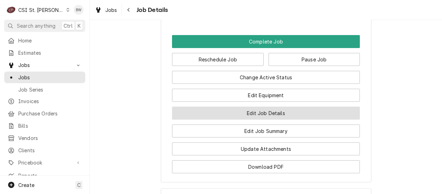
click at [230, 120] on button "Edit Job Details" at bounding box center [266, 113] width 188 height 13
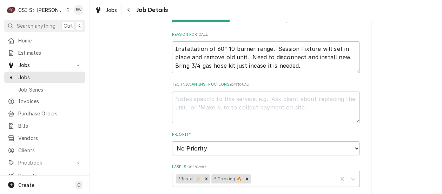
scroll to position [140, 0]
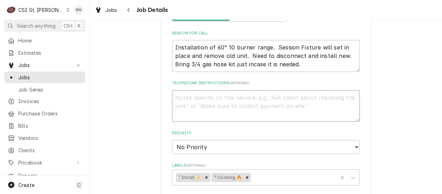
click at [186, 96] on textarea "Technician Instructions ( optional )" at bounding box center [266, 106] width 188 height 32
type textarea "x"
type textarea "t"
type textarea "x"
type textarea "tr"
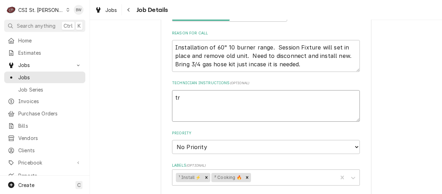
type textarea "x"
type textarea "tre"
type textarea "x"
type textarea "trev"
type textarea "x"
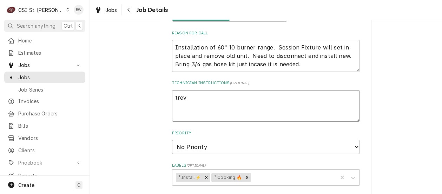
type textarea "trevo"
type textarea "x"
type textarea "trevor"
type textarea "x"
type textarea "trevor"
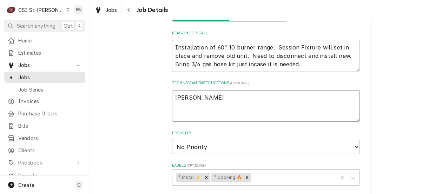
type textarea "x"
type textarea "trevor p"
type textarea "x"
type textarea "trevor pi"
type textarea "x"
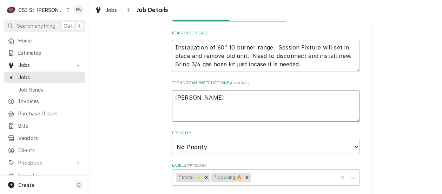
type textarea "trevor pic"
type textarea "x"
type textarea "trevor pick"
type textarea "x"
type textarea "trevor picke"
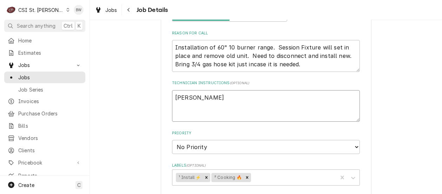
type textarea "x"
type textarea "trevor picked"
type textarea "x"
type textarea "trevor picked"
type textarea "x"
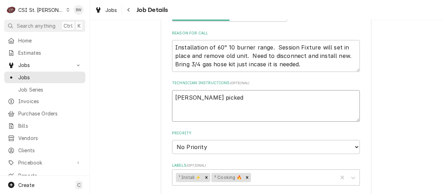
type textarea "trevor picked u"
type textarea "x"
type textarea "trevor picked up"
type textarea "x"
type textarea "trevor picked up"
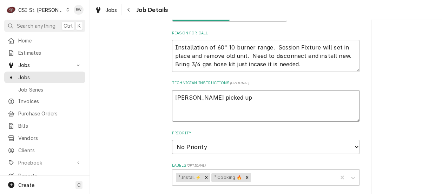
type textarea "x"
type textarea "trevor picked up 3"
type textarea "x"
type textarea "trevor picked up 3/"
type textarea "x"
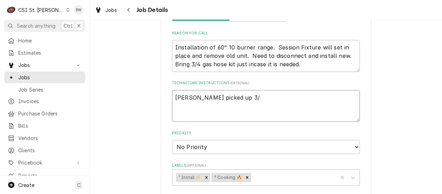
type textarea "trevor picked up 3/4"
type textarea "x"
type textarea "trevor picked up 3/4"
type textarea "x"
type textarea "trevor picked up 3/4 g"
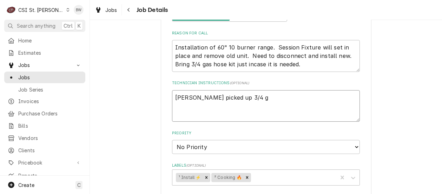
type textarea "x"
type textarea "trevor picked up 3/4 ga"
type textarea "x"
type textarea "trevor picked up 3/4 gas"
type textarea "x"
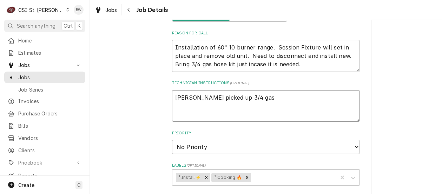
type textarea "trevor picked up 3/4 gas h"
type textarea "x"
type textarea "trevor picked up 3/4 gas ho"
type textarea "x"
type textarea "trevor picked up 3/4 gas hos"
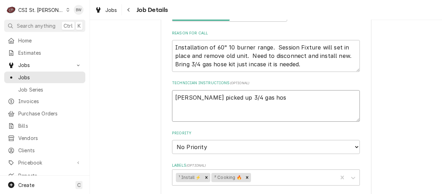
type textarea "x"
type textarea "trevor picked up 3/4 gas hose"
type textarea "x"
type textarea "trevor picked up 3/4 gas hose"
type textarea "x"
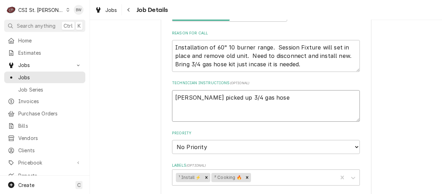
type textarea "trevor picked up 3/4 gas hose k"
type textarea "x"
type textarea "trevor picked up 3/4 gas hose ki"
type textarea "x"
type textarea "trevor picked up 3/4 gas hose kit"
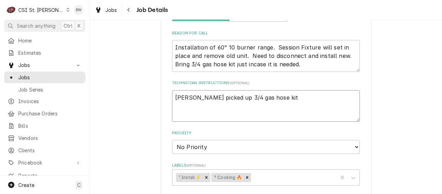
type textarea "x"
type textarea "trevor picked up 3/4 gas hose kit,"
type textarea "x"
type textarea "trevor picked up 3/4 gas hose kit,"
type textarea "x"
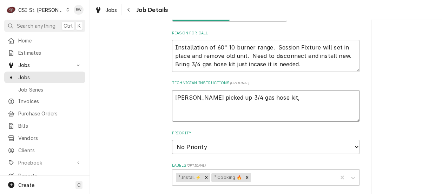
type textarea "trevor picked up 3/4 gas hose kit, H"
type textarea "x"
type textarea "trevor picked up 3/4 gas hose kit, HG"
type textarea "x"
type textarea "trevor picked up 3/4 gas hose kit, HG-"
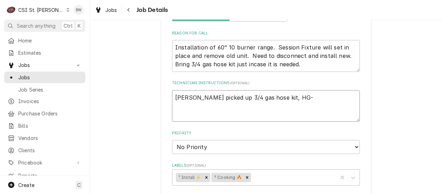
type textarea "x"
type textarea "trevor picked up 3/4 gas hose kit, HG-4"
type textarea "x"
type textarea "trevor picked up 3/4 gas hose kit, HG-4D"
type textarea "x"
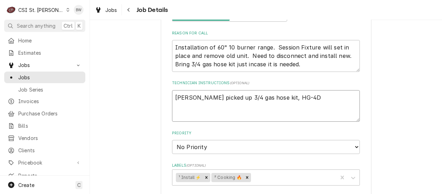
type textarea "trevor picked up 3/4 gas hose kit, HG-4D-"
type textarea "x"
type textarea "trevor picked up 3/4 gas hose kit, HG-4D-4"
type textarea "x"
type textarea "trevor picked up 3/4 gas hose kit, HG-4D-48"
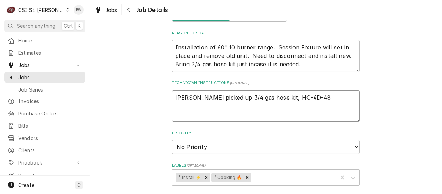
type textarea "x"
type textarea "trevor picked up 3/4 gas hose kit, HG-4D-48K"
type textarea "x"
type textarea "trevor picked up 3/4 gas hose kit, HG-4D-48K,"
type textarea "x"
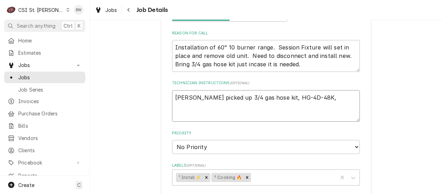
type textarea "trevor picked up 3/4 gas hose kit, HG-4D-48K,"
type textarea "x"
type textarea "trevor picked up 3/4 gas hose kit, HG-4D-48K, f"
type textarea "x"
type textarea "trevor picked up 3/4 gas hose kit, HG-4D-48K, fo"
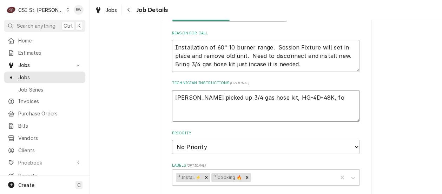
type textarea "x"
type textarea "trevor picked up 3/4 gas hose kit, HG-4D-48K, for"
type textarea "x"
type textarea "trevor picked up 3/4 gas hose kit, HG-4D-48K, form"
type textarea "x"
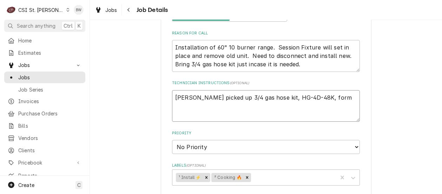
type textarea "trevor picked up 3/4 gas hose kit, HG-4D-48K, form"
type textarea "x"
type textarea "trevor picked up 3/4 gas hose kit, HG-4D-48K, form S"
type textarea "x"
type textarea "trevor picked up 3/4 gas hose kit, HG-4D-48K, form St"
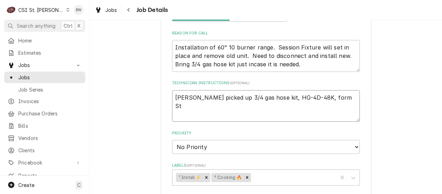
type textarea "x"
type textarea "trevor picked up 3/4 gas hose kit, HG-4D-48K, form Stl"
type textarea "x"
type textarea "trevor picked up 3/4 gas hose kit, HG-4D-48K, form Stl"
type textarea "x"
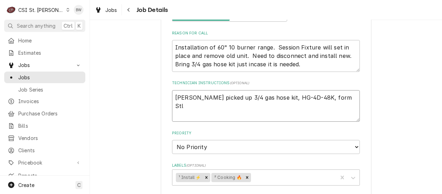
type textarea "trevor picked up 3/4 gas hose kit, HG-4D-48K, form Stl s"
type textarea "x"
type textarea "trevor picked up 3/4 gas hose kit, HG-4D-48K, form Stl st"
type textarea "x"
type textarea "trevor picked up 3/4 gas hose kit, HG-4D-48K, form Stl sto"
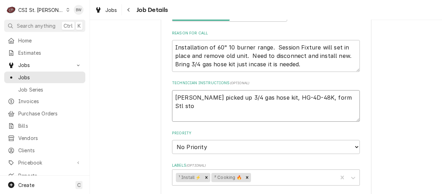
type textarea "x"
type textarea "trevor picked up 3/4 gas hose kit, HG-4D-48K, form Stl stoc"
type textarea "x"
type textarea "trevor picked up 3/4 gas hose kit, HG-4D-48K, form Stl stock"
click at [307, 97] on textarea "trevor picked up 3/4 gas hose kit, HG-4D-48K, form Stl stock" at bounding box center [266, 106] width 188 height 32
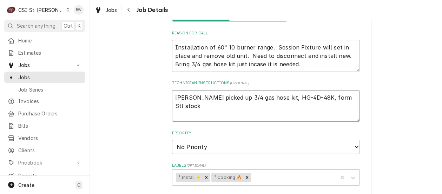
type textarea "x"
type textarea "trevor picked up 3/4 gas hose kit, HG-4D-48K, fom Stl stock"
type textarea "x"
type textarea "trevor picked up 3/4 gas hose kit, HG-4D-48K, fm Stl stock"
type textarea "x"
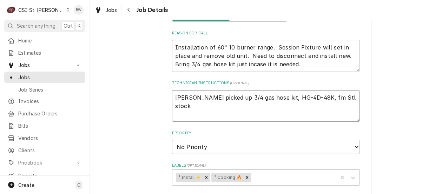
type textarea "trevor picked up 3/4 gas hose kit, HG-4D-48K, frm Stl stock"
type textarea "x"
type textarea "trevor picked up 3/4 gas hose kit, HG-4D-48K, from Stl stock"
type textarea "x"
type textarea "revor picked up 3/4 gas hose kit, HG-4D-48K, from Stl stock"
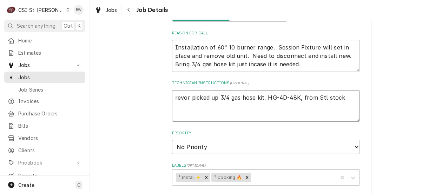
type textarea "x"
type textarea "Trevor picked up 3/4 gas hose kit, HG-4D-48K, from Stl stock"
type textarea "x"
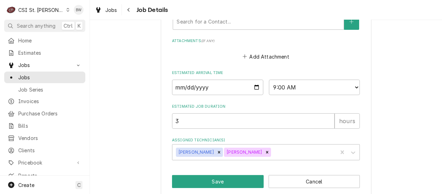
scroll to position [395, 0]
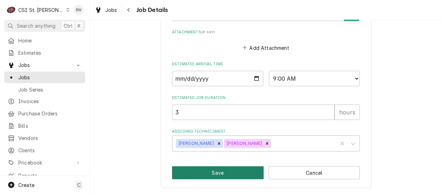
type textarea "Trevor picked up 3/4 gas hose kit, HG-4D-48K, from Stl stock"
click at [219, 173] on button "Save" at bounding box center [218, 172] width 92 height 13
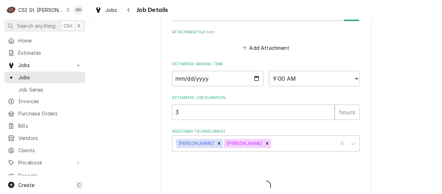
type textarea "x"
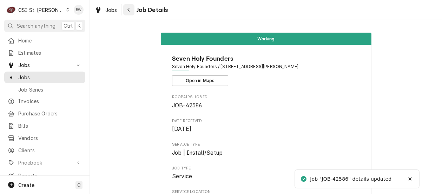
click at [129, 13] on div "Navigate back" at bounding box center [128, 9] width 7 height 7
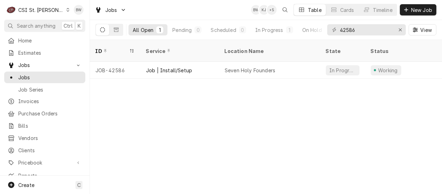
click at [200, 102] on div "ID Service Location Name State Status Labels Techs Date Received Client Locatio…" at bounding box center [266, 117] width 352 height 154
drag, startPoint x: 357, startPoint y: 29, endPoint x: 336, endPoint y: 31, distance: 21.5
click at [336, 31] on div "42586" at bounding box center [366, 29] width 79 height 11
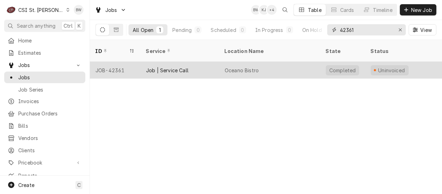
type input "42361"
click at [118, 62] on div "JOB-42361" at bounding box center [115, 70] width 51 height 17
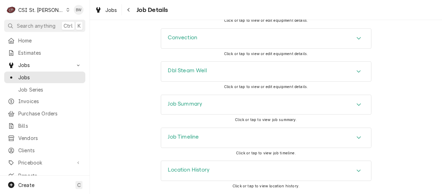
scroll to position [1158, 0]
click at [179, 104] on h3 "Job Summary" at bounding box center [185, 104] width 34 height 7
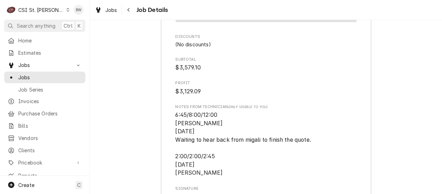
scroll to position [3475, 0]
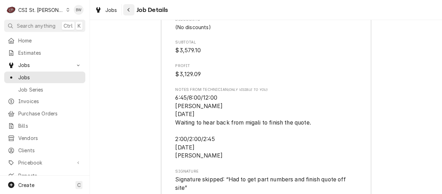
click at [128, 11] on icon "Navigate back" at bounding box center [128, 9] width 3 height 5
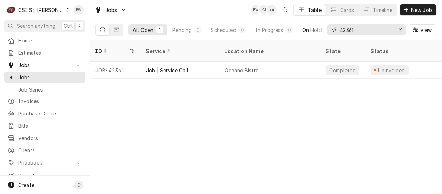
drag, startPoint x: 361, startPoint y: 31, endPoint x: 318, endPoint y: 32, distance: 43.2
click at [318, 32] on div "All Open 1 Pending 0 Scheduled 0 In Progress 0 On Hold 0 Completed 1 42361 View" at bounding box center [265, 30] width 341 height 20
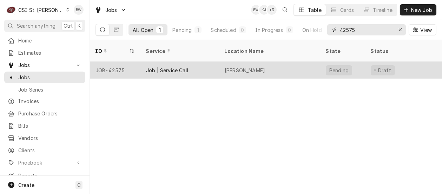
type input "42575"
click at [120, 62] on div "JOB-42575" at bounding box center [115, 70] width 51 height 17
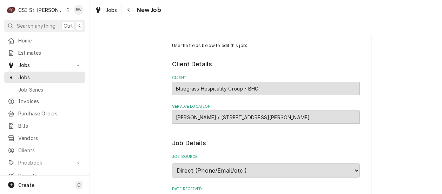
type textarea "x"
click at [130, 12] on div "Navigate back" at bounding box center [128, 9] width 7 height 7
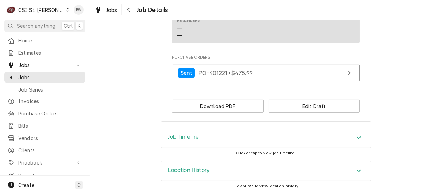
scroll to position [630, 0]
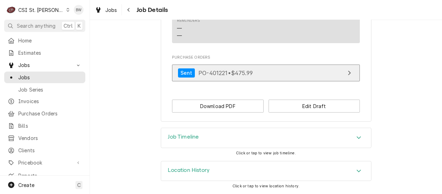
click at [225, 70] on span "PO-401221 • $475.99" at bounding box center [225, 72] width 54 height 7
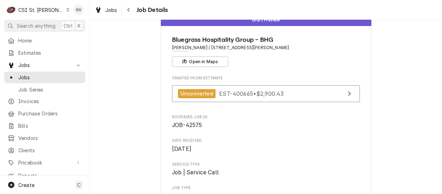
scroll to position [0, 0]
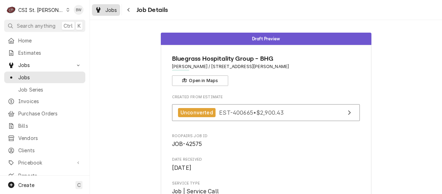
click at [112, 12] on span "Jobs" at bounding box center [111, 9] width 12 height 7
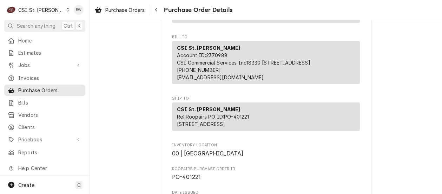
scroll to position [105, 0]
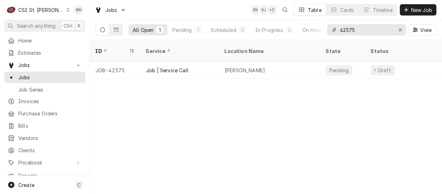
drag, startPoint x: 363, startPoint y: 32, endPoint x: 346, endPoint y: 31, distance: 16.5
click at [346, 31] on input "42575" at bounding box center [366, 29] width 53 height 11
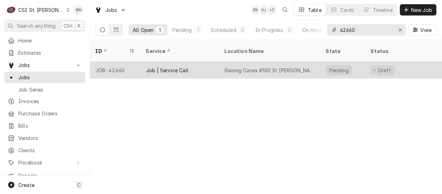
type input "42660"
click at [121, 62] on div "JOB-42660" at bounding box center [115, 70] width 51 height 17
click at [120, 62] on div "JOB-42660" at bounding box center [115, 70] width 51 height 17
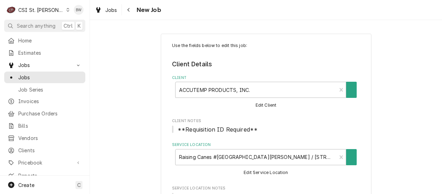
type textarea "x"
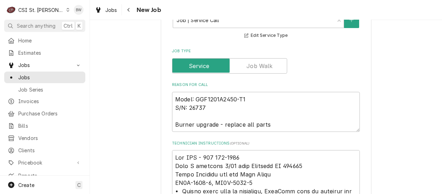
scroll to position [597, 0]
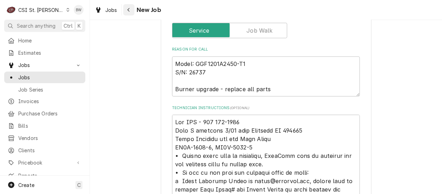
click at [127, 11] on icon "Navigate back" at bounding box center [128, 9] width 3 height 5
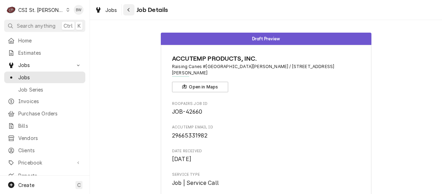
click at [127, 11] on icon "Navigate back" at bounding box center [128, 9] width 3 height 5
